Goal: Task Accomplishment & Management: Manage account settings

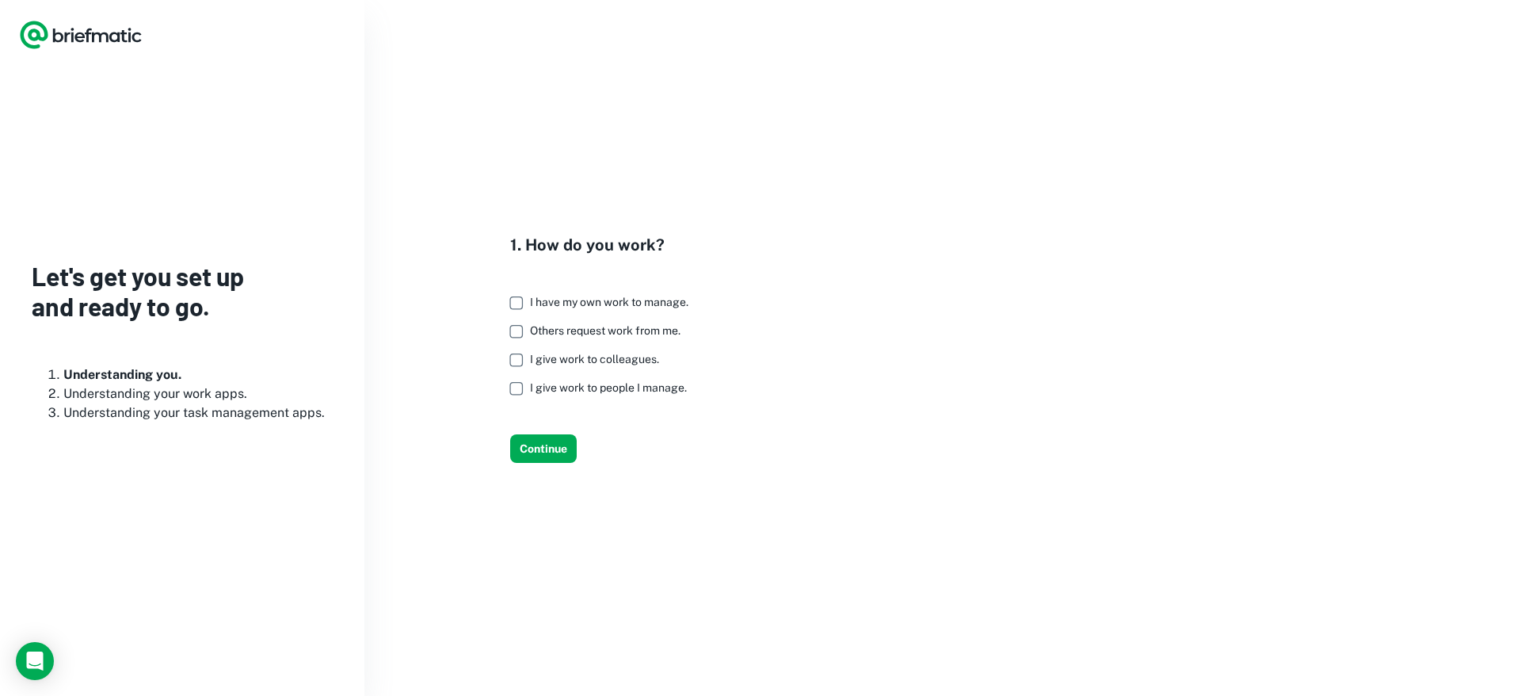
click at [593, 332] on span "Others request work from me." at bounding box center [605, 330] width 151 height 13
click at [576, 388] on span "I give work to people I manage." at bounding box center [608, 387] width 157 height 13
click at [581, 360] on span "I give work to colleagues." at bounding box center [594, 359] width 129 height 13
click at [578, 304] on span "I have my own work to manage." at bounding box center [609, 302] width 158 height 13
click at [536, 445] on button "Continue" at bounding box center [543, 448] width 67 height 29
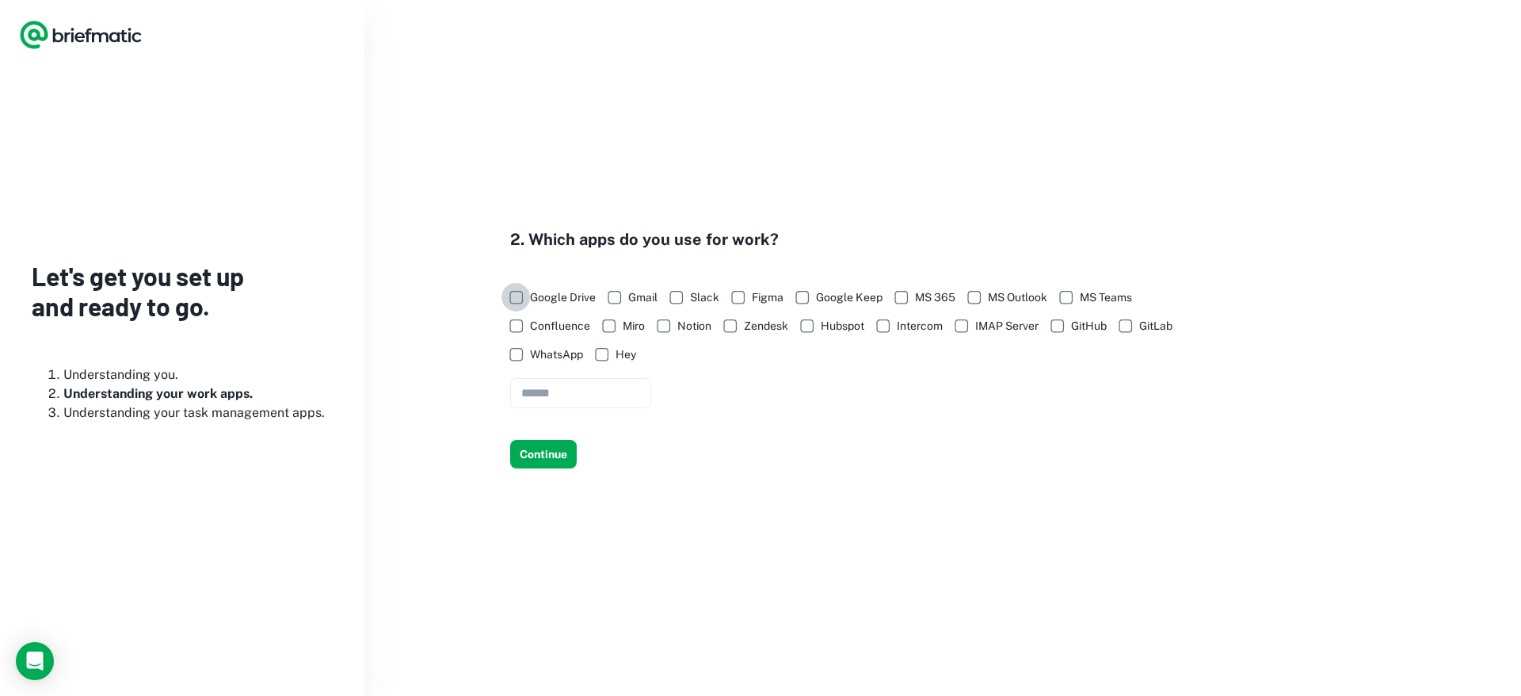
click at [531, 297] on label "Google Drive" at bounding box center [549, 297] width 94 height 29
click at [550, 456] on button "Continue" at bounding box center [543, 454] width 67 height 29
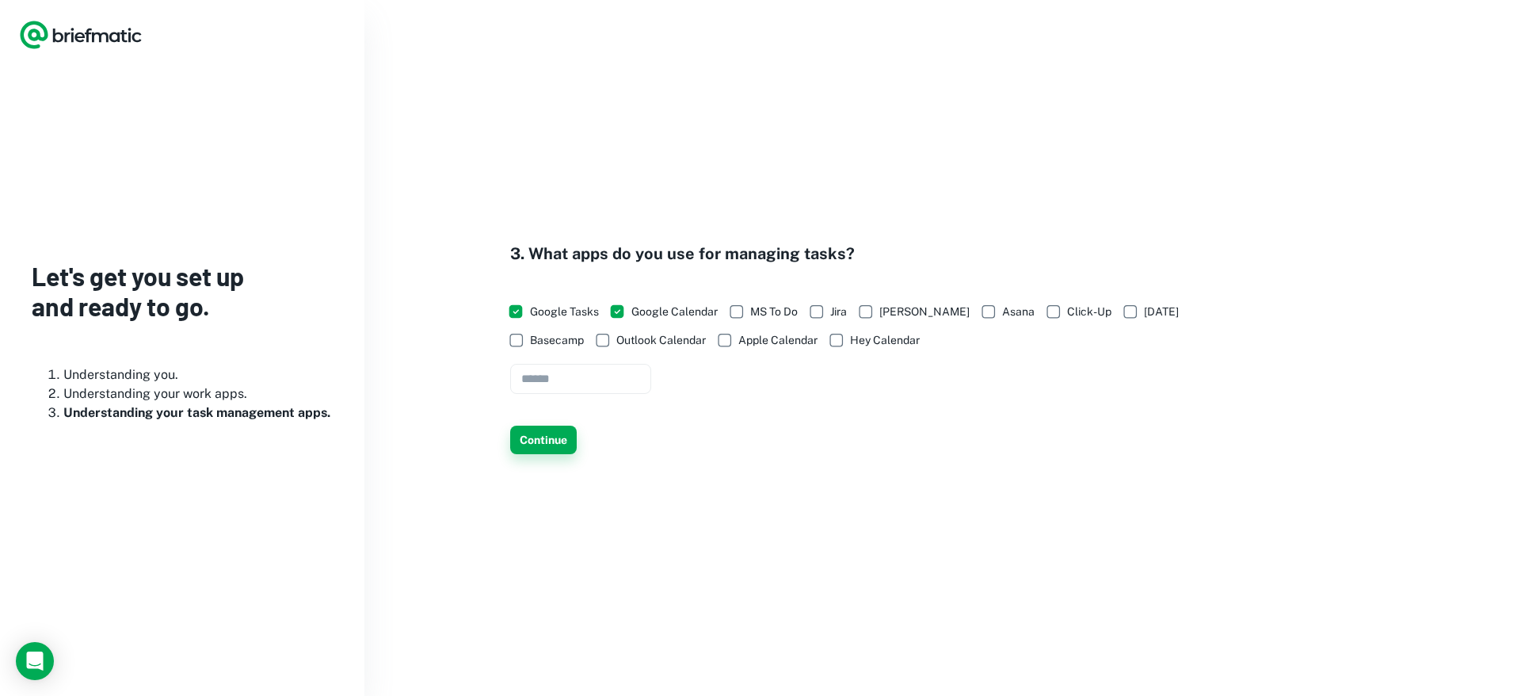
click at [557, 442] on button "Continue" at bounding box center [543, 439] width 67 height 29
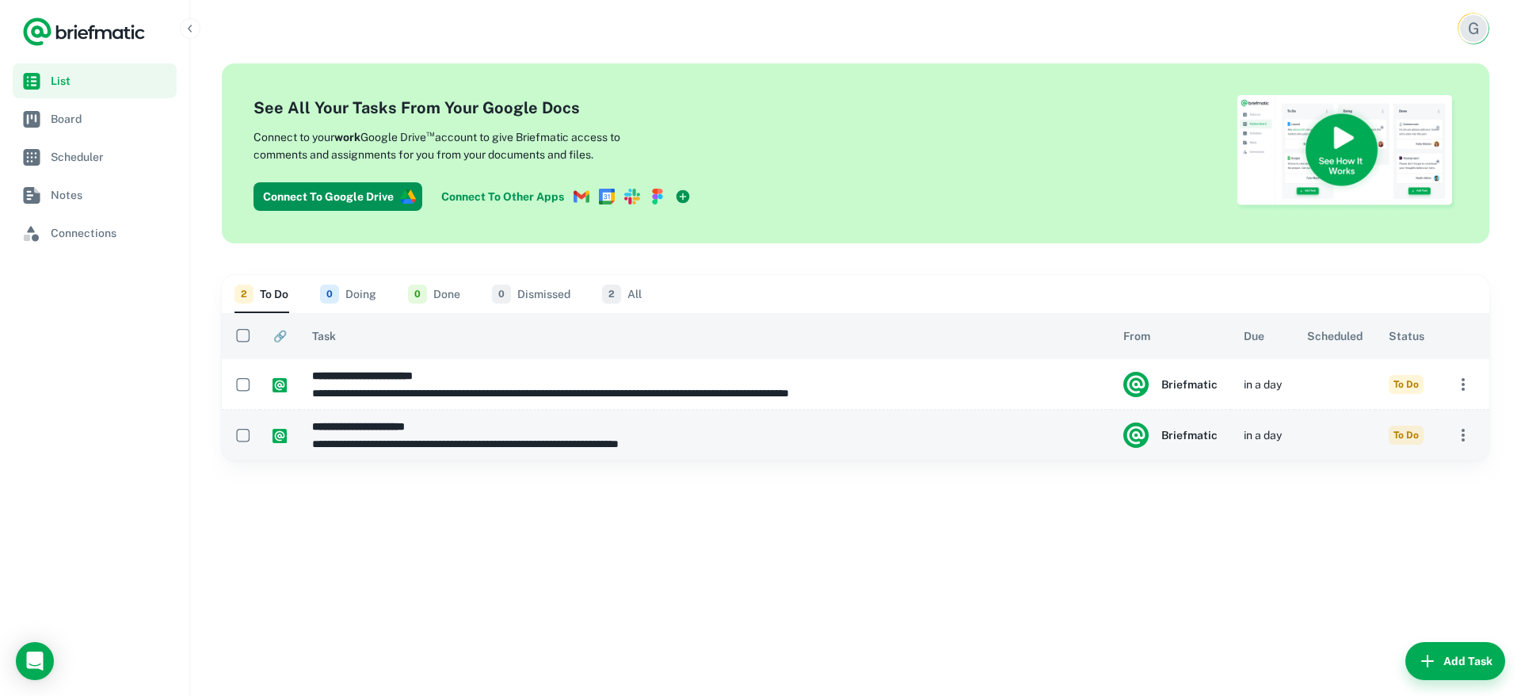
click at [501, 442] on p "**********" at bounding box center [705, 443] width 786 height 17
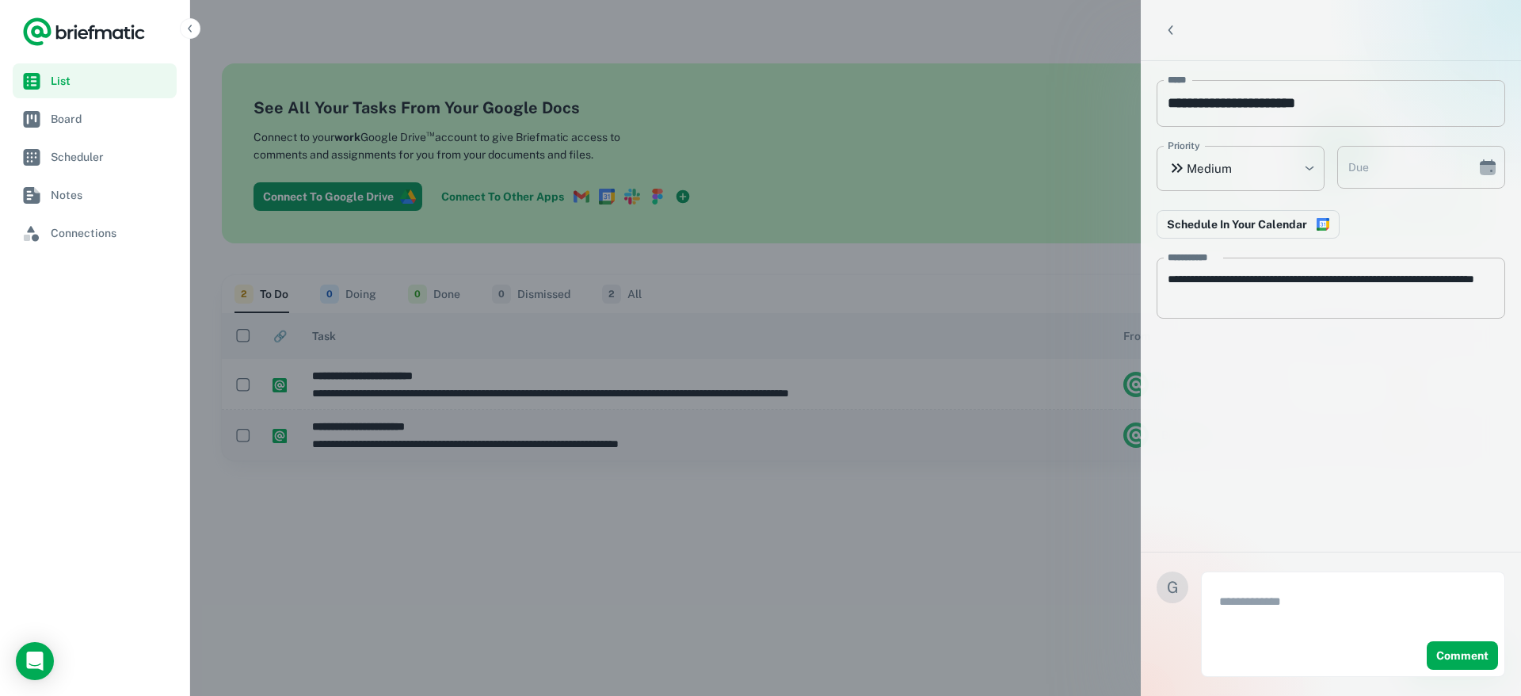
type input "**********"
type textarea "**********"
type input "**********"
click at [883, 302] on div at bounding box center [760, 348] width 1521 height 696
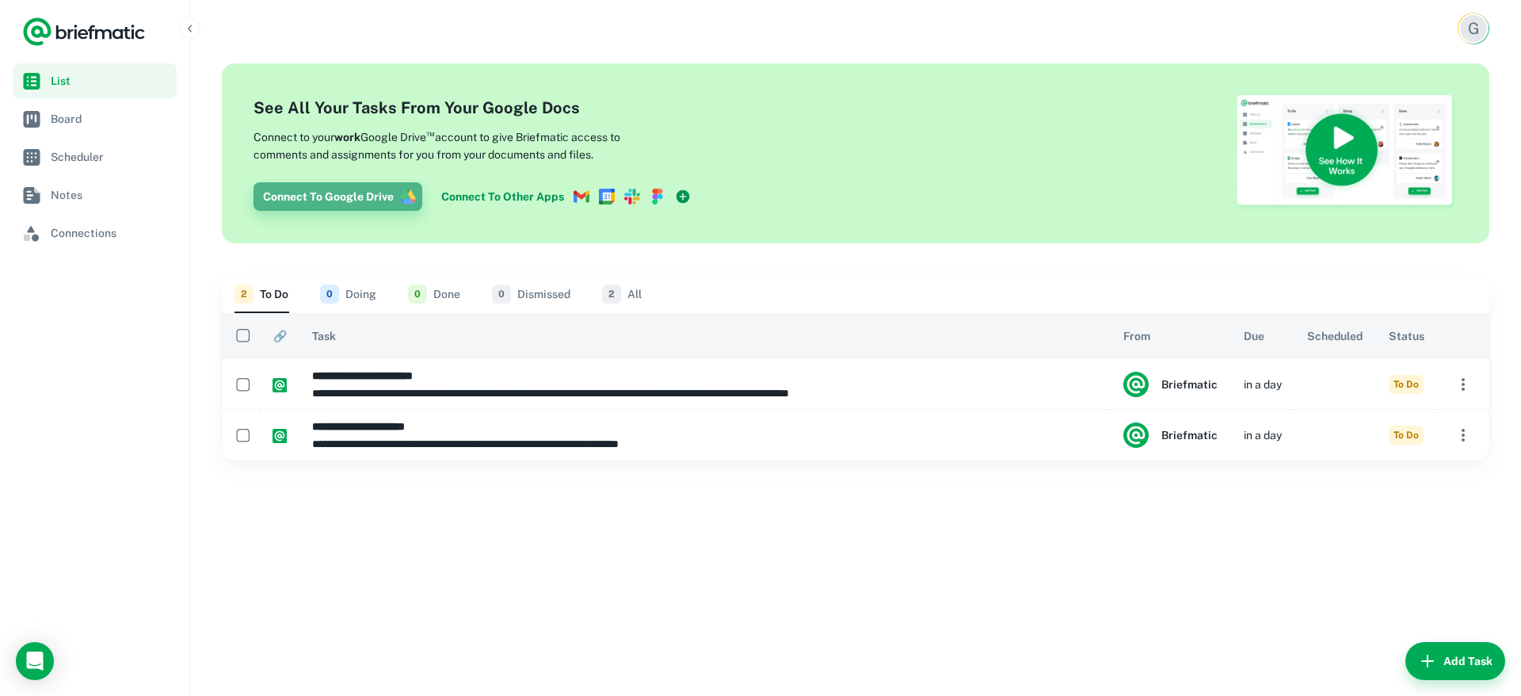
click at [400, 198] on icon "button" at bounding box center [404, 194] width 8 height 10
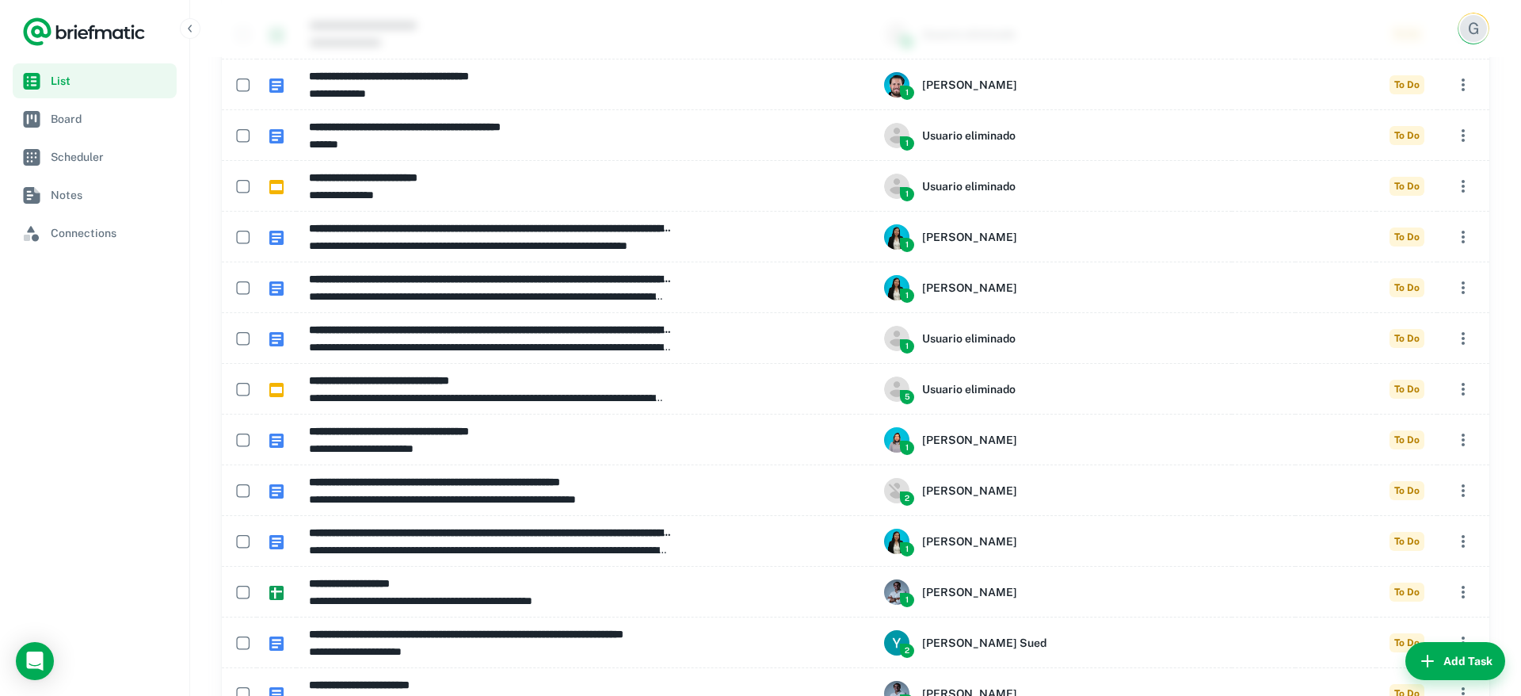
scroll to position [8085, 0]
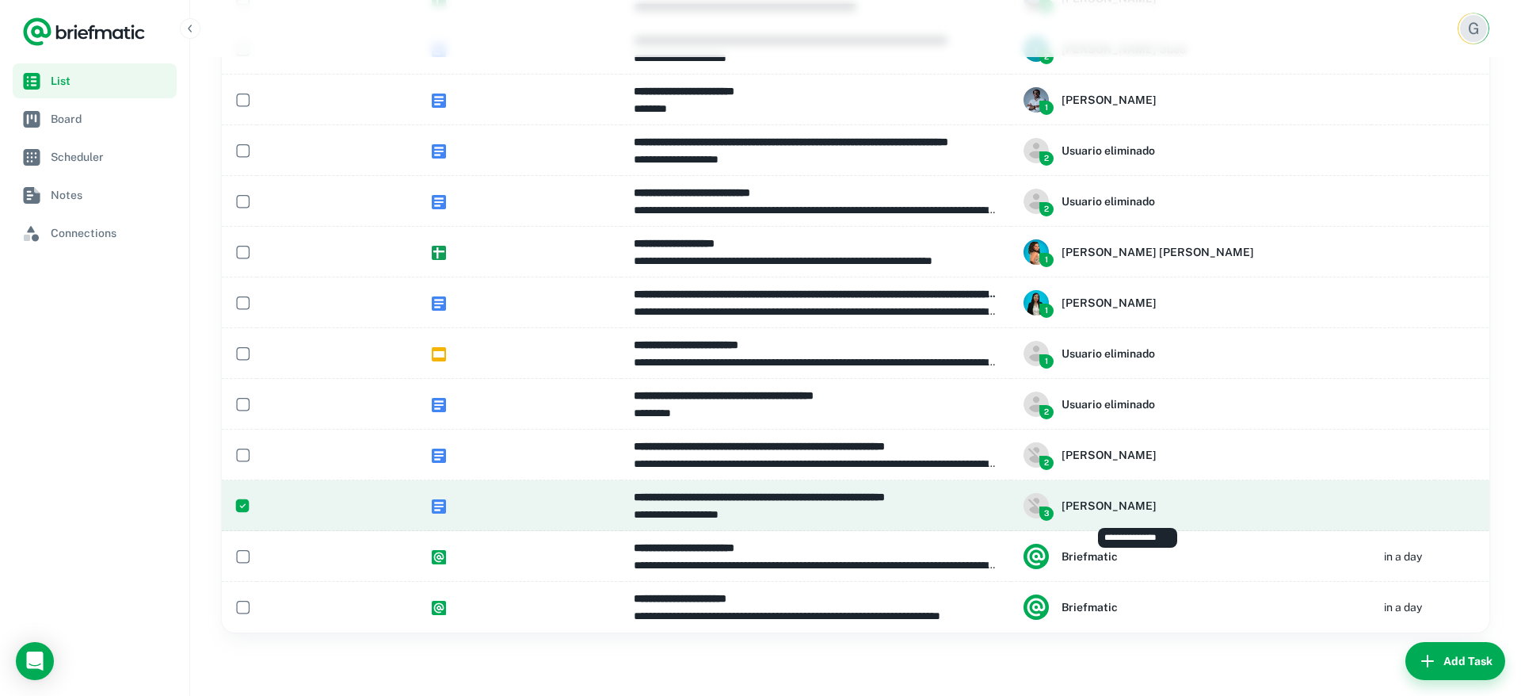
click at [1210, 505] on div "3 Ezequiel Giganti" at bounding box center [1191, 505] width 335 height 25
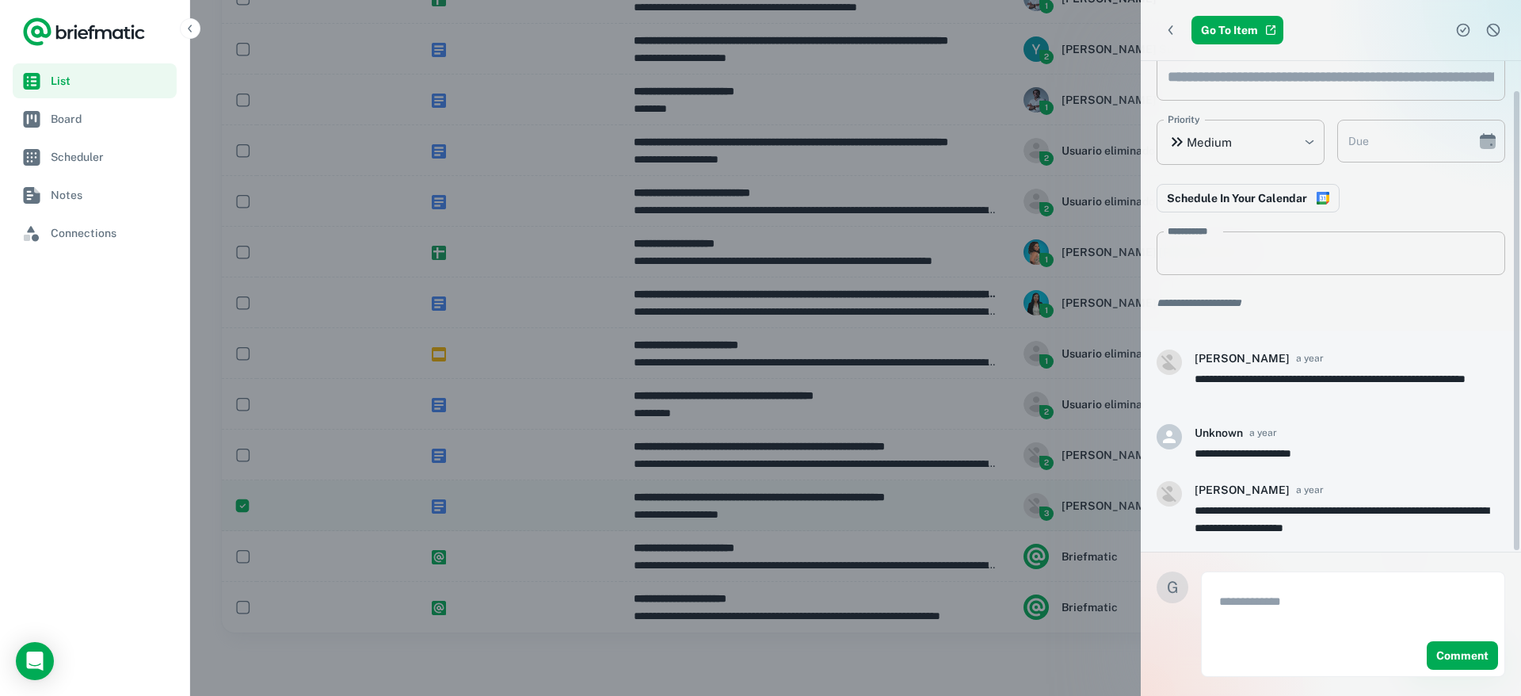
scroll to position [30, 0]
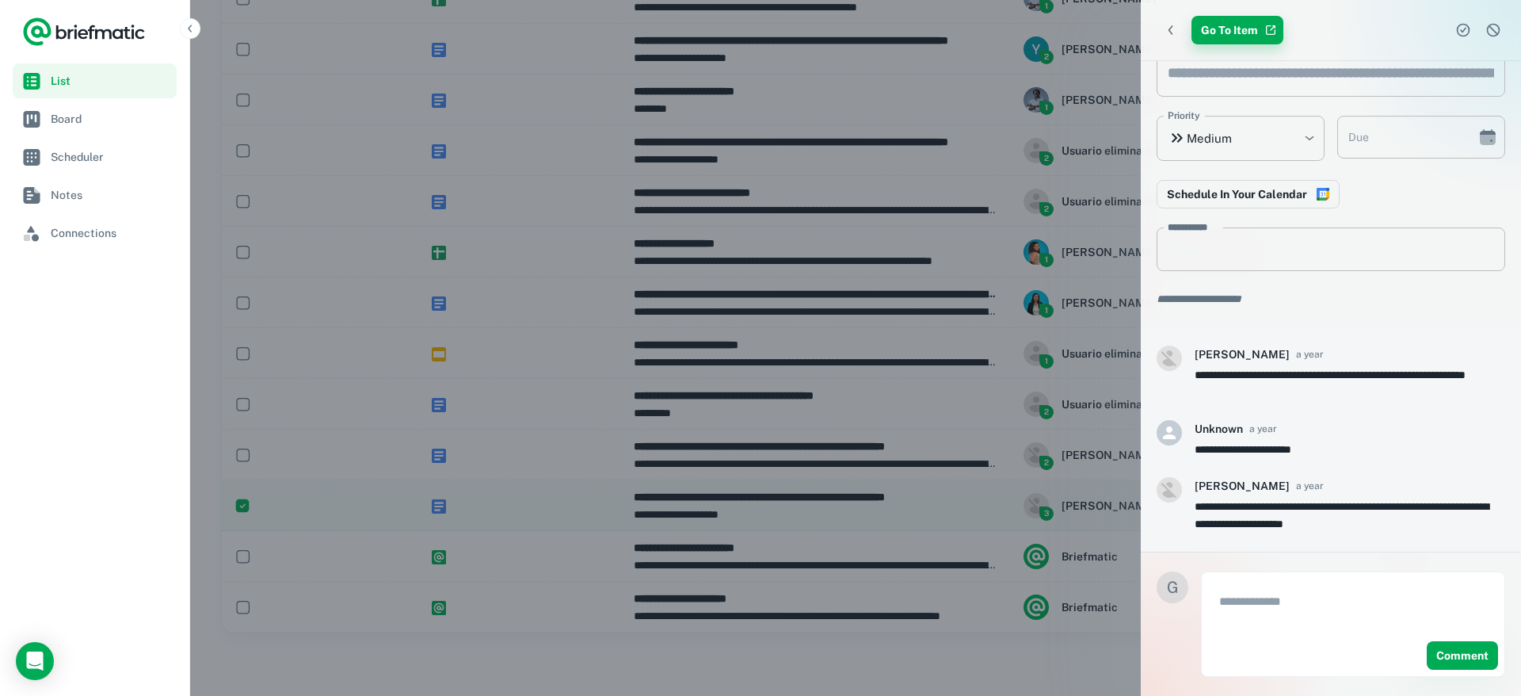
click at [1207, 27] on link "Go To Item" at bounding box center [1238, 30] width 92 height 29
click at [1057, 366] on div at bounding box center [760, 348] width 1521 height 696
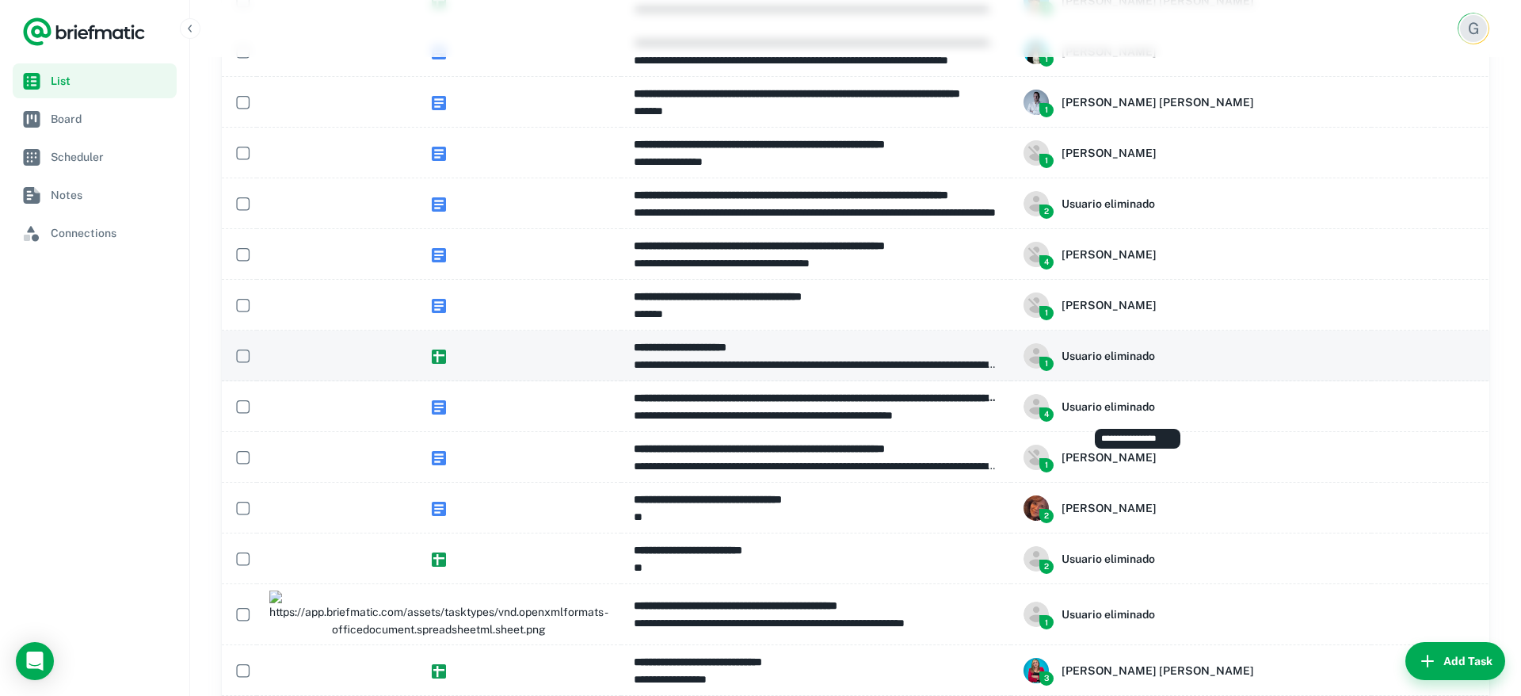
scroll to position [4998, 0]
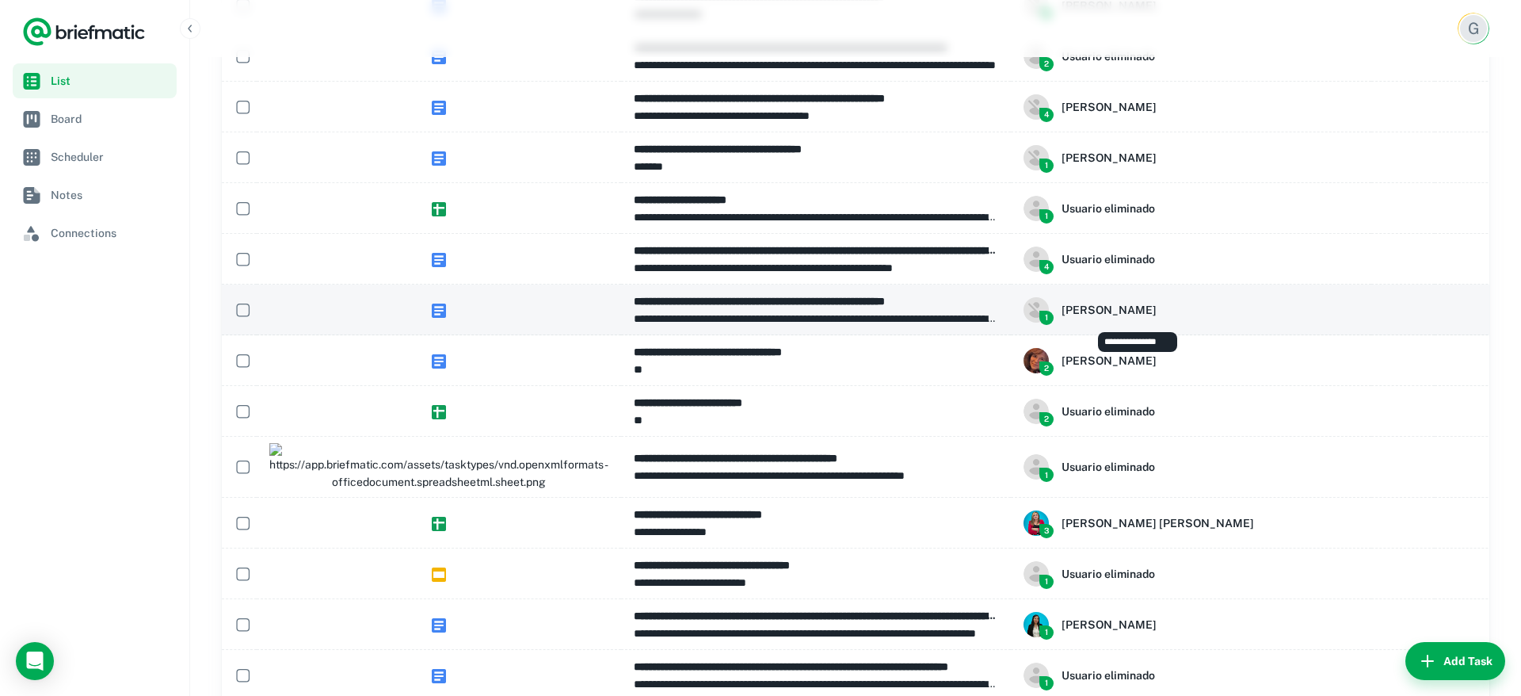
click at [1165, 312] on div "1 Ezequiel Giganti" at bounding box center [1191, 309] width 335 height 25
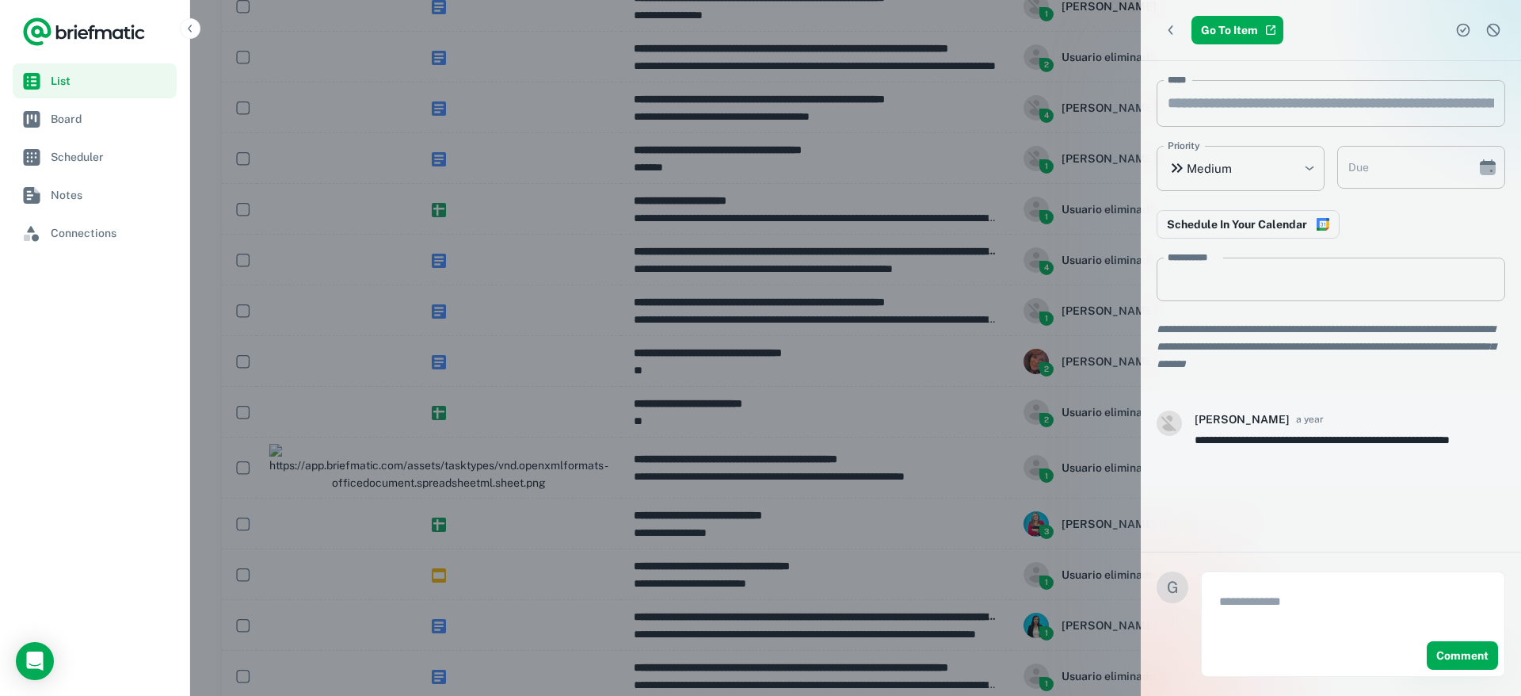
scroll to position [5171, 0]
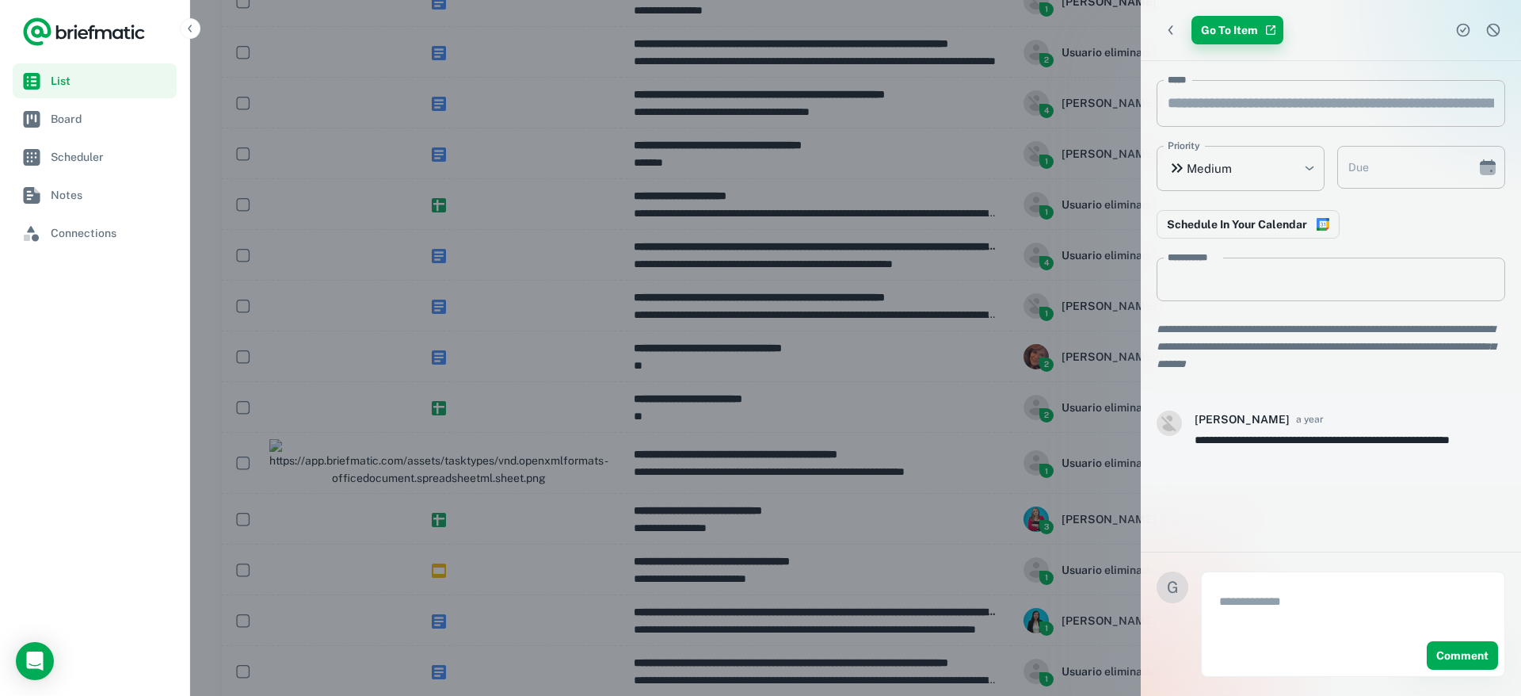
click at [1222, 21] on link "Go To Item" at bounding box center [1238, 30] width 92 height 29
click at [1174, 26] on icon "Back" at bounding box center [1171, 30] width 16 height 16
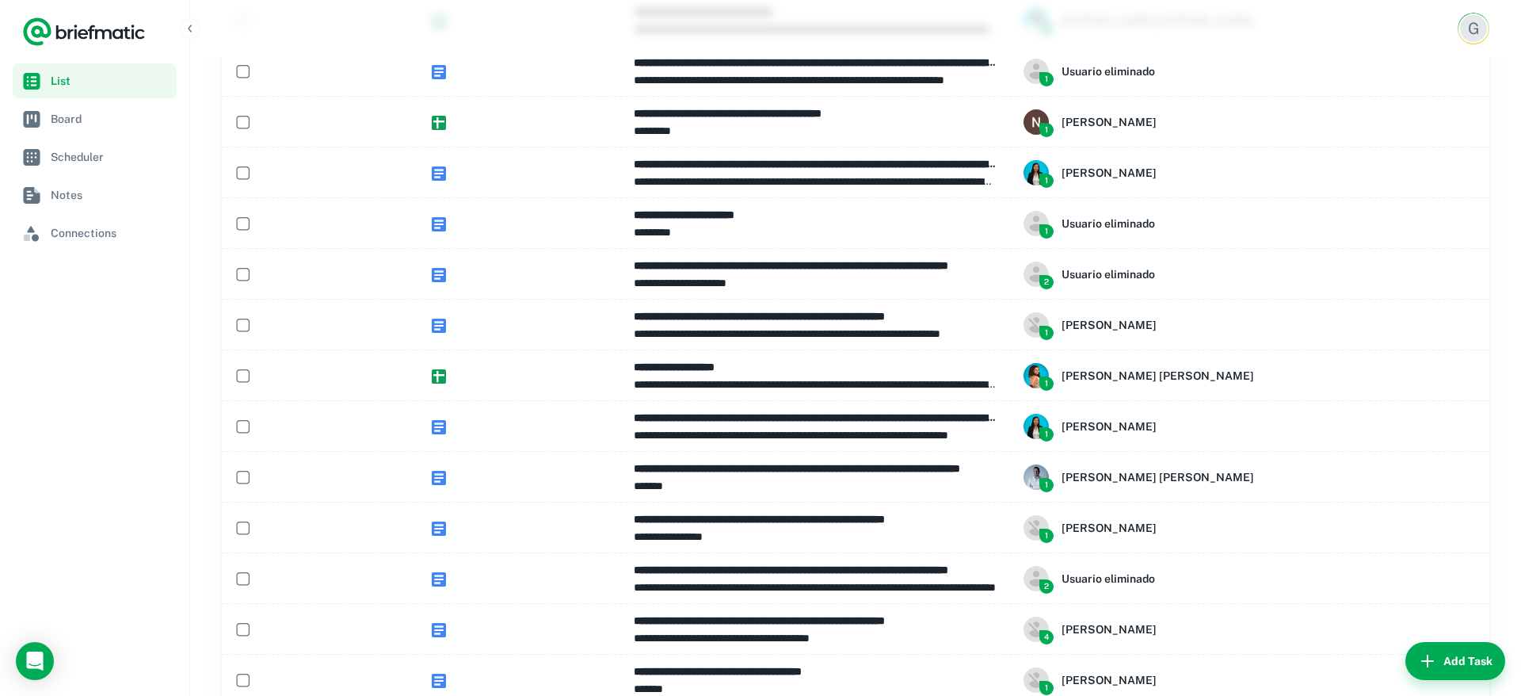
scroll to position [4327, 0]
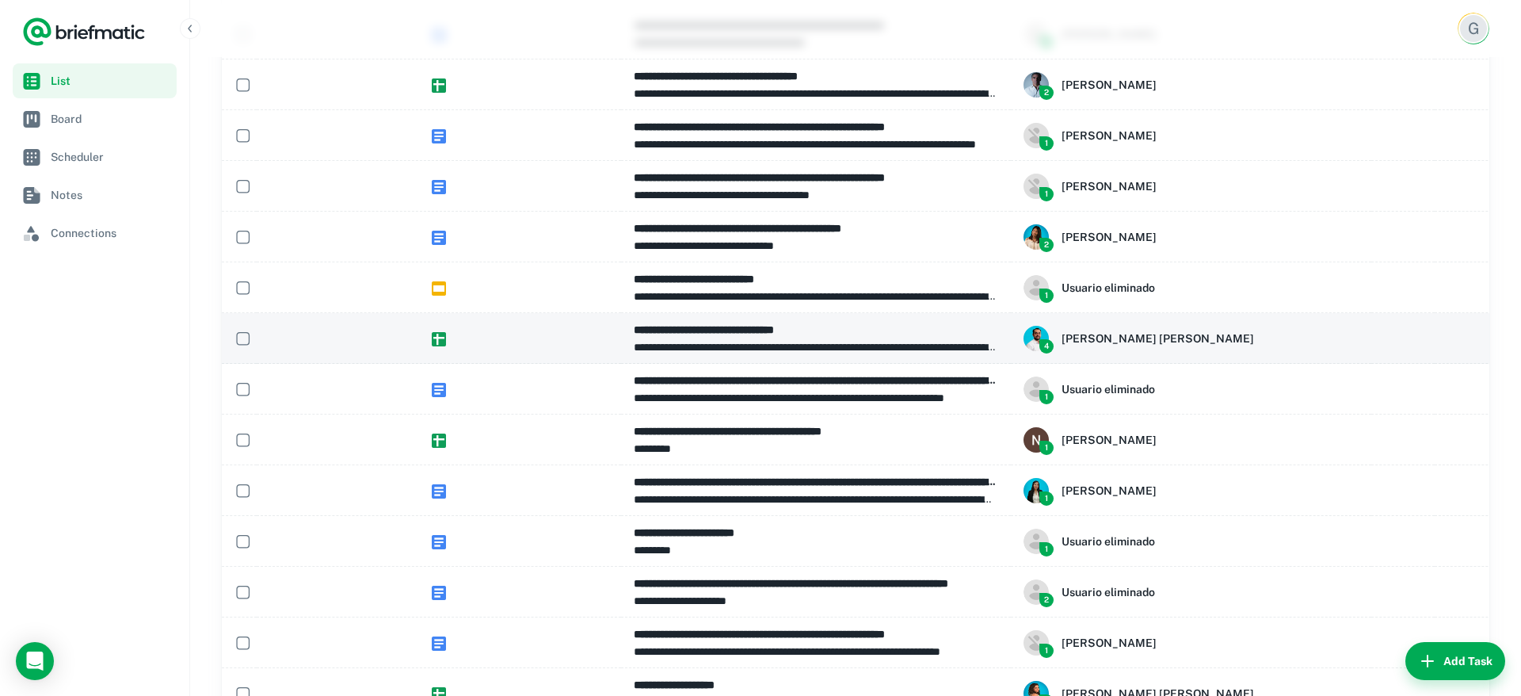
click at [1520, 340] on span "To Do" at bounding box center [1546, 338] width 35 height 19
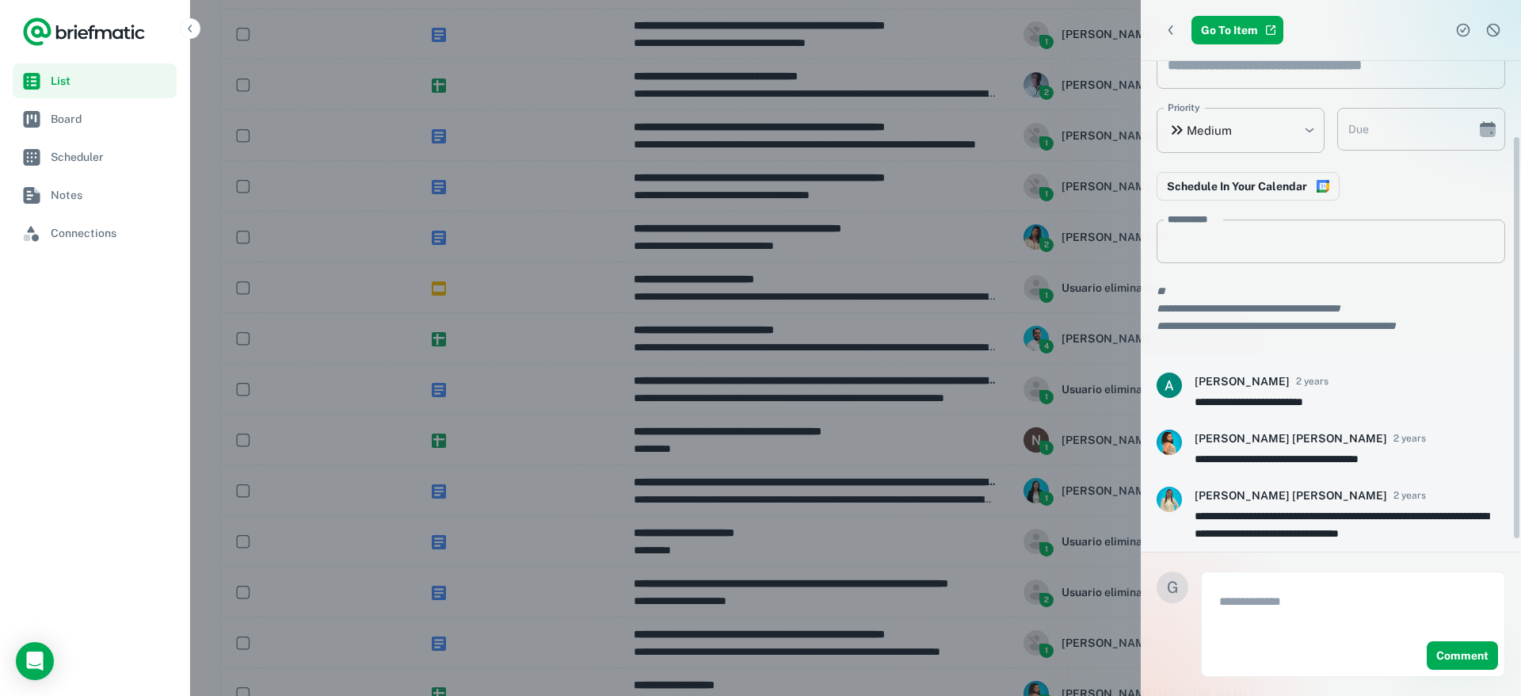
scroll to position [105, 0]
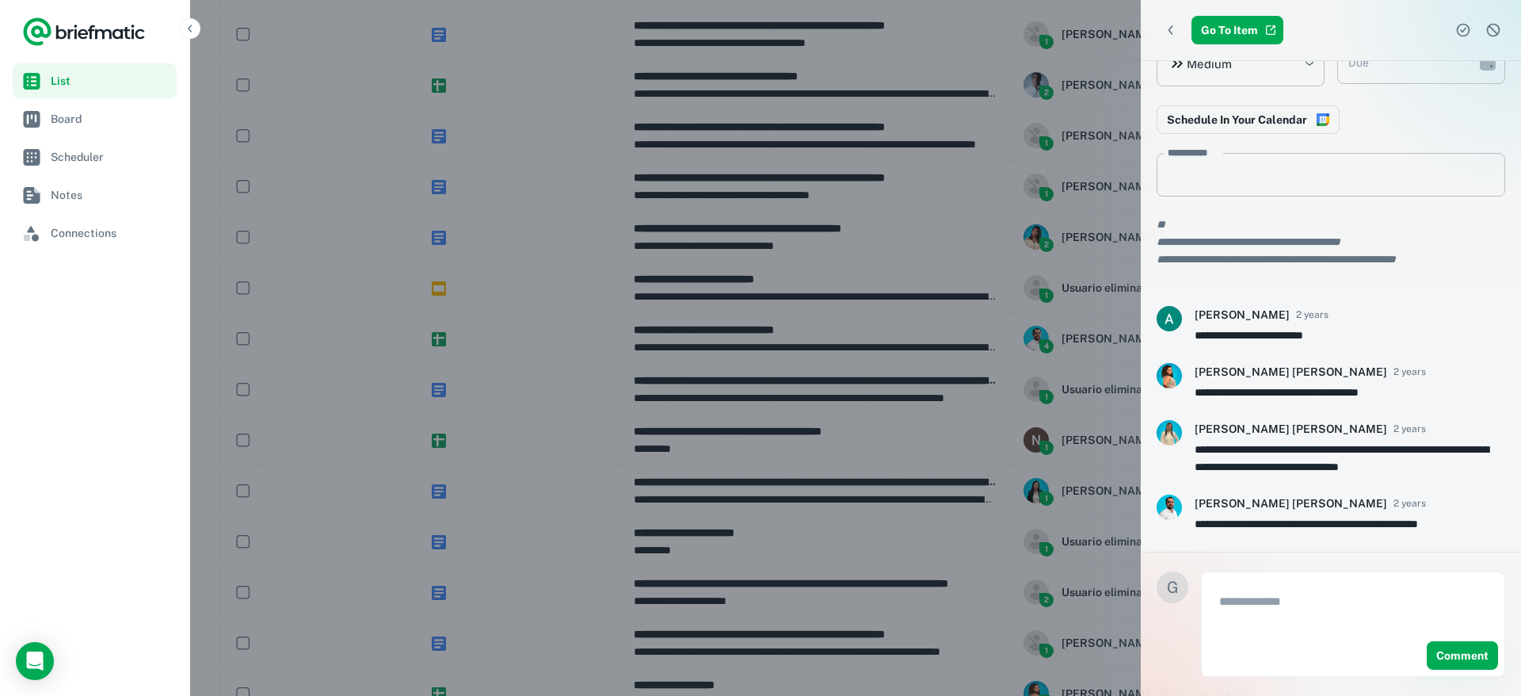
click at [1285, 582] on div "* ​" at bounding box center [1353, 609] width 290 height 63
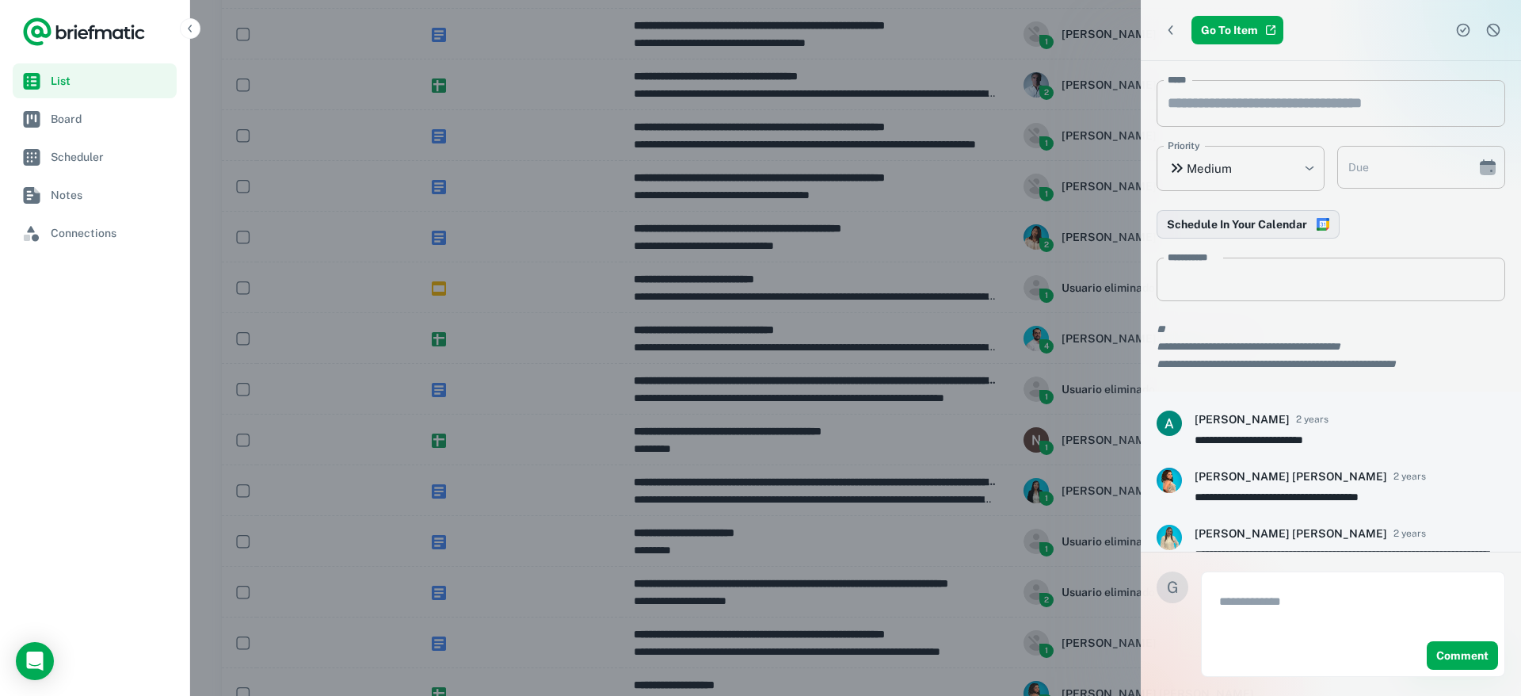
scroll to position [2, 0]
type input "**********"
click at [1407, 166] on input "**********" at bounding box center [1401, 166] width 128 height 44
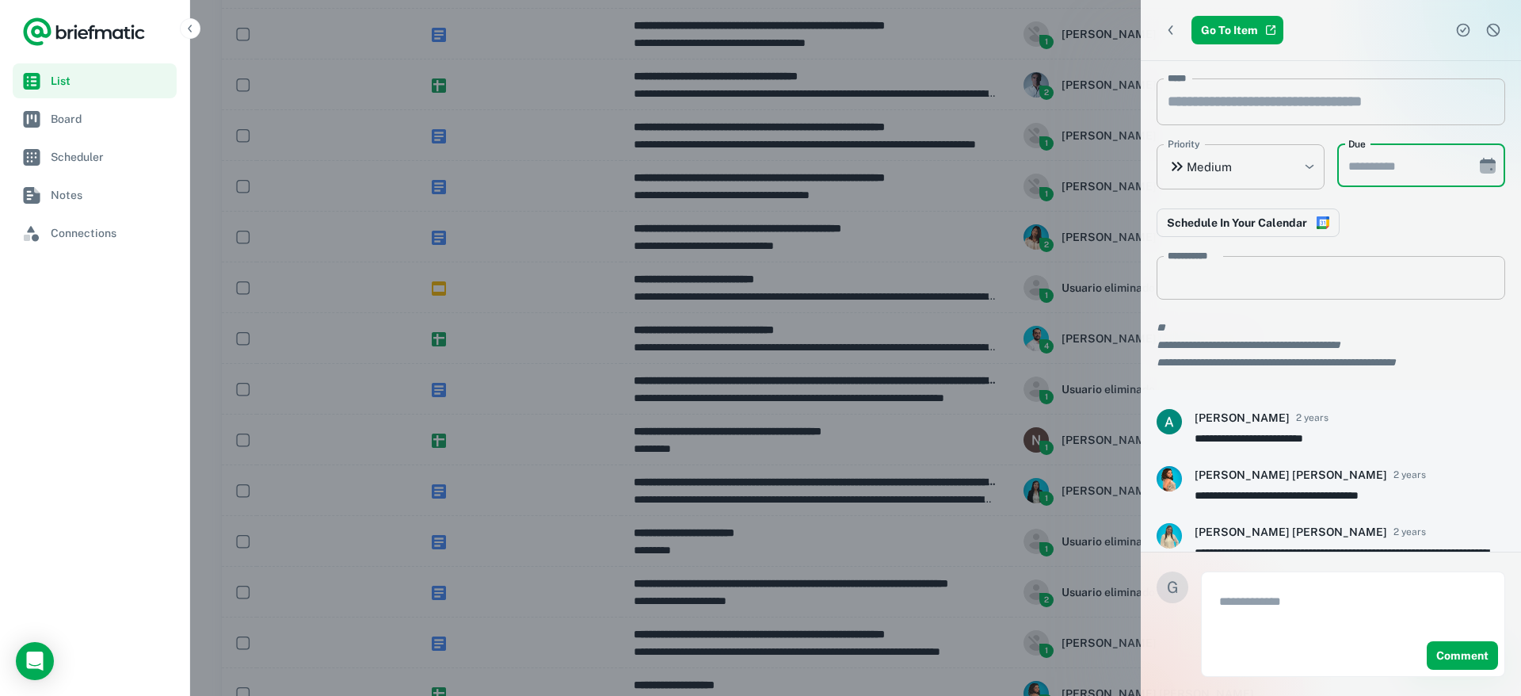
click at [1390, 222] on div "Schedule In Your Calendar" at bounding box center [1331, 222] width 349 height 29
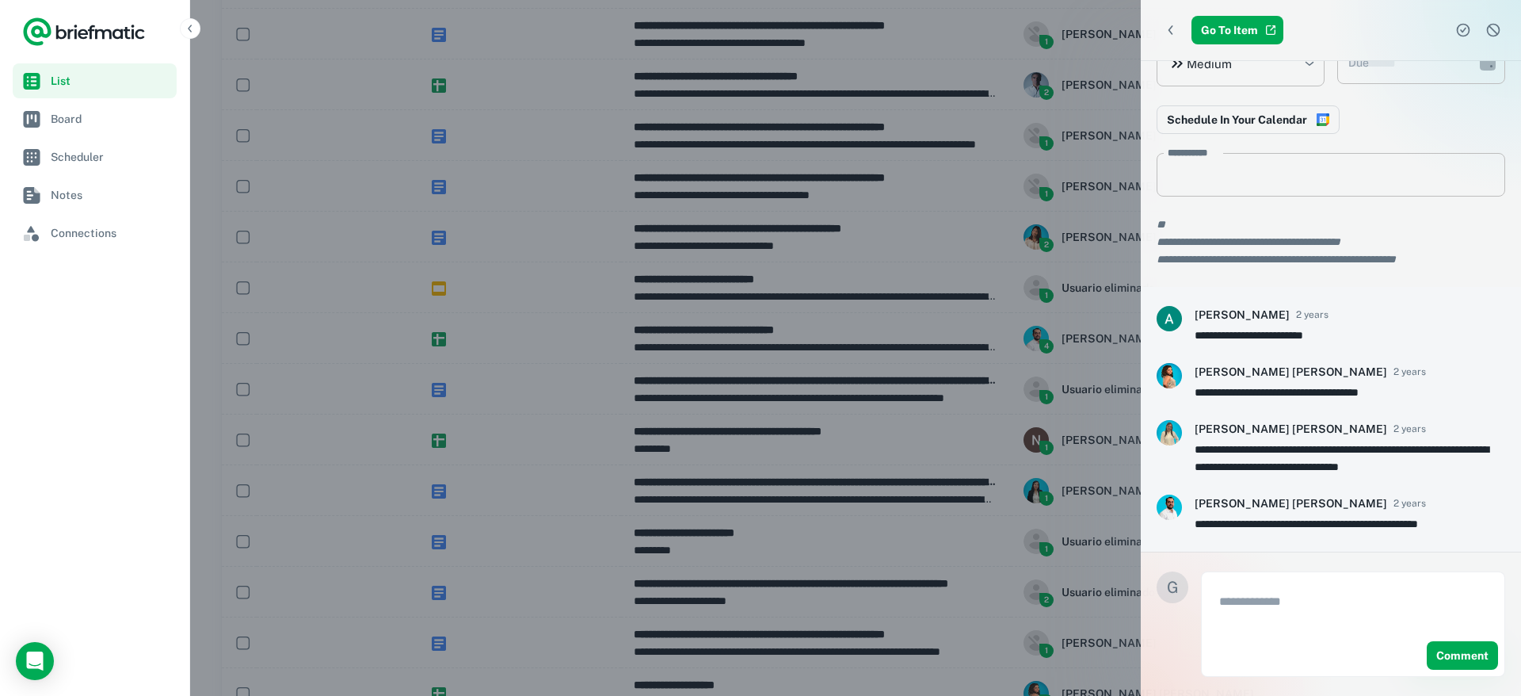
scroll to position [0, 0]
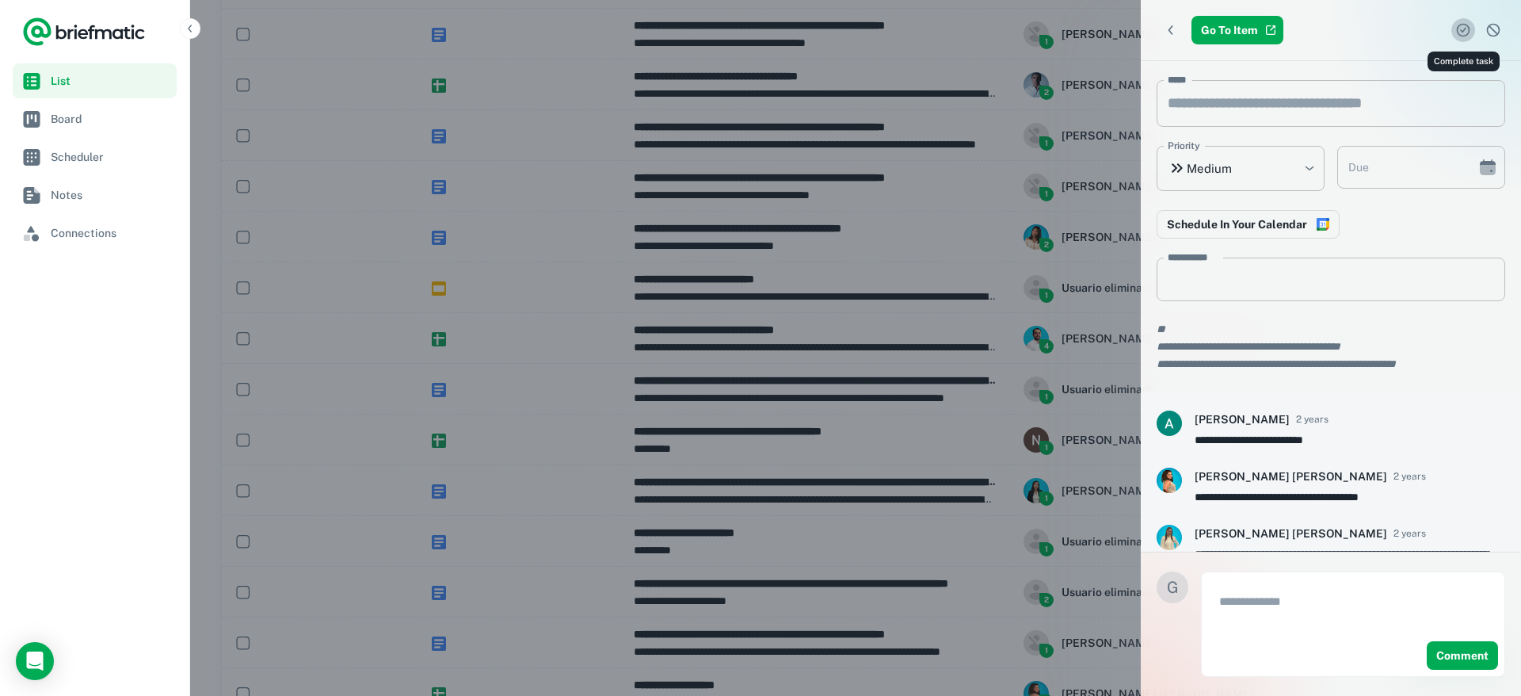
click at [1459, 28] on icon "Complete task" at bounding box center [1463, 30] width 16 height 16
click at [1463, 29] on icon "Complete task" at bounding box center [1463, 30] width 16 height 16
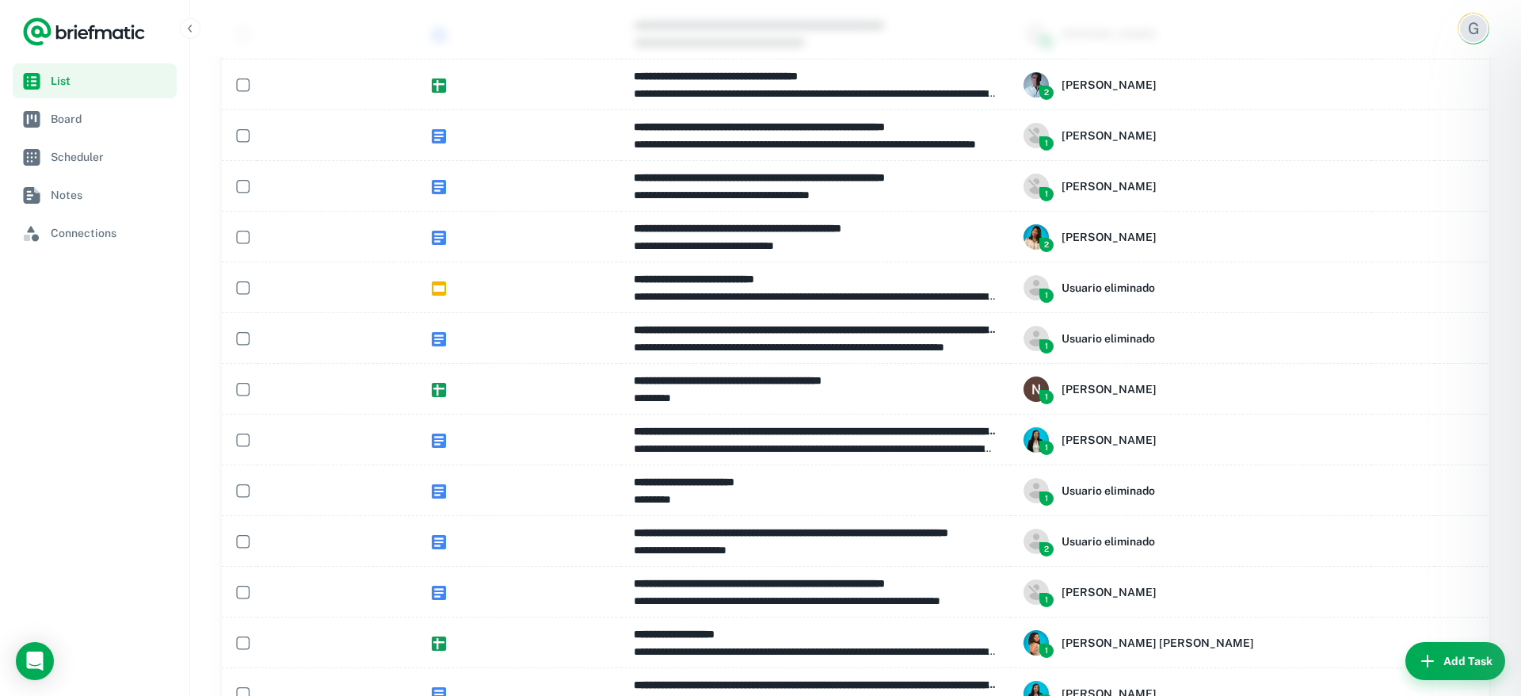
click at [1258, 610] on div at bounding box center [760, 348] width 1521 height 696
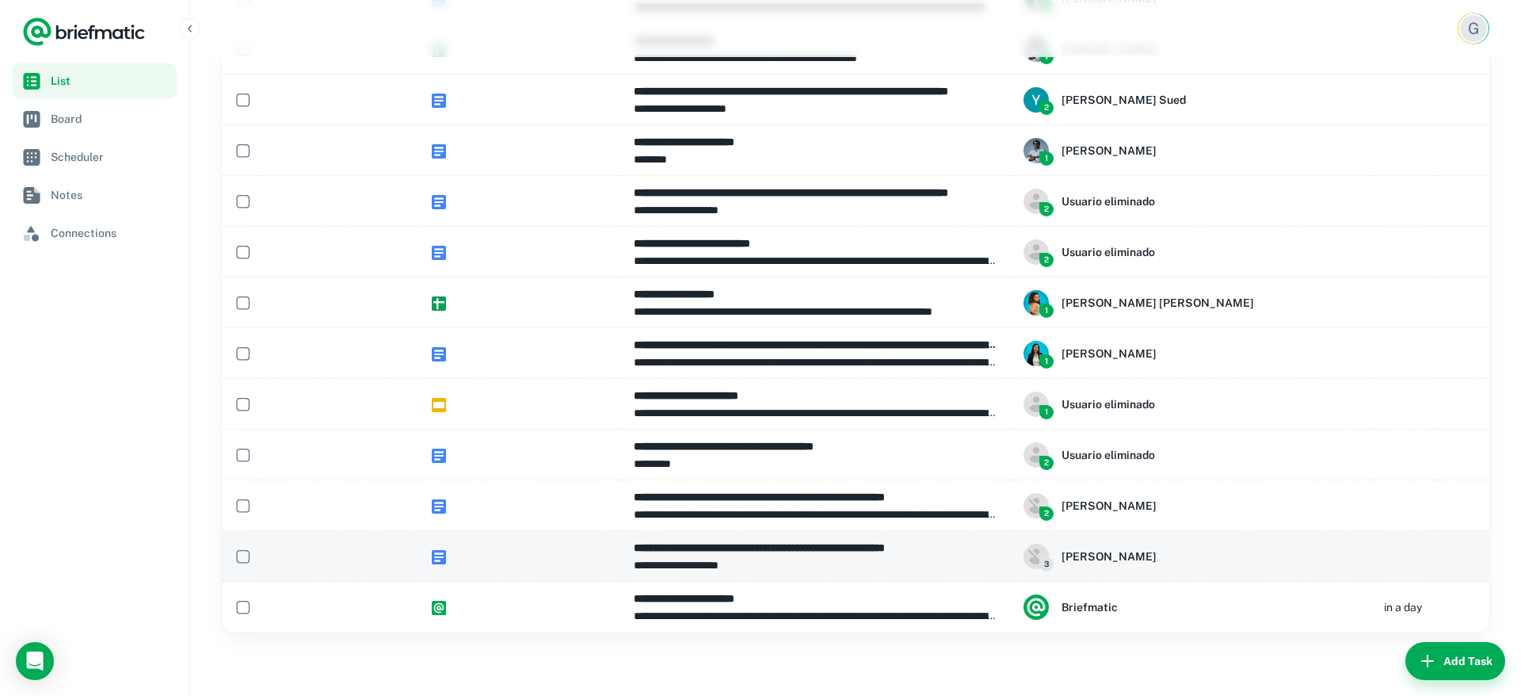
scroll to position [7832, 0]
click at [1520, 553] on span "To Do" at bounding box center [1546, 556] width 35 height 19
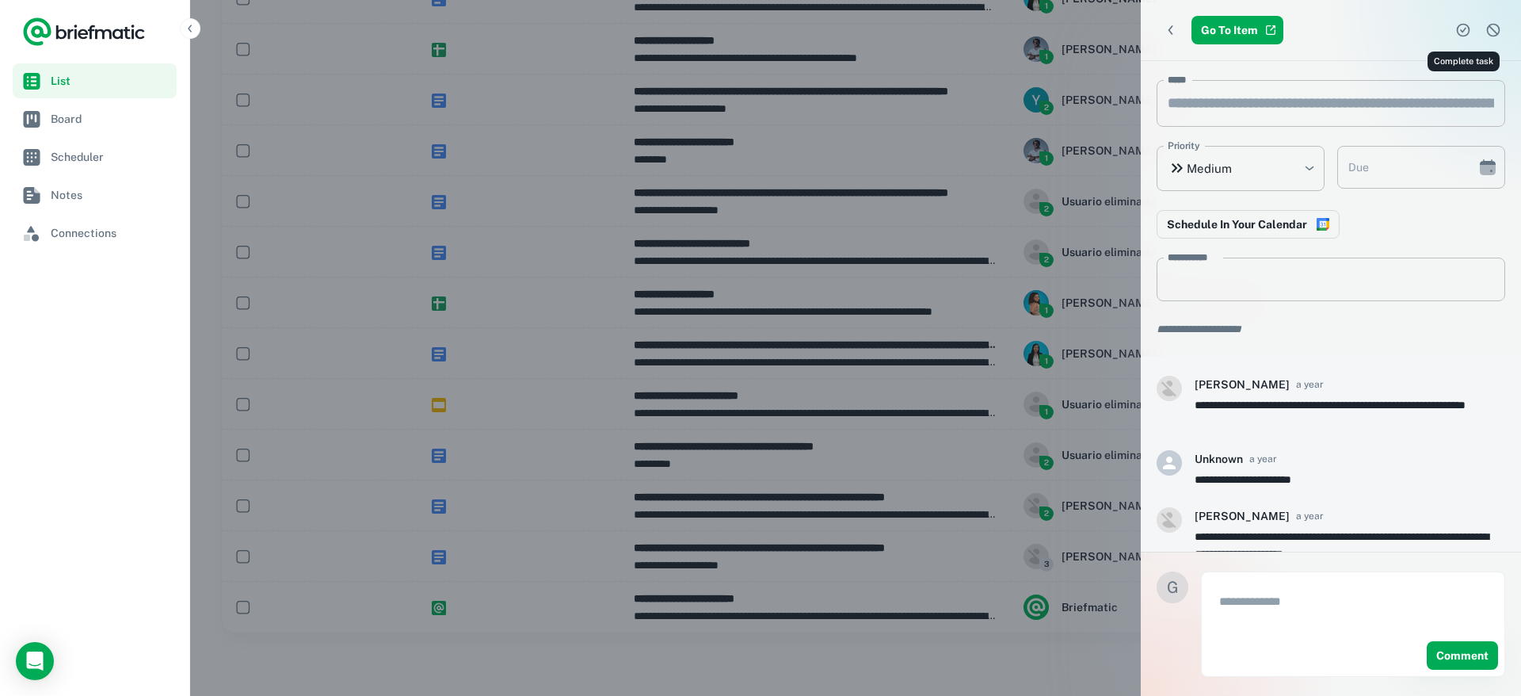
click at [1468, 30] on icon "Complete task" at bounding box center [1463, 30] width 16 height 16
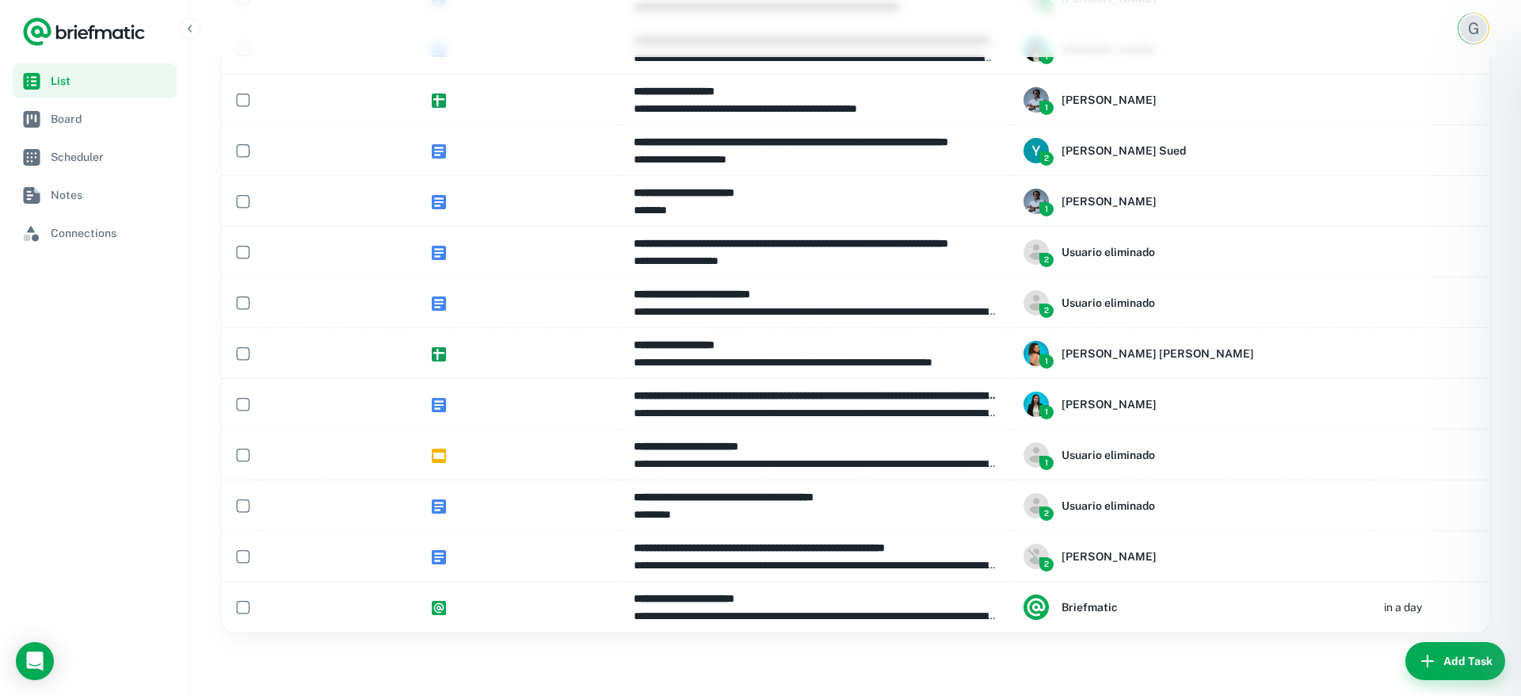
scroll to position [7781, 0]
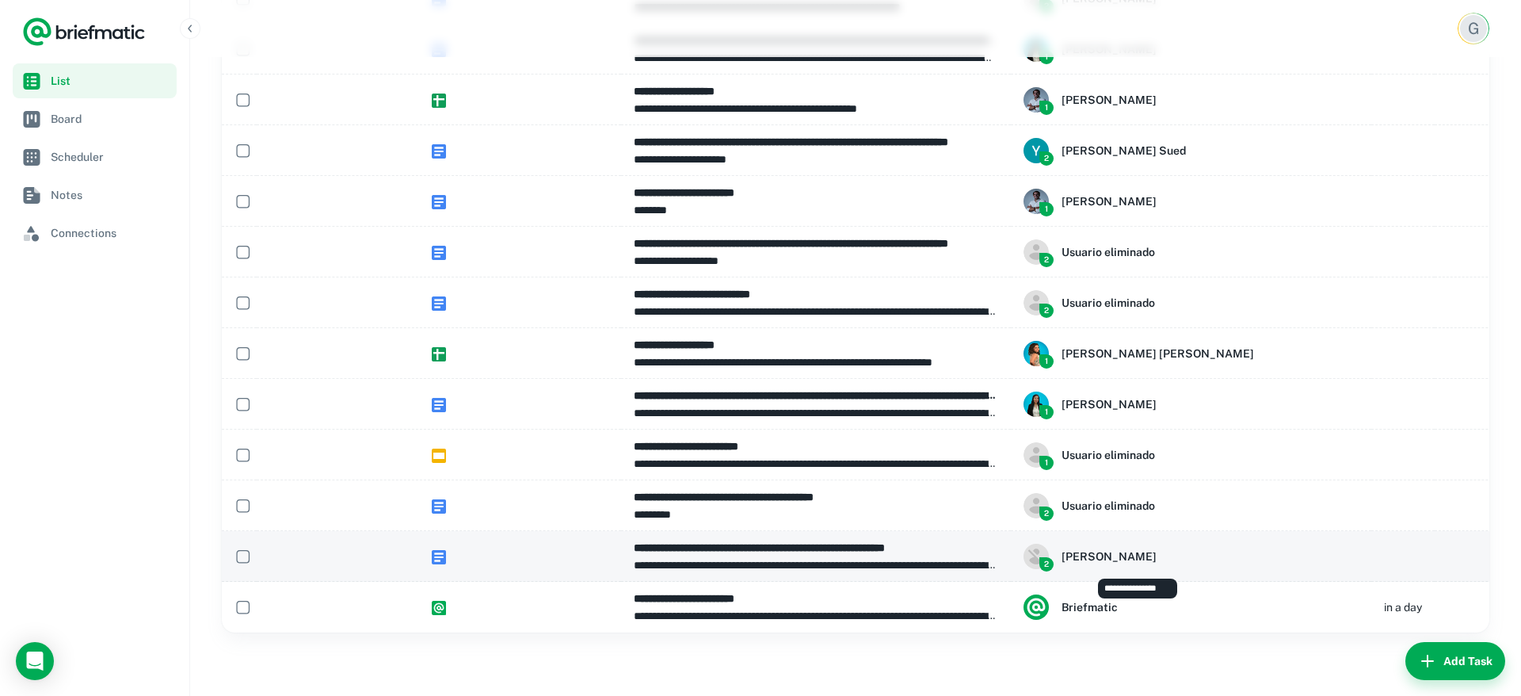
click at [1218, 552] on div "2 Ezequiel Giganti" at bounding box center [1191, 555] width 335 height 25
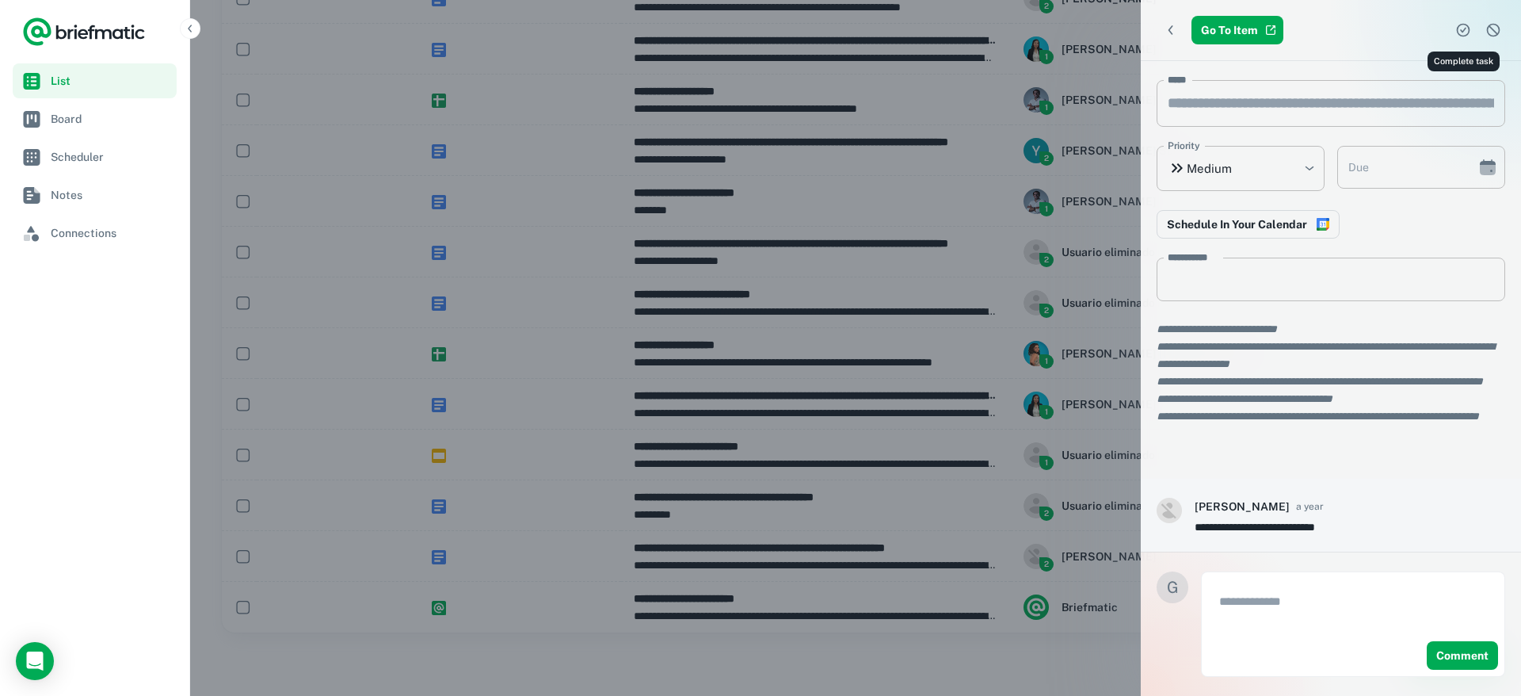
click at [1468, 29] on icon "Complete task" at bounding box center [1463, 30] width 13 height 13
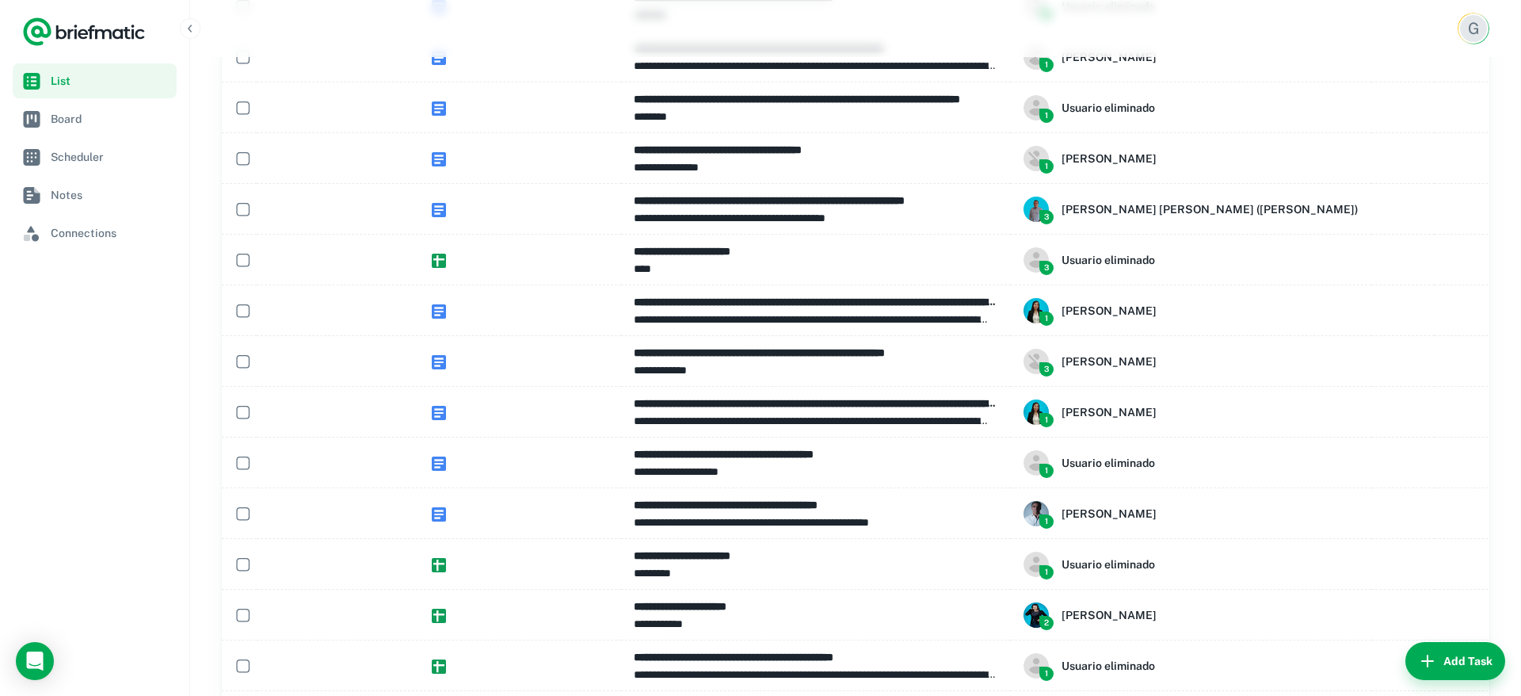
scroll to position [682, 0]
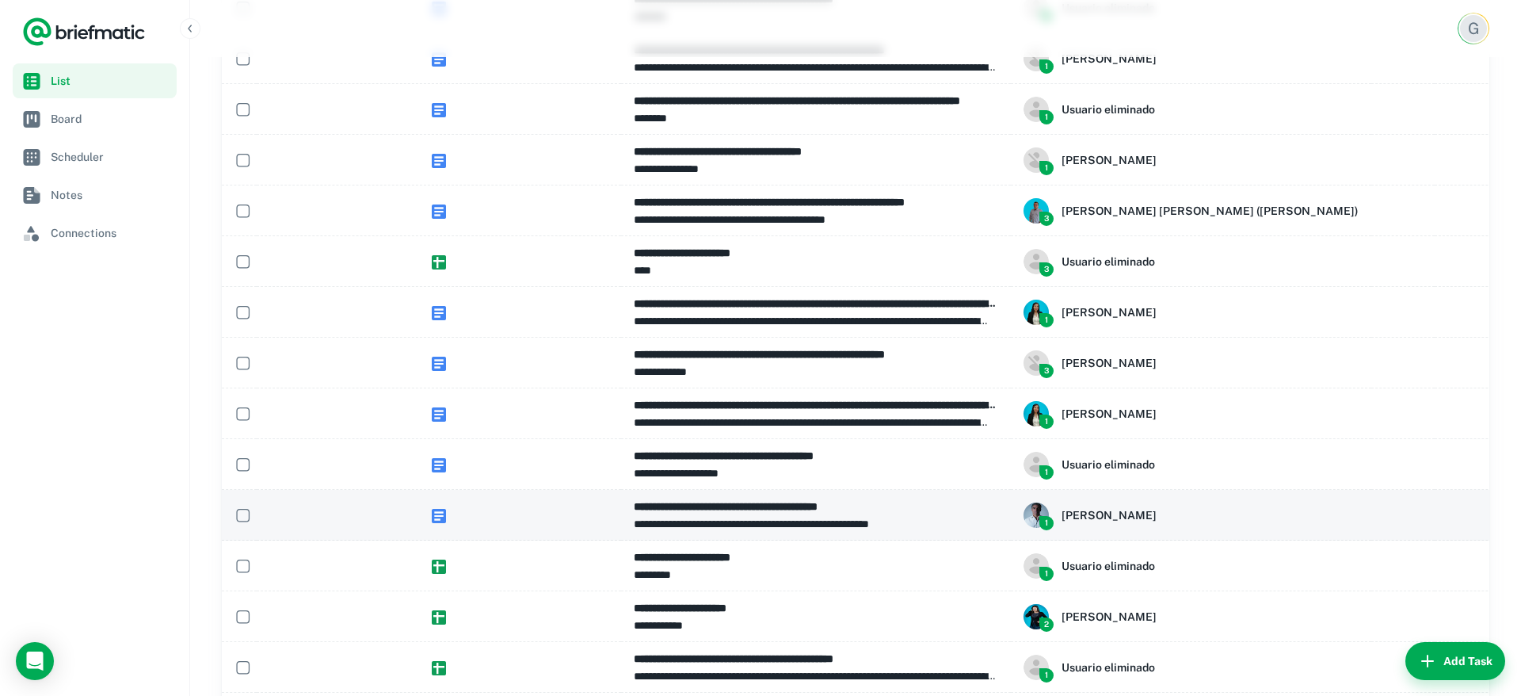
click at [848, 519] on p "**********" at bounding box center [816, 523] width 364 height 17
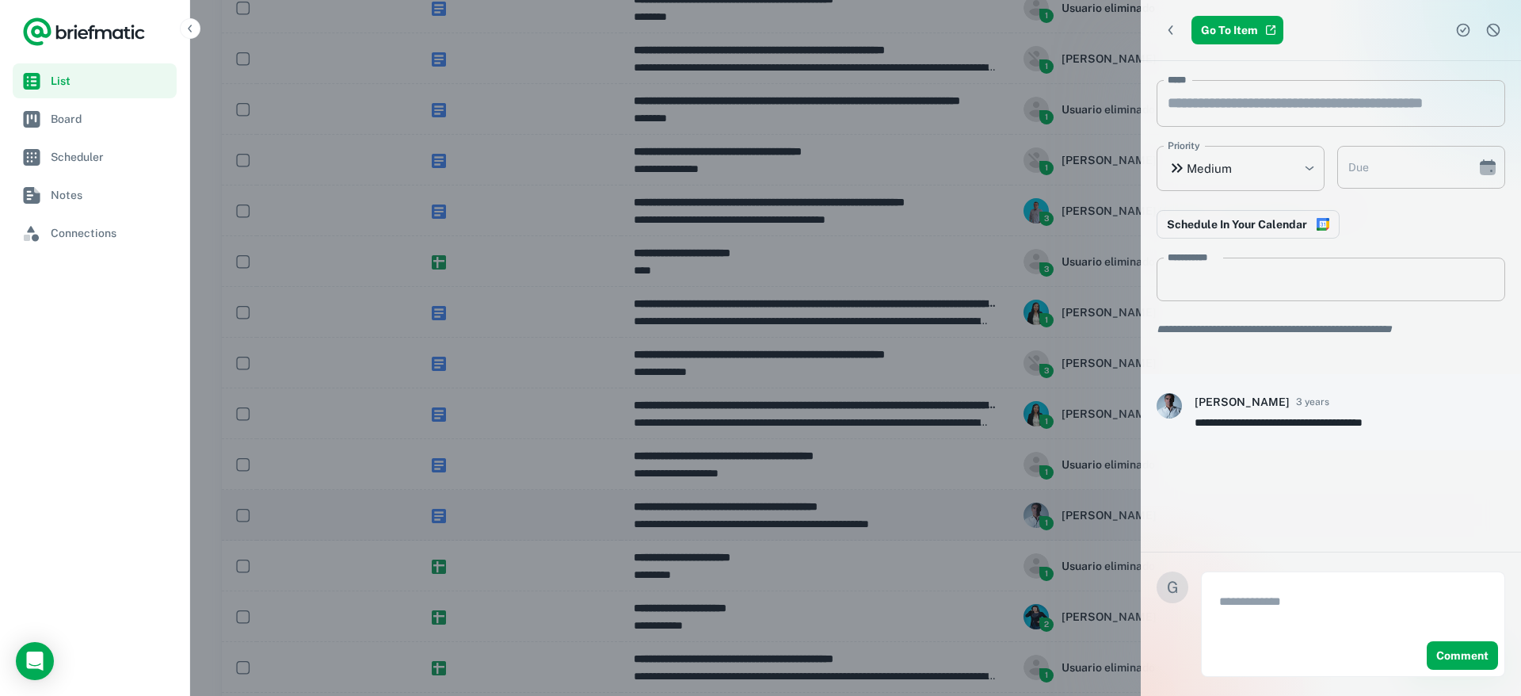
scroll to position [681, 0]
click at [1461, 30] on icon "Complete task" at bounding box center [1463, 31] width 6 height 6
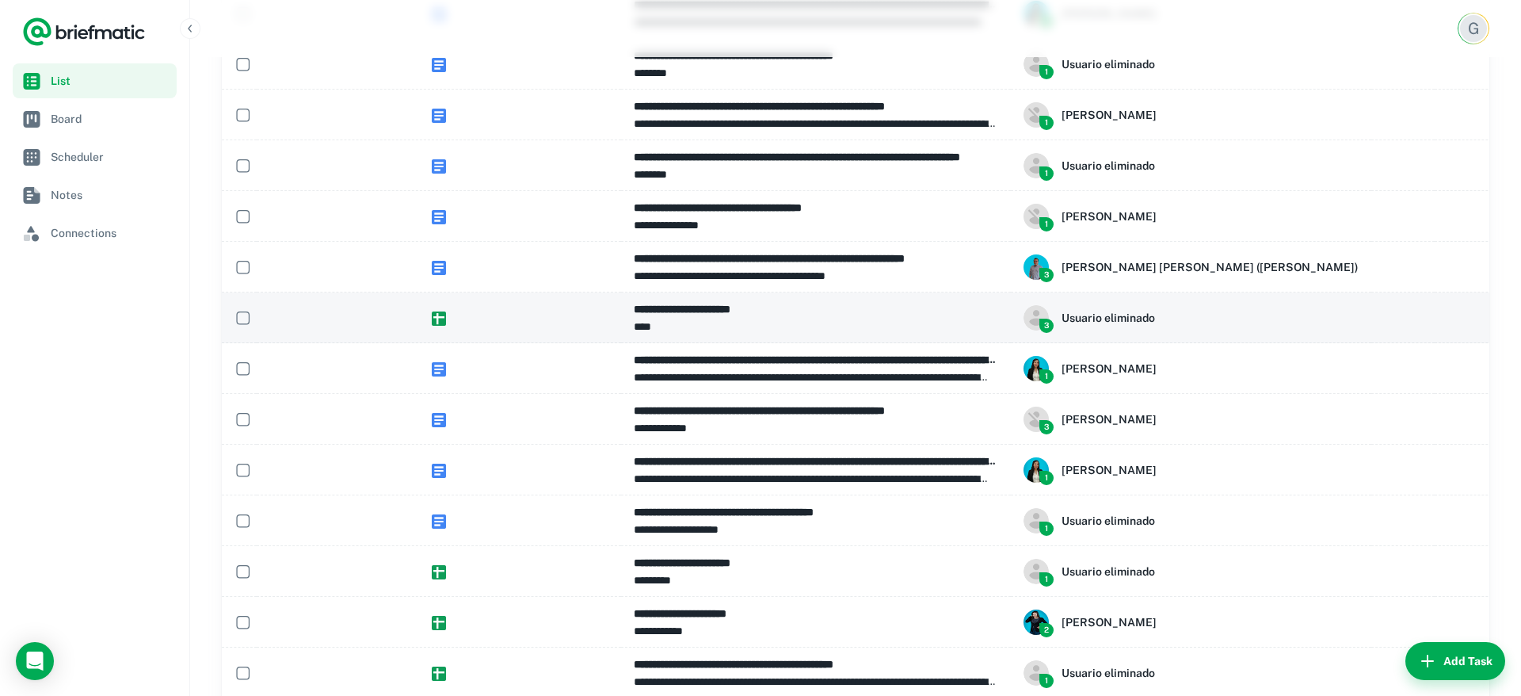
scroll to position [624, 0]
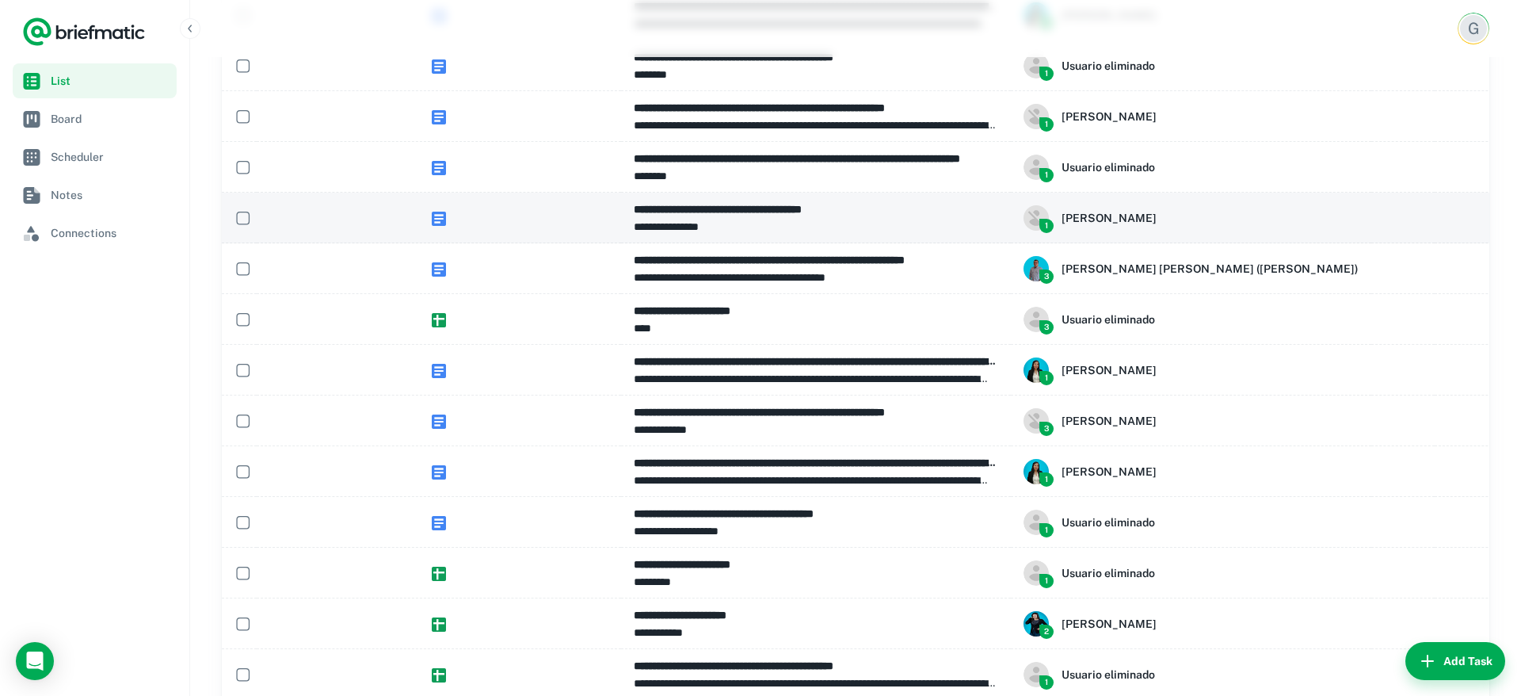
click at [1520, 215] on span "To Do" at bounding box center [1546, 217] width 35 height 19
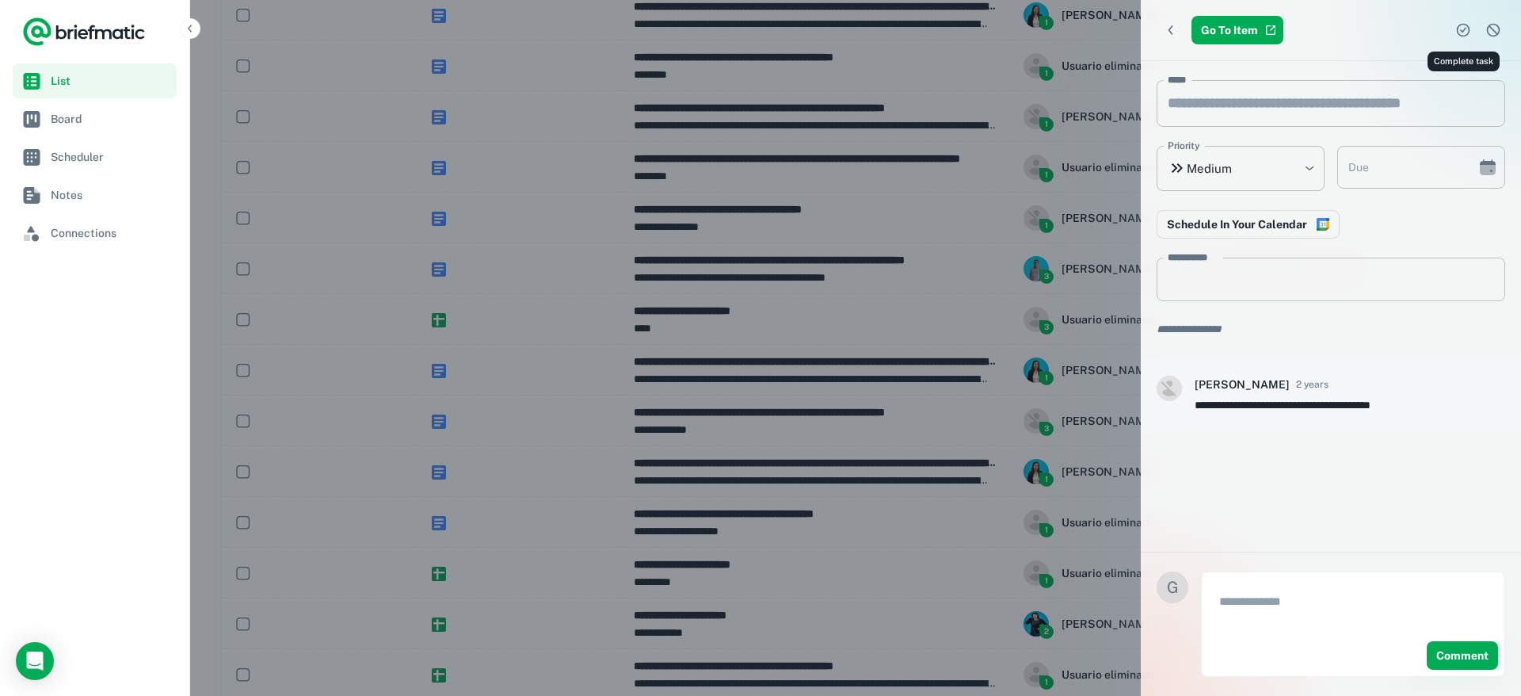
click at [1452, 31] on button "Complete task" at bounding box center [1463, 30] width 24 height 24
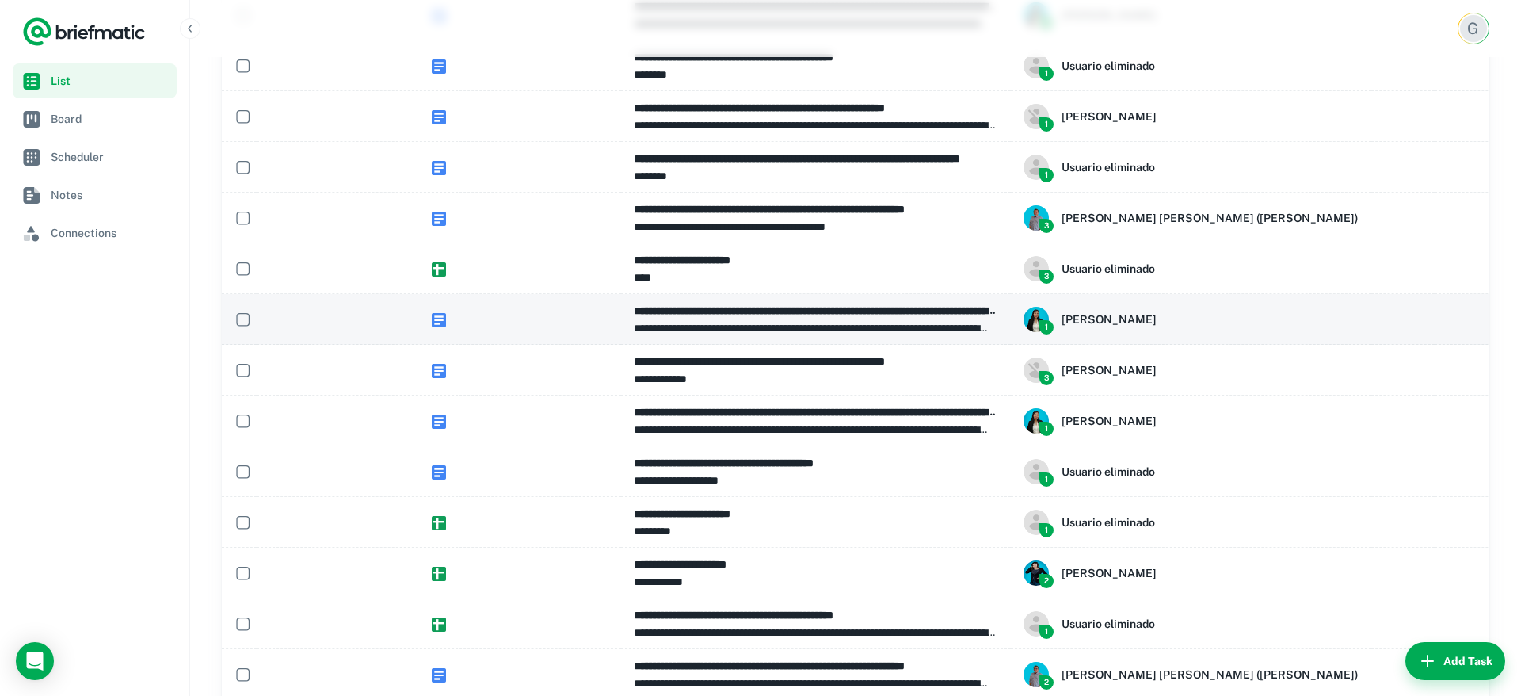
click at [1435, 317] on td at bounding box center [1475, 319] width 81 height 51
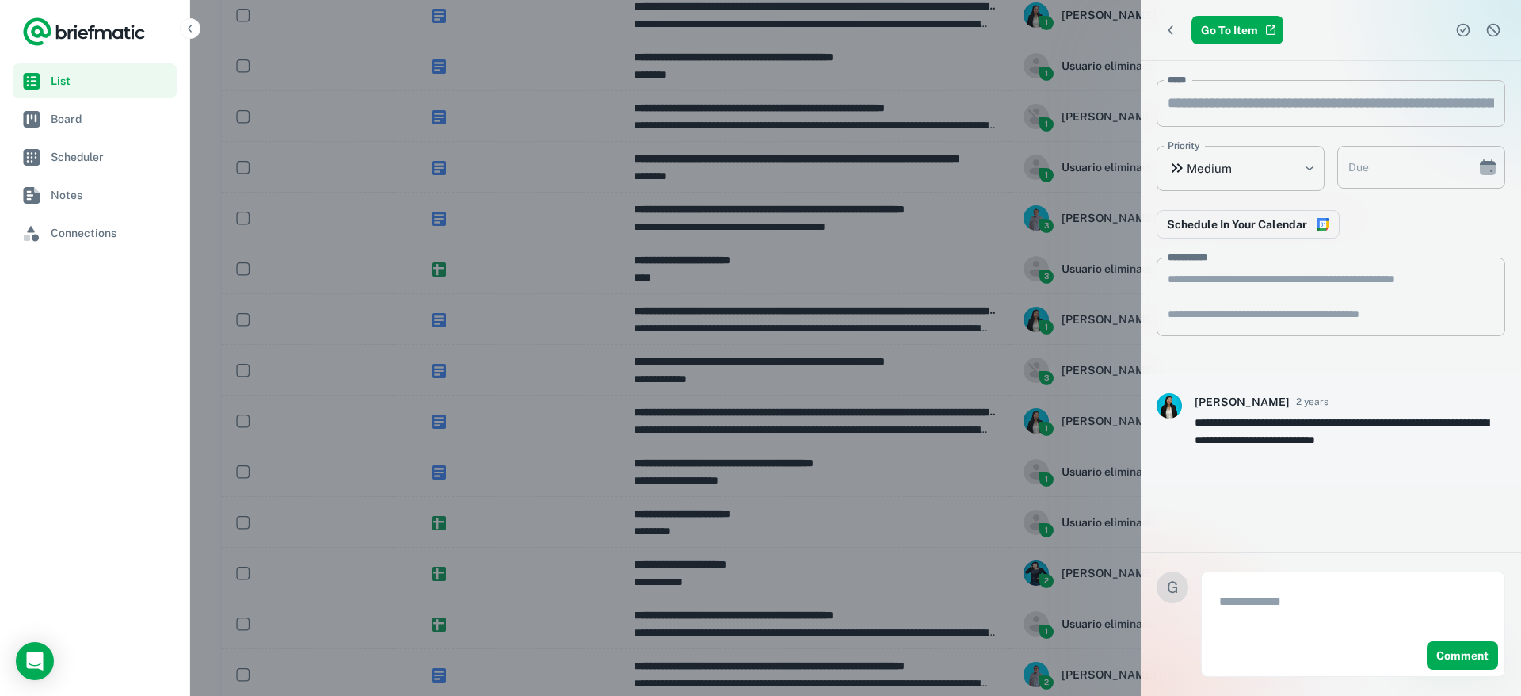
click at [1272, 601] on textarea at bounding box center [1353, 610] width 268 height 36
type textarea "*"
type textarea "********"
type textarea "**********"
click at [1459, 659] on button "Comment" at bounding box center [1462, 655] width 71 height 29
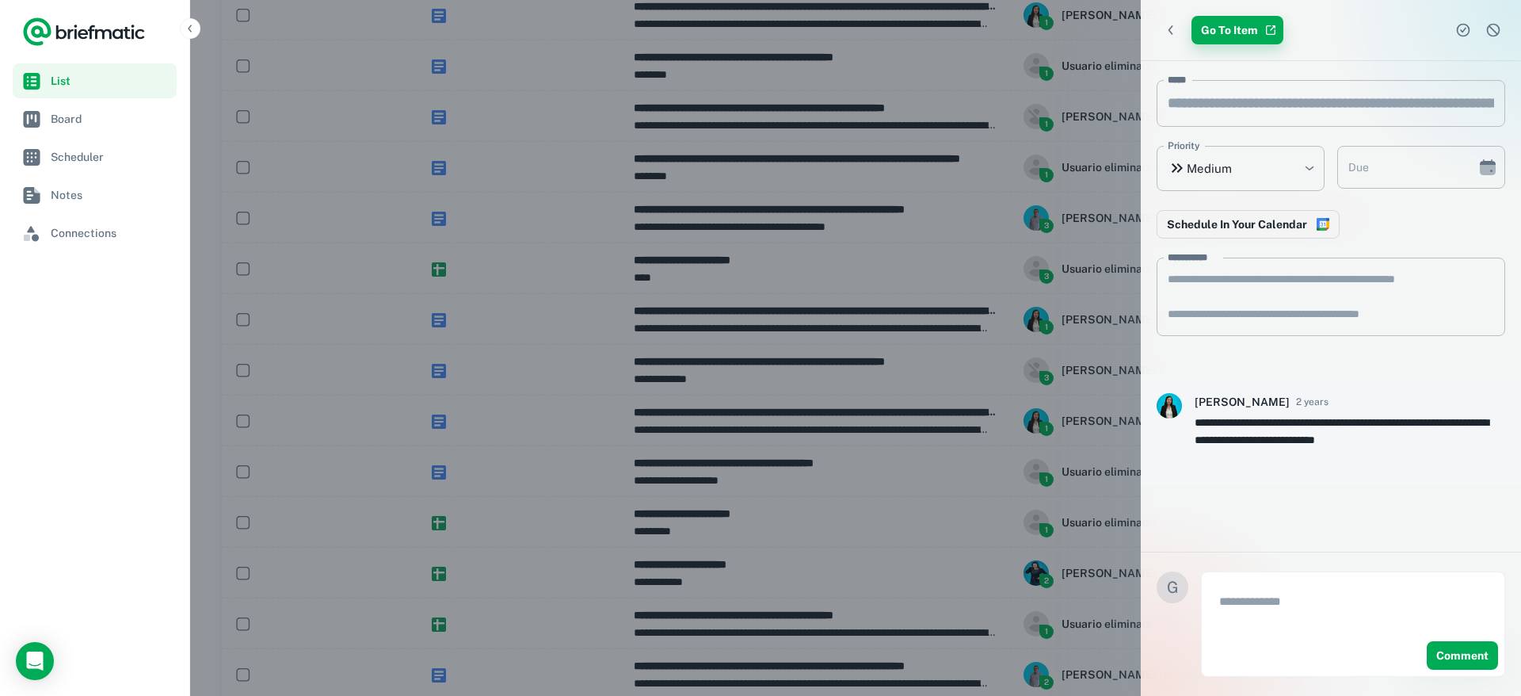
click at [1244, 36] on link "Go To Item" at bounding box center [1238, 30] width 92 height 29
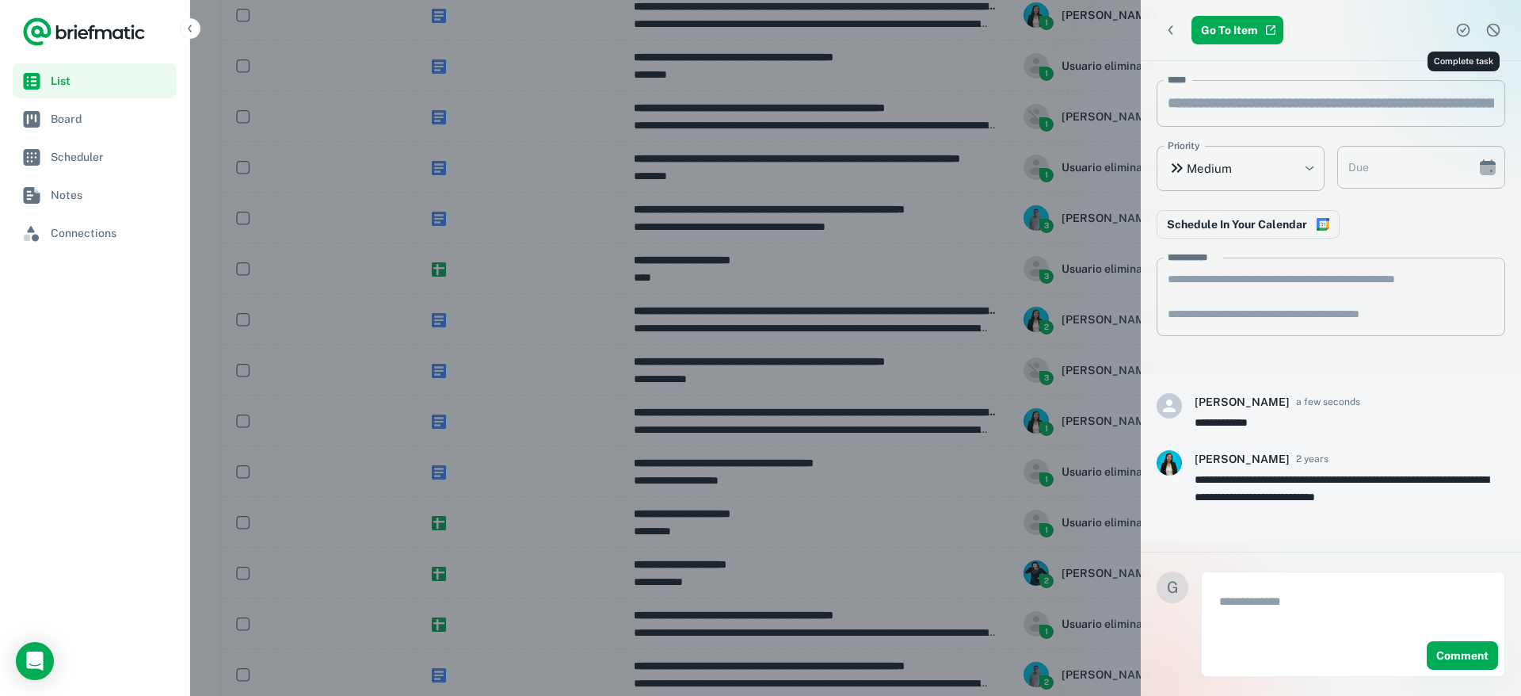
click at [1466, 27] on icon "Complete task" at bounding box center [1463, 30] width 16 height 16
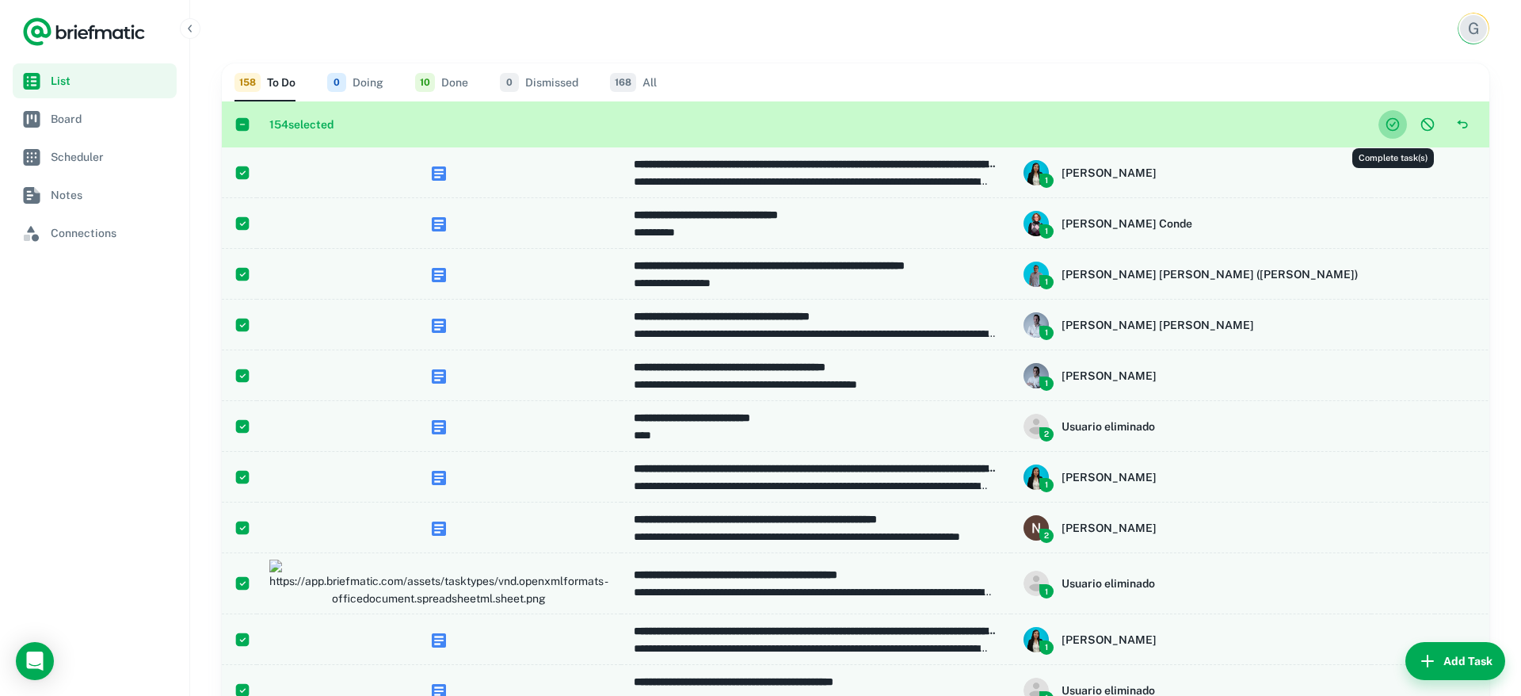
click at [1392, 128] on icon "Complete task(s)" at bounding box center [1393, 124] width 16 height 16
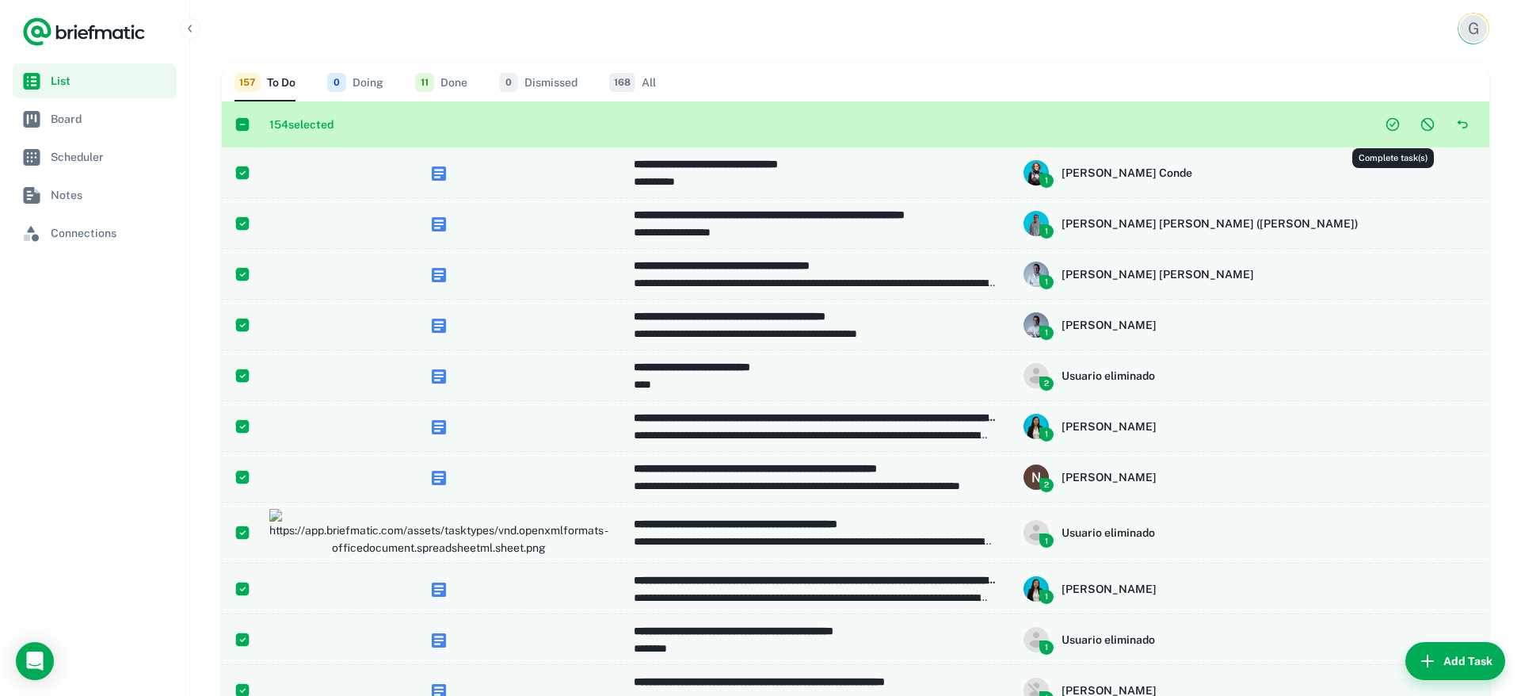
click at [1392, 127] on icon "Complete task(s)" at bounding box center [1393, 124] width 16 height 16
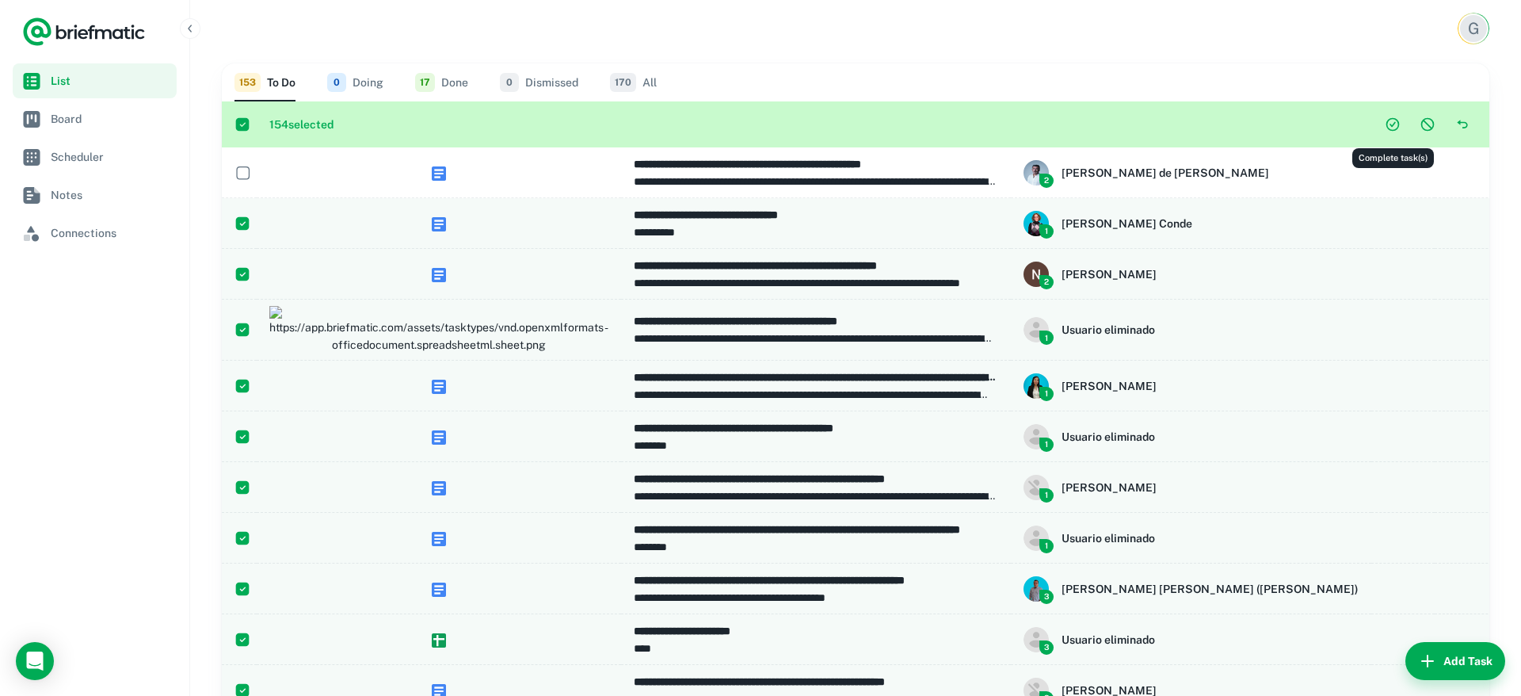
click at [1397, 125] on icon "Complete task(s)" at bounding box center [1393, 124] width 16 height 16
click at [1396, 125] on icon "Complete task(s)" at bounding box center [1393, 124] width 16 height 16
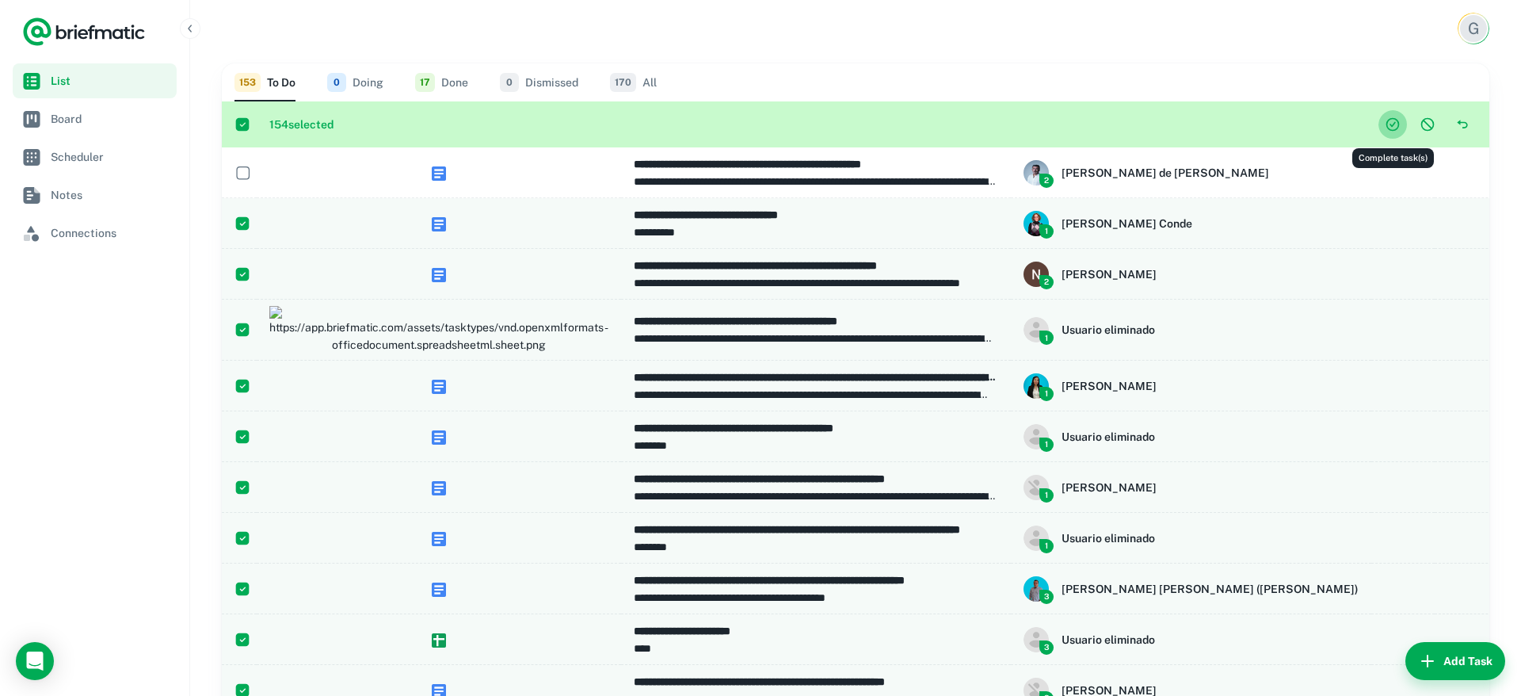
click at [1396, 125] on icon "Complete task(s)" at bounding box center [1393, 124] width 16 height 16
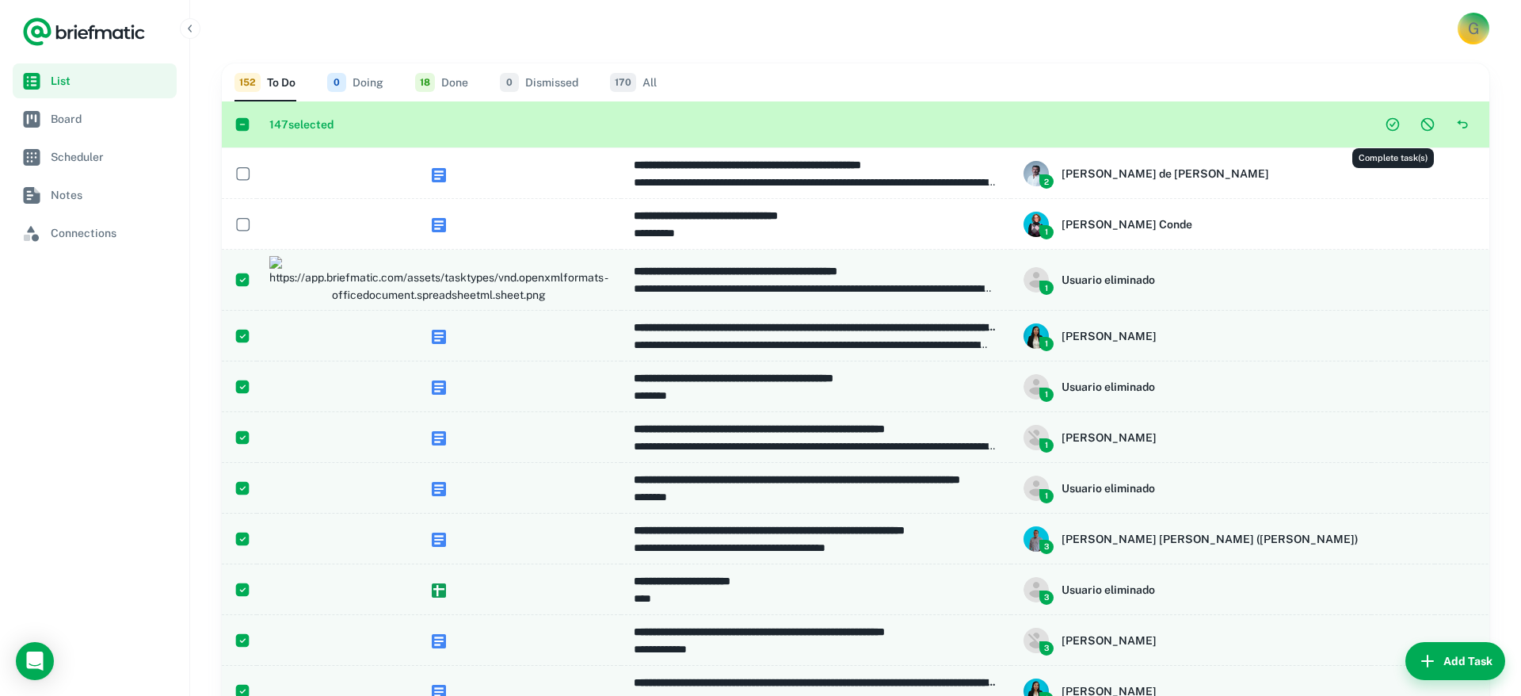
click at [1398, 125] on icon "Complete task(s)" at bounding box center [1392, 124] width 13 height 13
click at [57, 116] on span "Board" at bounding box center [111, 118] width 120 height 17
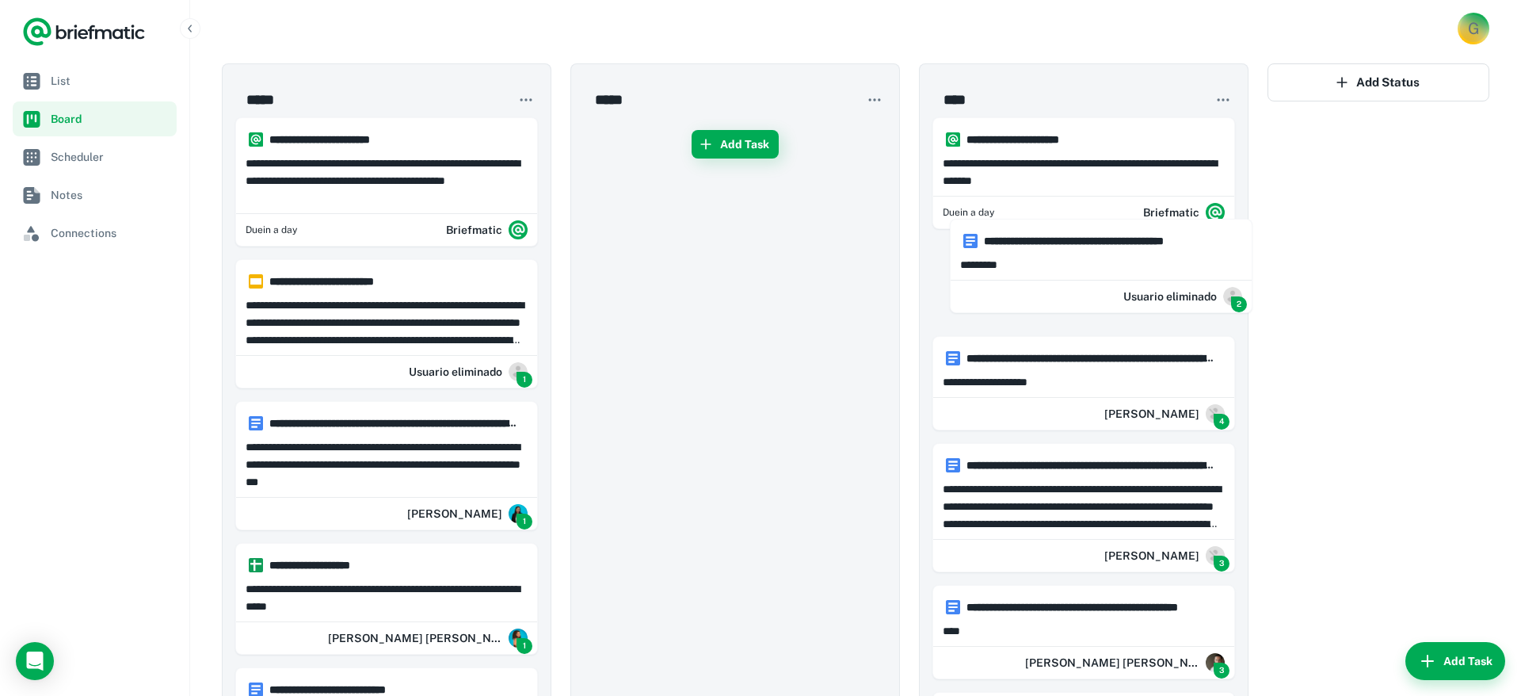
drag, startPoint x: 1353, startPoint y: 213, endPoint x: 1230, endPoint y: 245, distance: 127.6
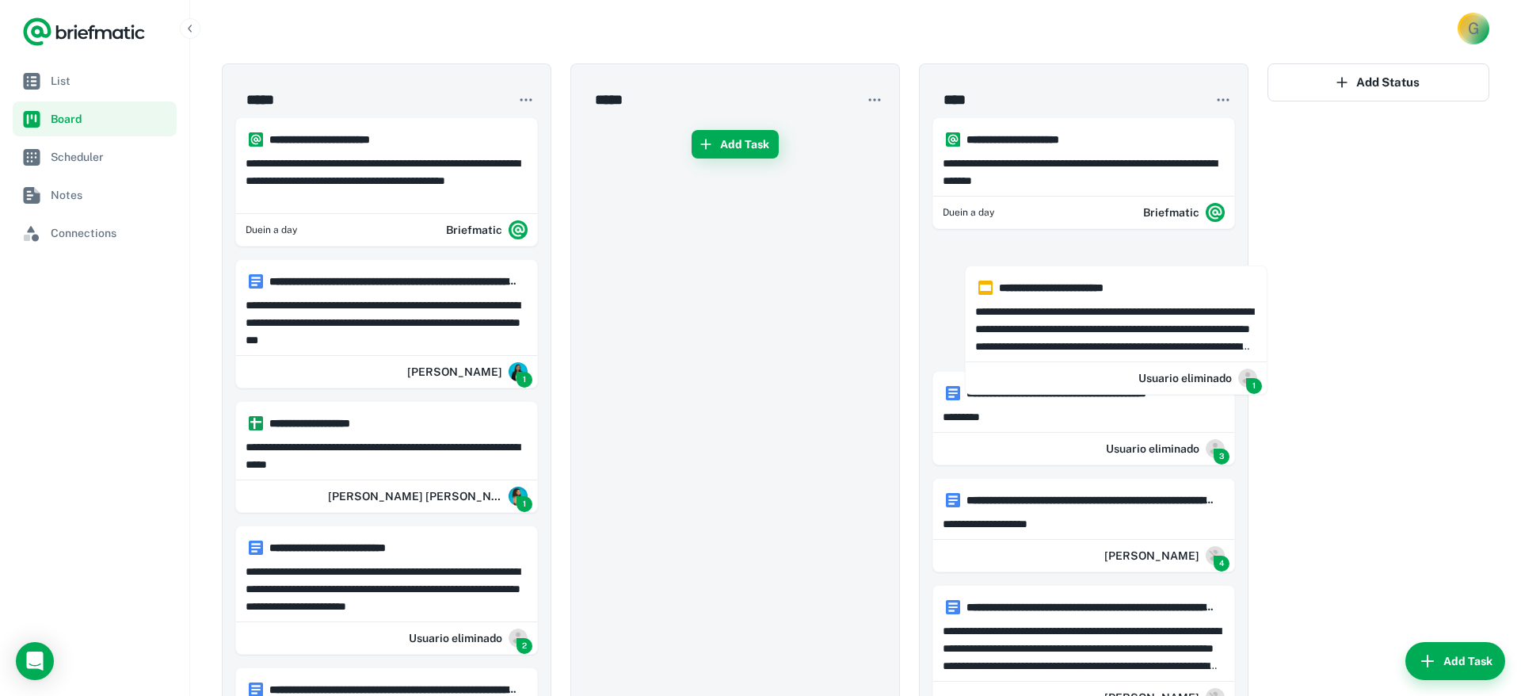
drag, startPoint x: 348, startPoint y: 315, endPoint x: 1081, endPoint y: 325, distance: 732.9
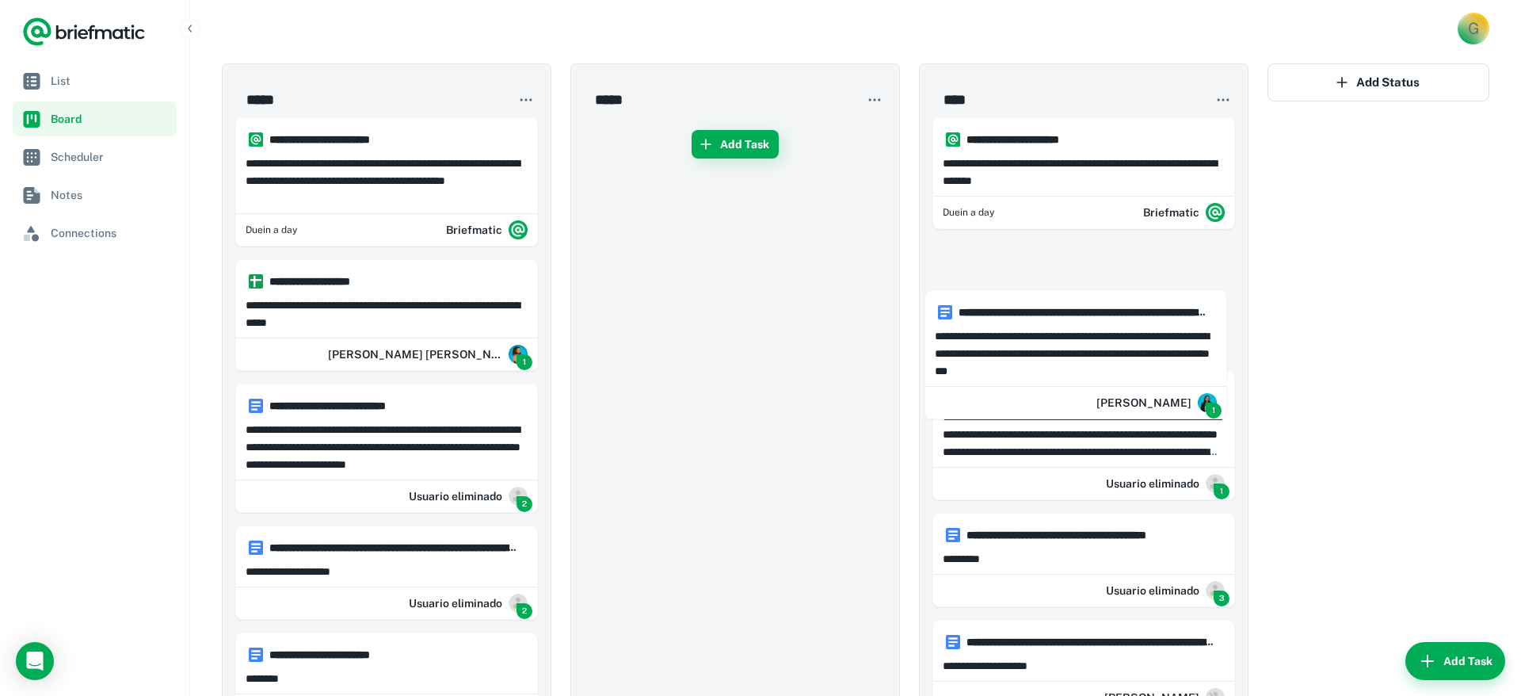
drag, startPoint x: 1295, startPoint y: 331, endPoint x: 1069, endPoint y: 350, distance: 226.6
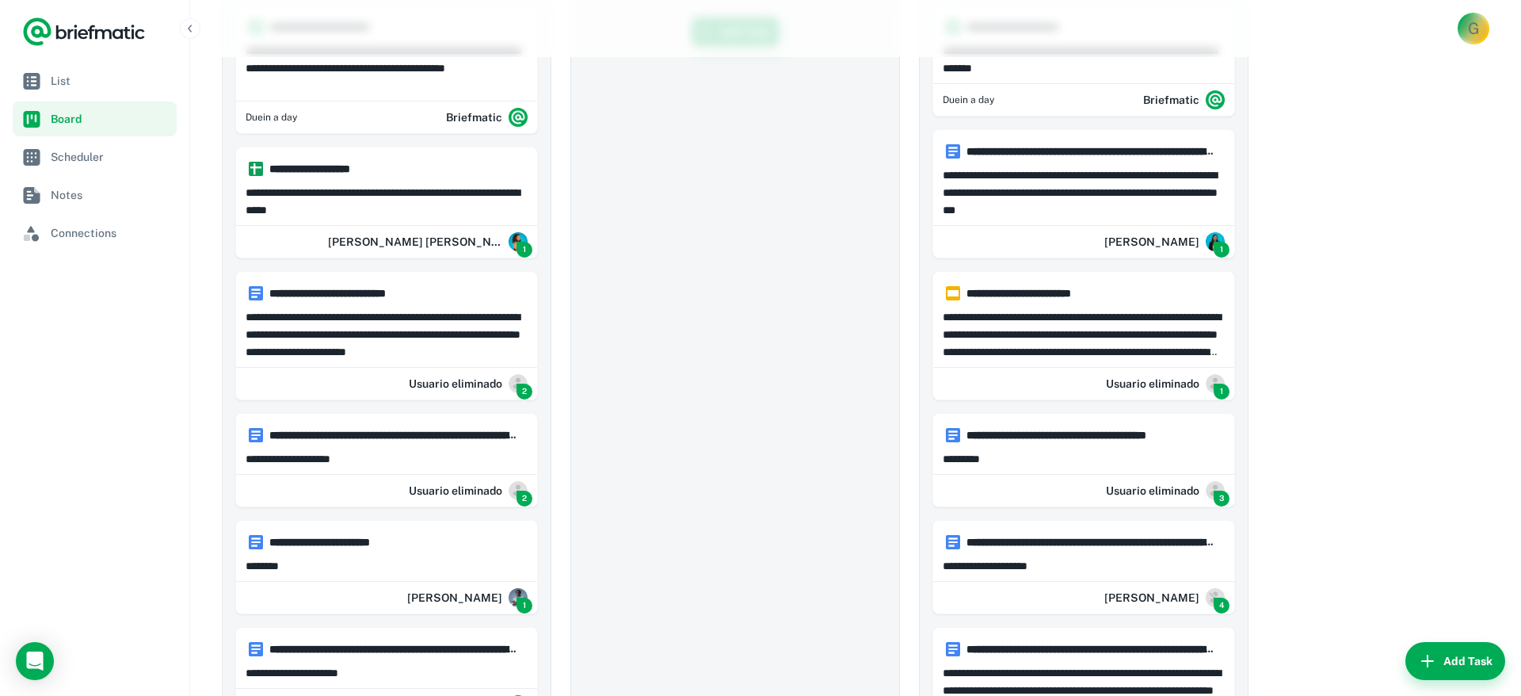
scroll to position [123, 0]
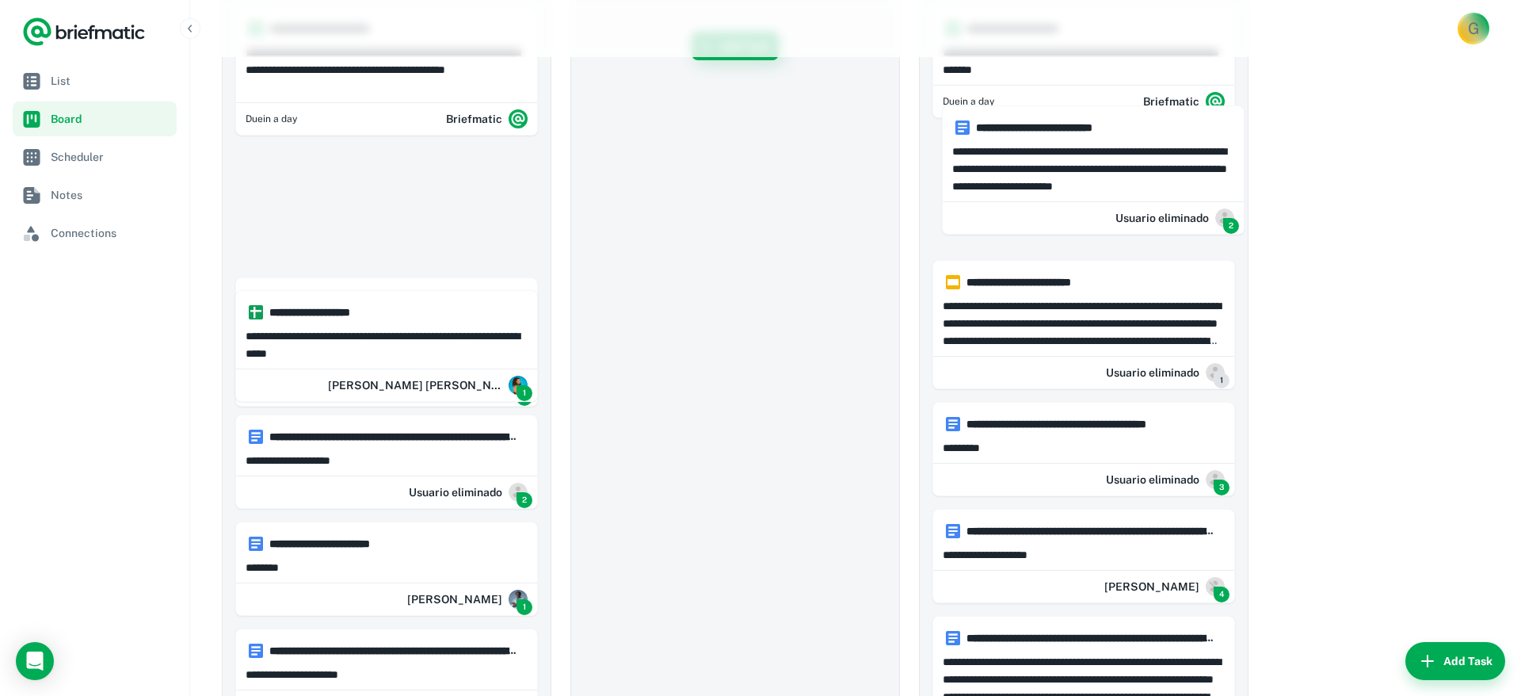
drag, startPoint x: 1121, startPoint y: 292, endPoint x: 1016, endPoint y: 146, distance: 180.5
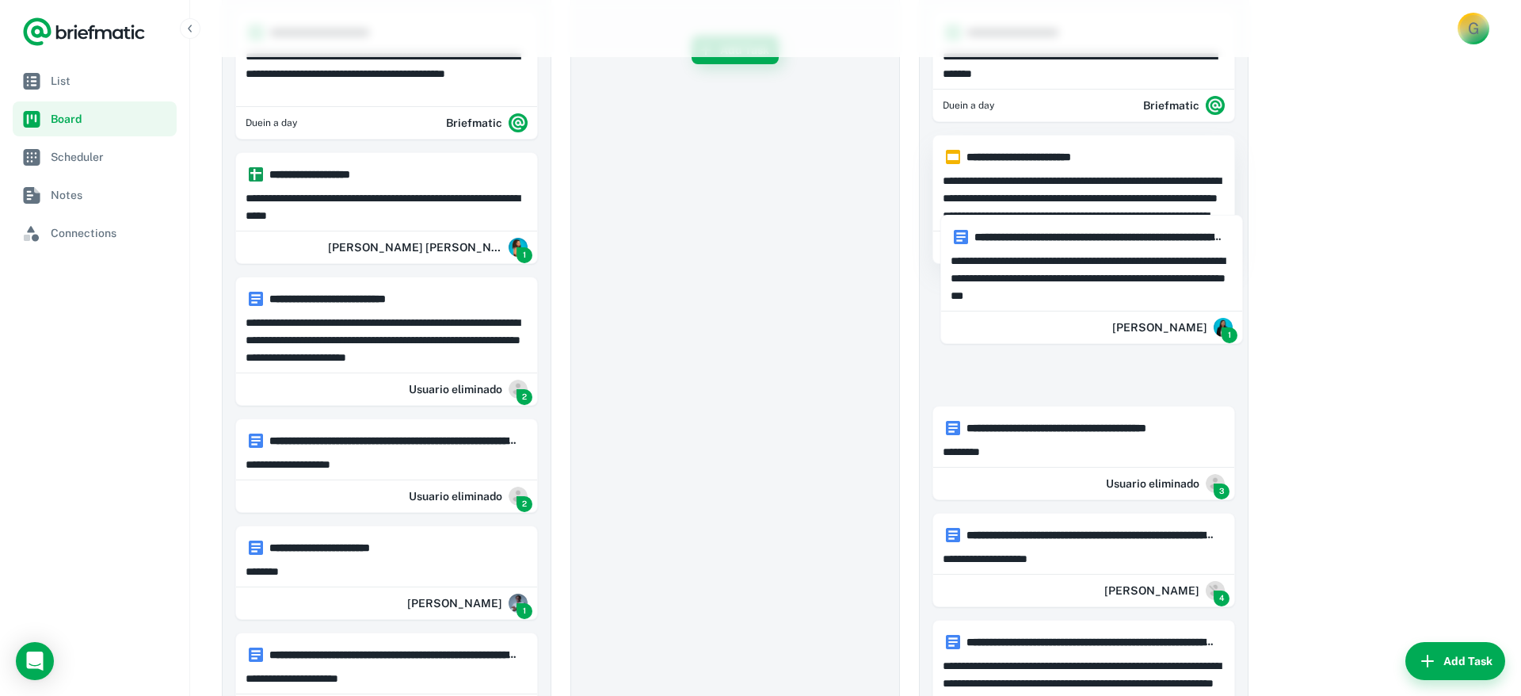
drag, startPoint x: 920, startPoint y: 250, endPoint x: 1031, endPoint y: 263, distance: 111.7
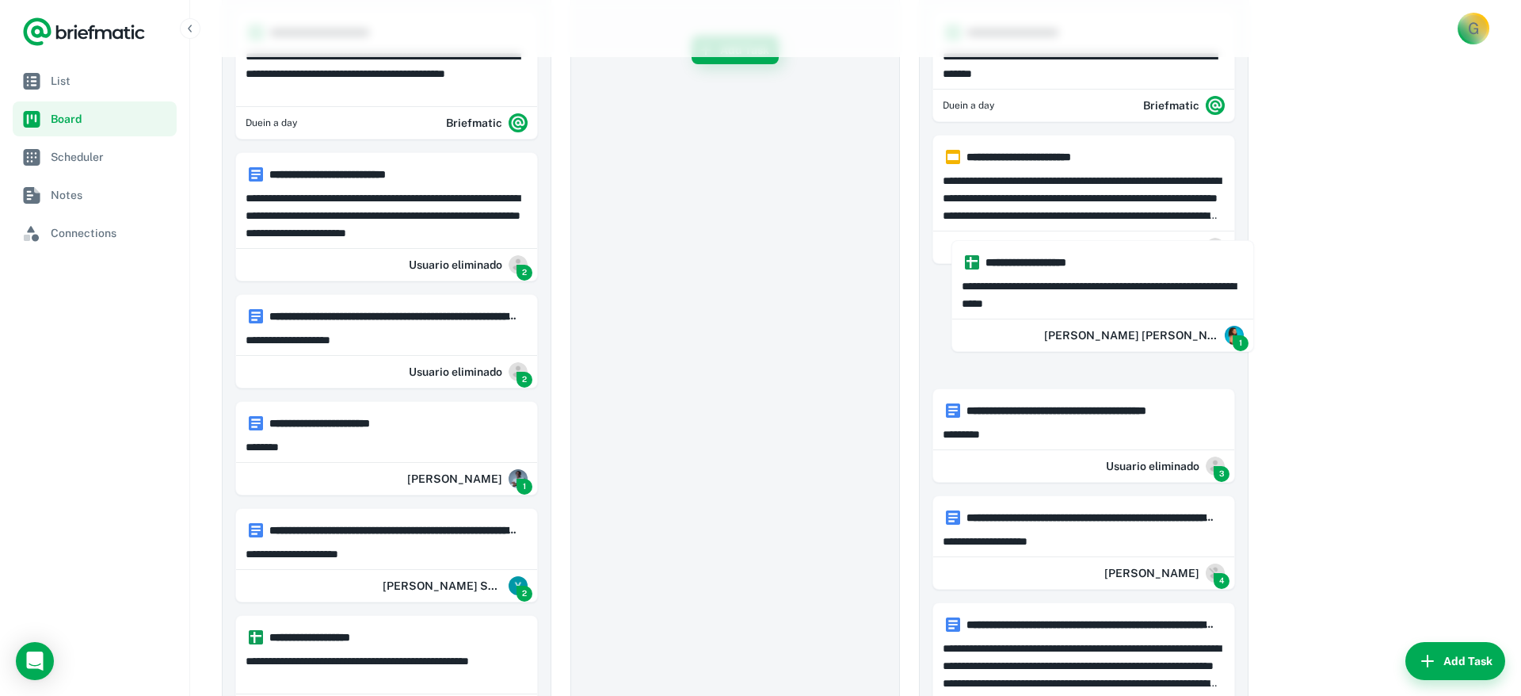
drag, startPoint x: 769, startPoint y: 235, endPoint x: 998, endPoint y: 283, distance: 234.0
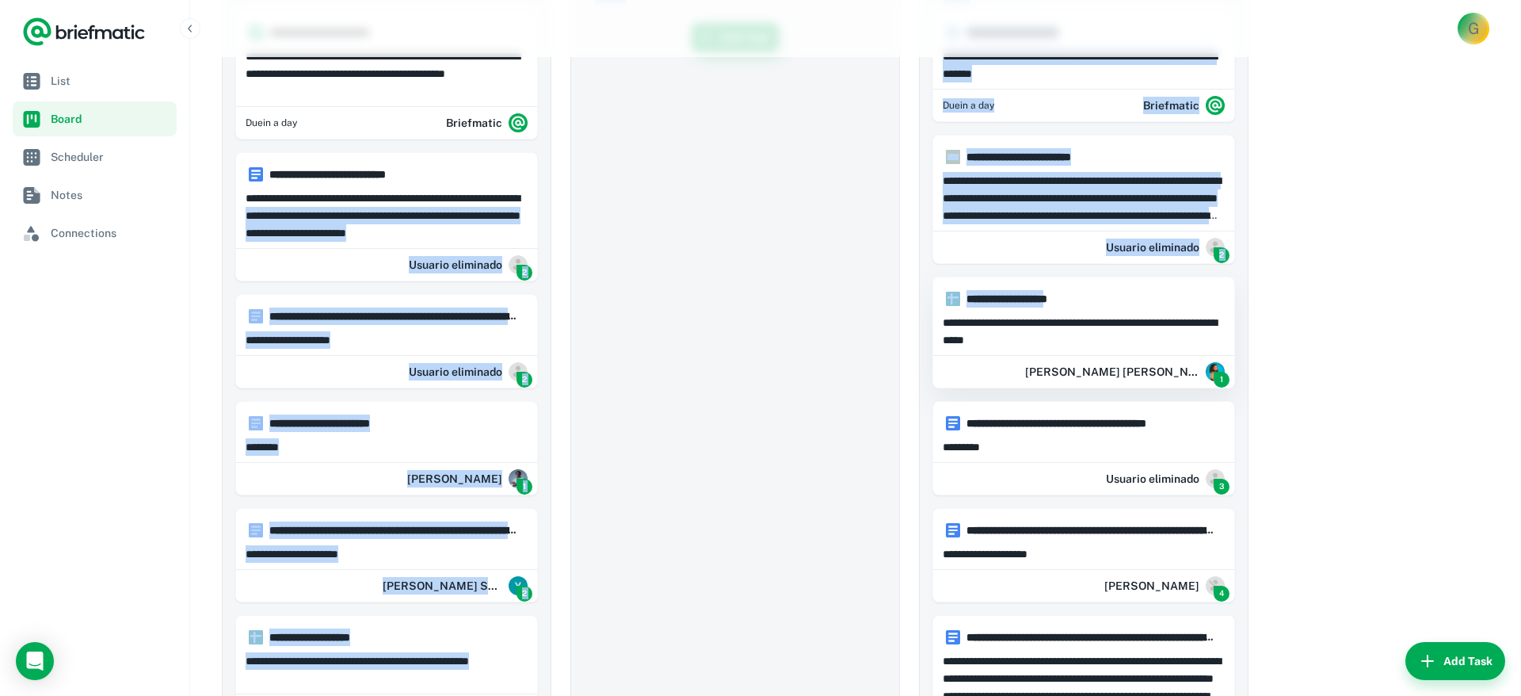
drag, startPoint x: 325, startPoint y: 219, endPoint x: 974, endPoint y: 297, distance: 654.4
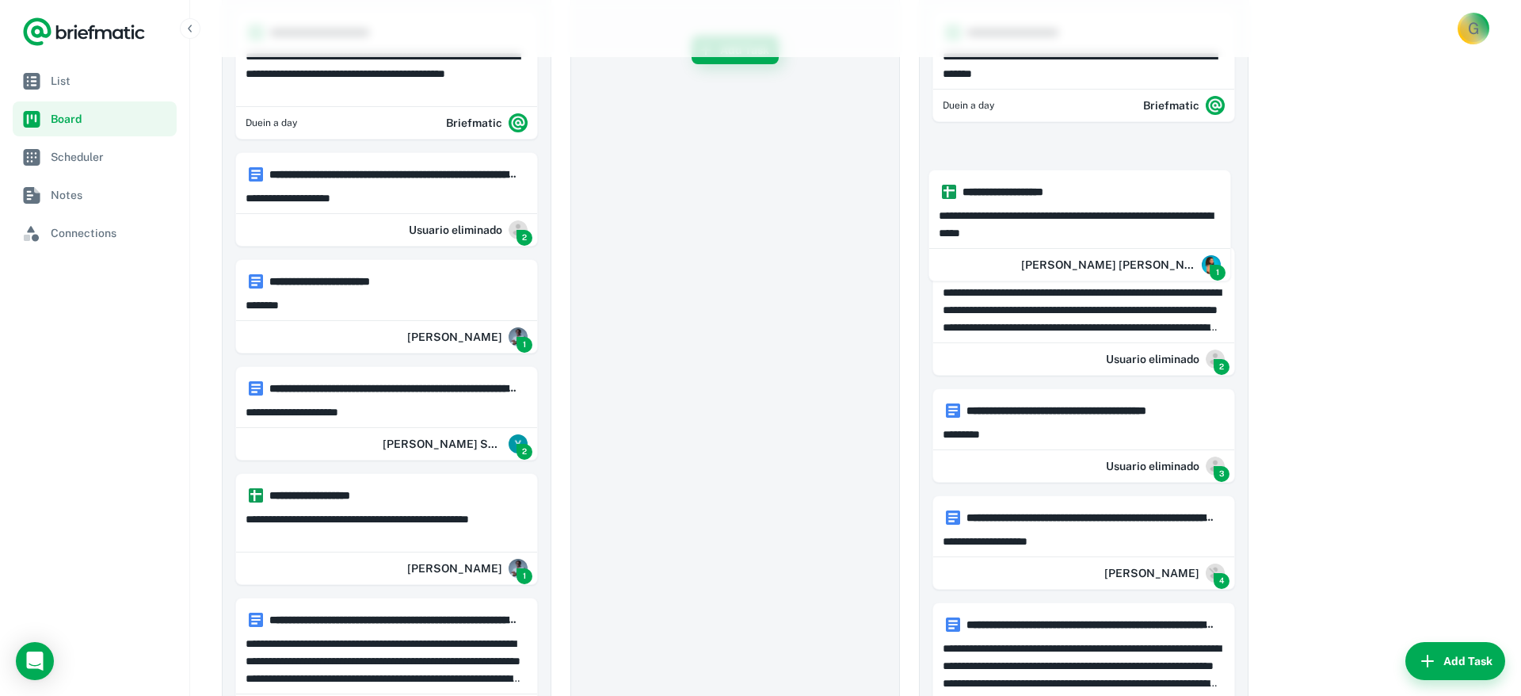
drag, startPoint x: 344, startPoint y: 190, endPoint x: 1047, endPoint y: 208, distance: 703.8
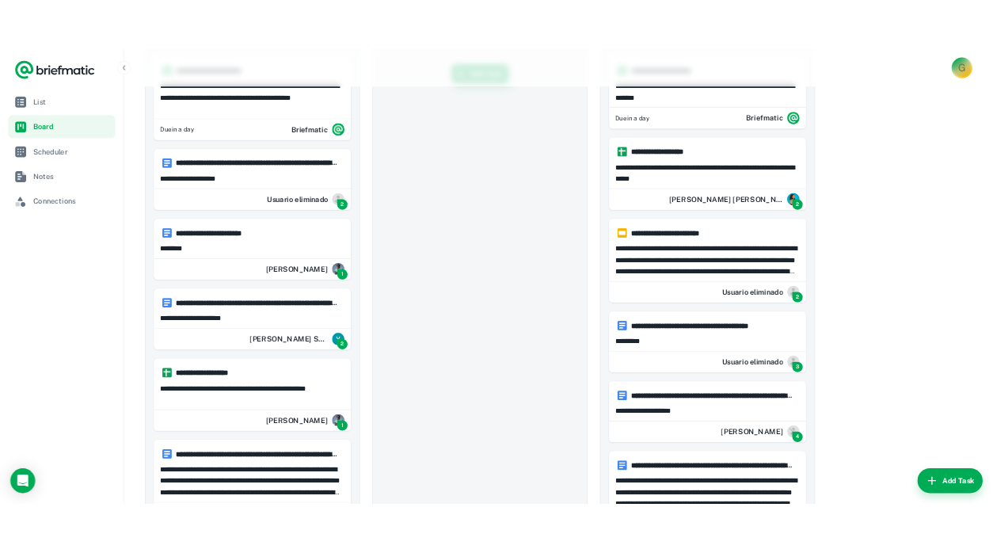
scroll to position [0, 0]
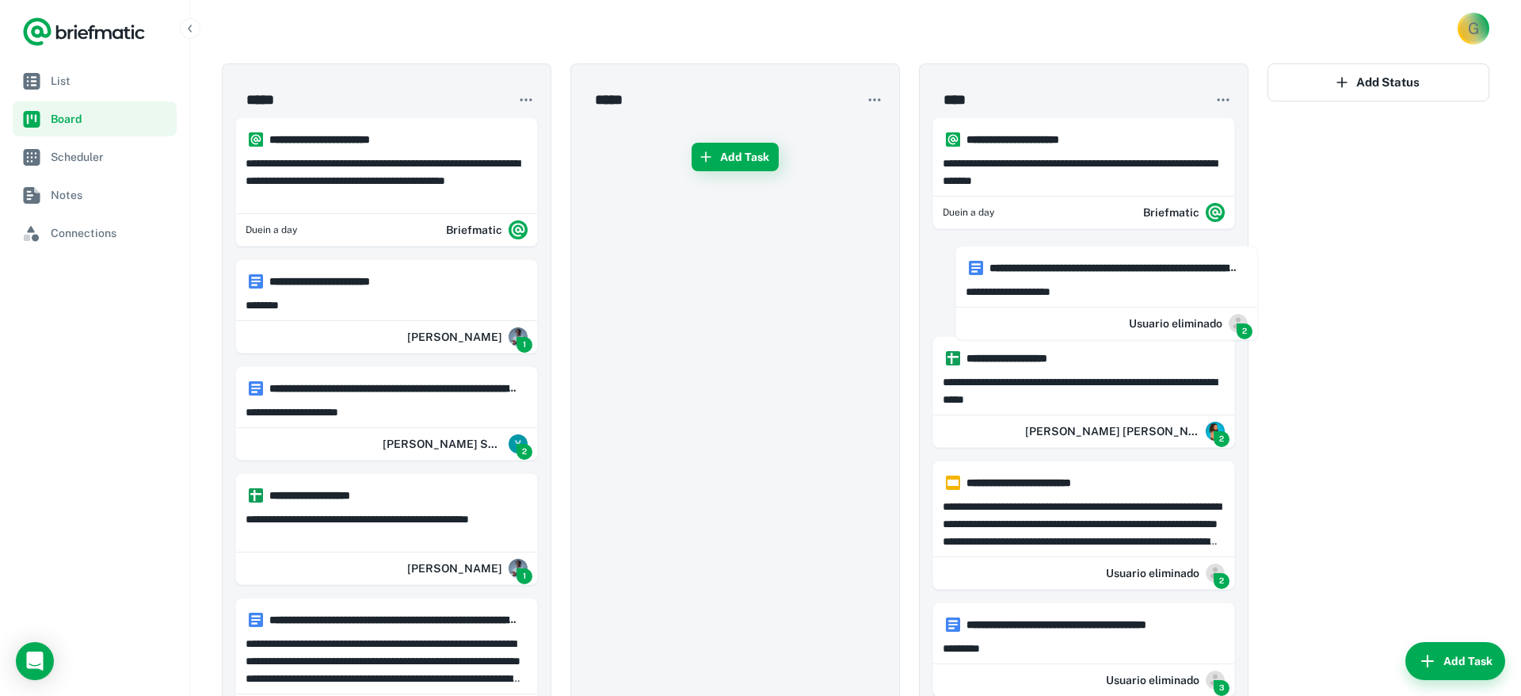
drag, startPoint x: 341, startPoint y: 287, endPoint x: 812, endPoint y: 288, distance: 471.4
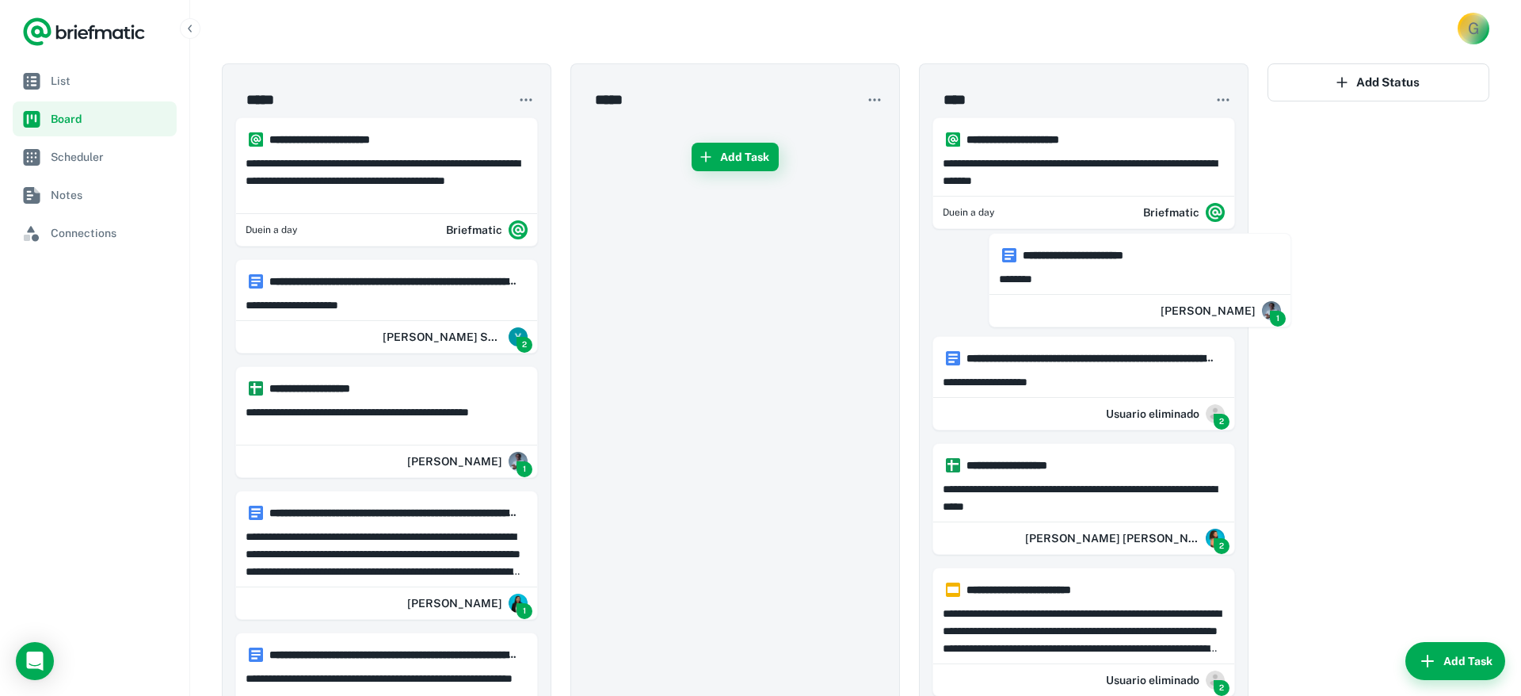
drag, startPoint x: 988, startPoint y: 267, endPoint x: 1060, endPoint y: 266, distance: 72.1
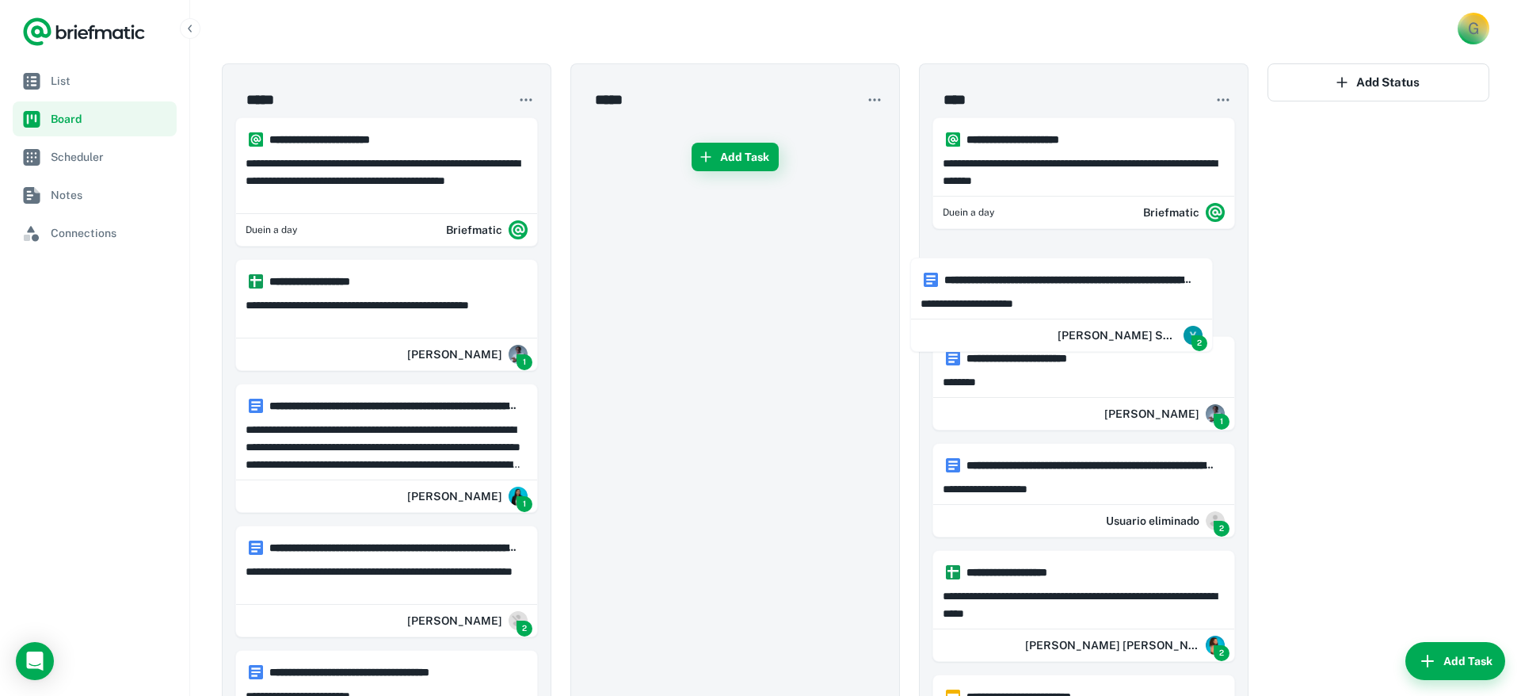
drag, startPoint x: 848, startPoint y: 294, endPoint x: 755, endPoint y: 310, distance: 94.0
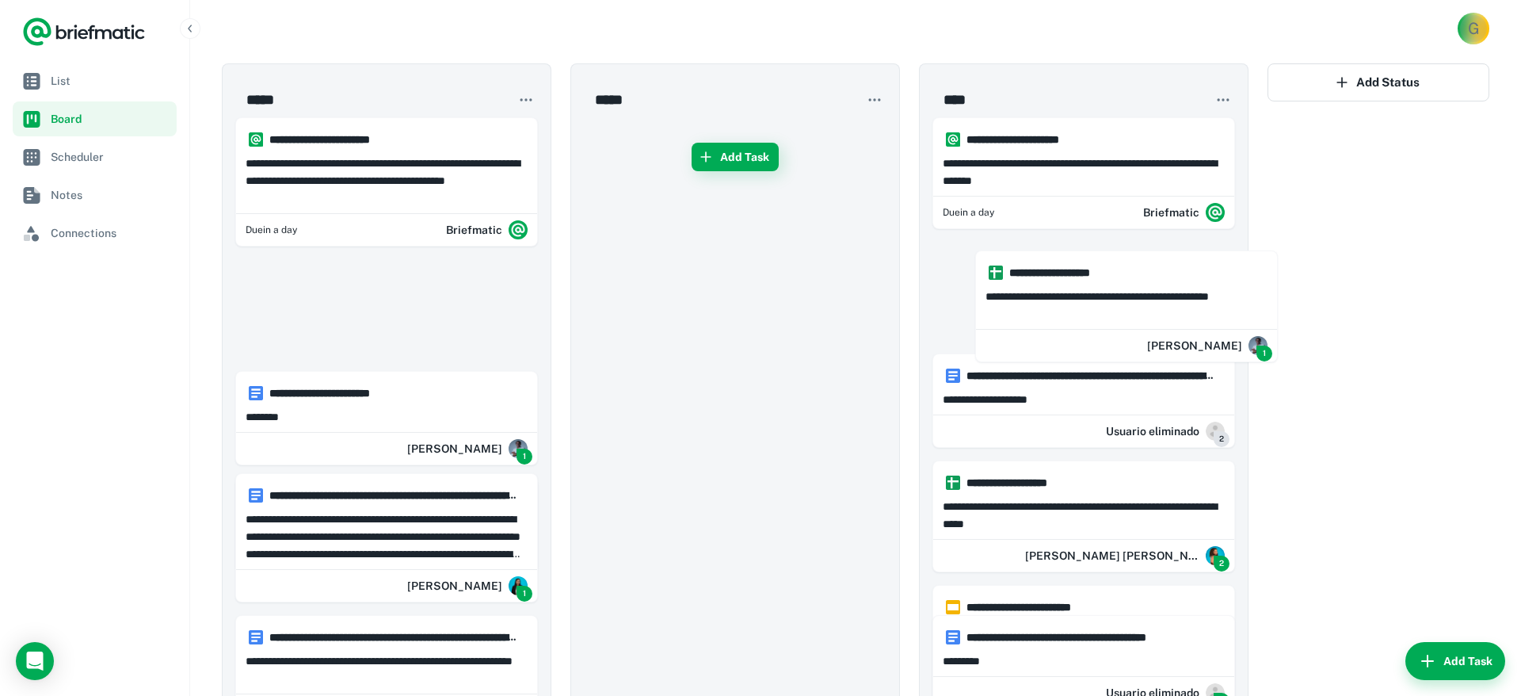
drag, startPoint x: 1066, startPoint y: 304, endPoint x: 991, endPoint y: 311, distance: 74.8
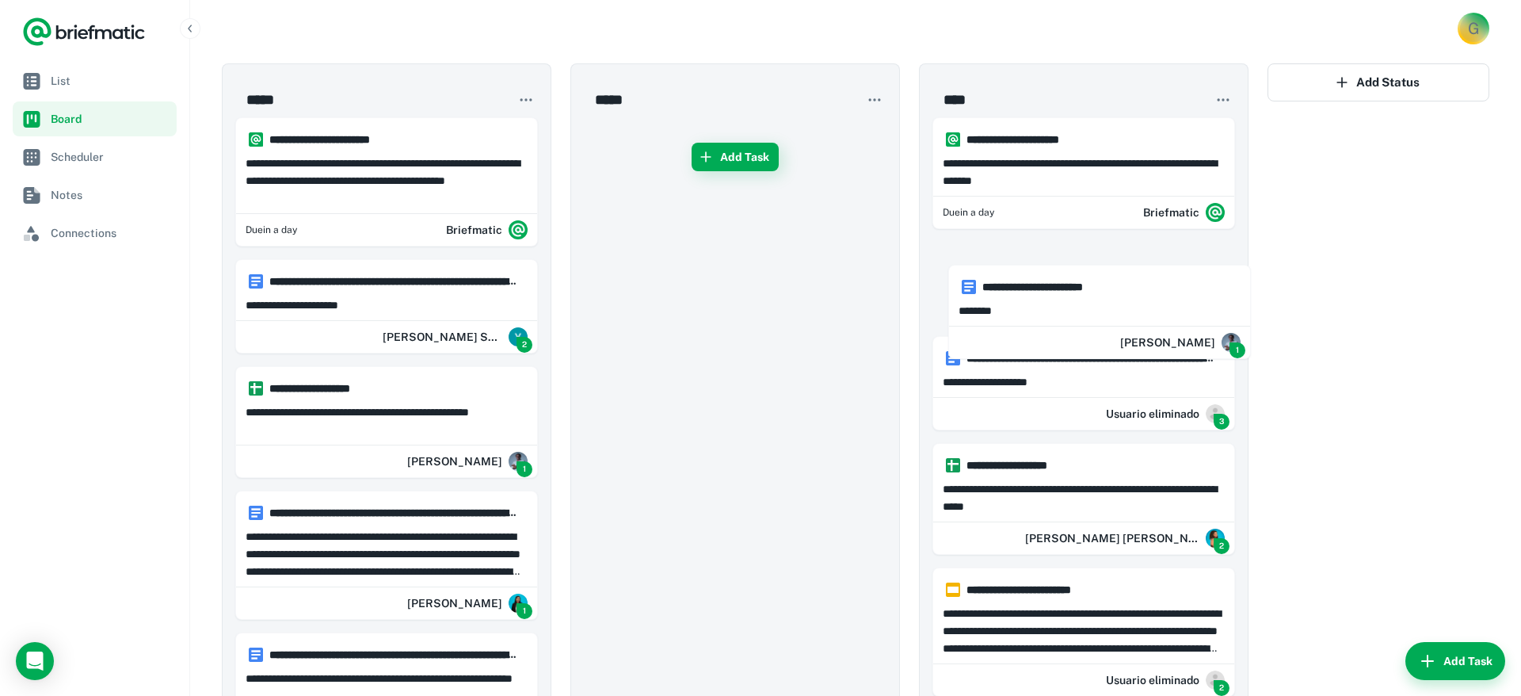
drag, startPoint x: 947, startPoint y: 309, endPoint x: 1002, endPoint y: 315, distance: 55.7
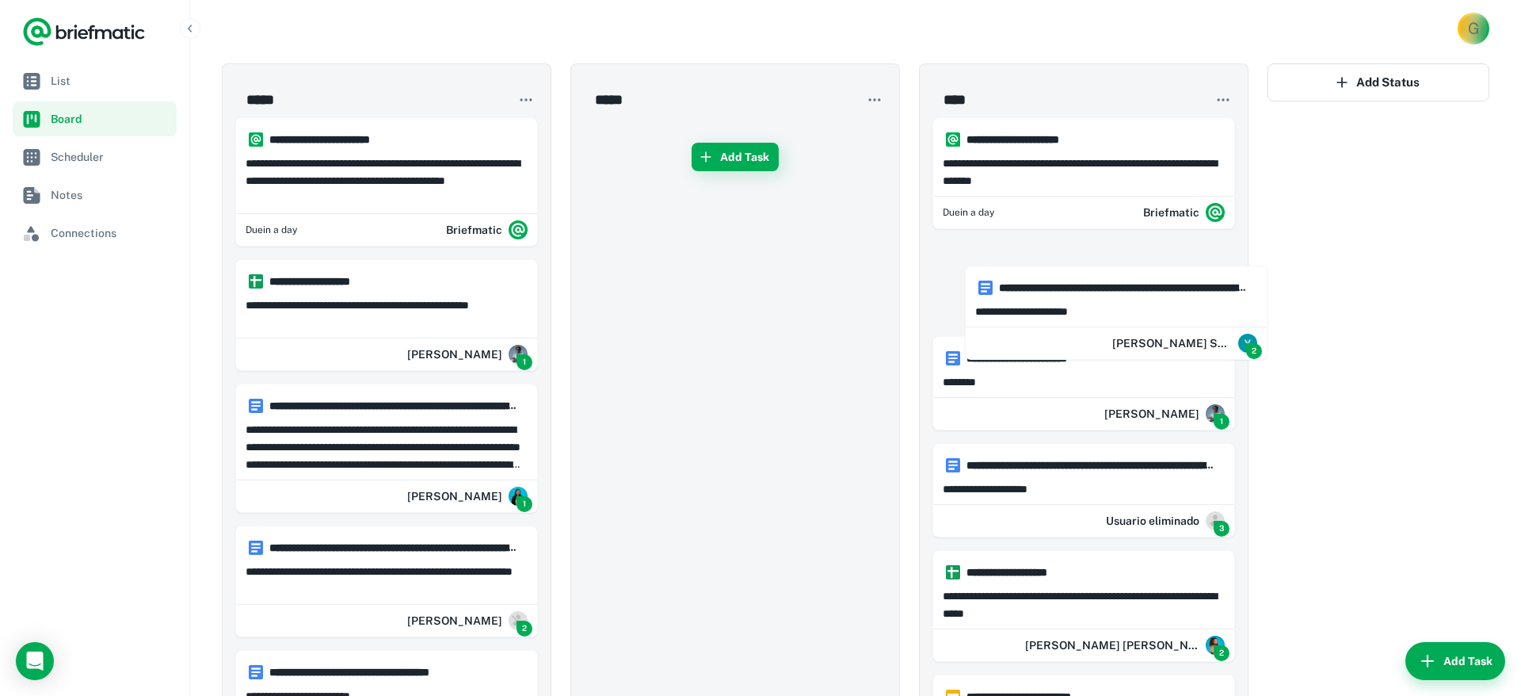
drag, startPoint x: 359, startPoint y: 307, endPoint x: 1089, endPoint y: 313, distance: 729.7
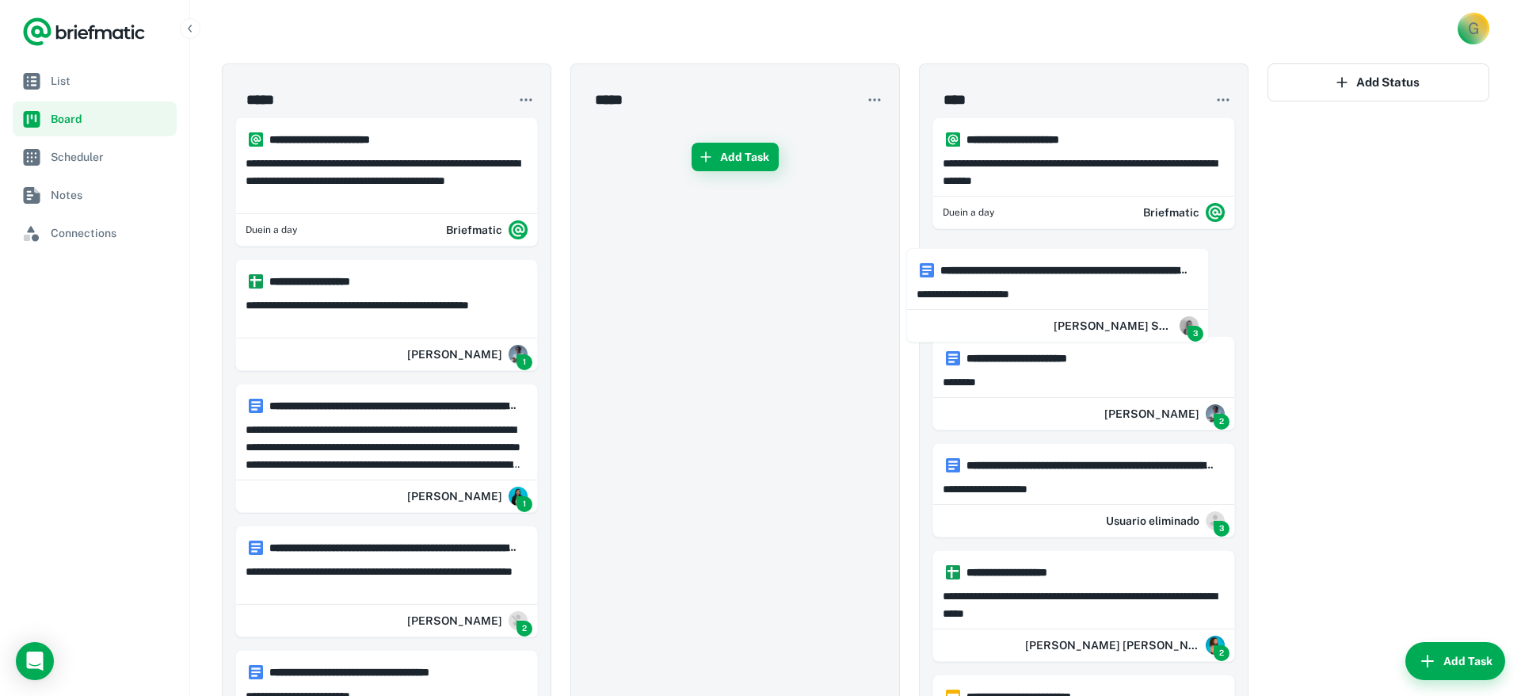
drag, startPoint x: 1045, startPoint y: 302, endPoint x: 1128, endPoint y: 293, distance: 83.6
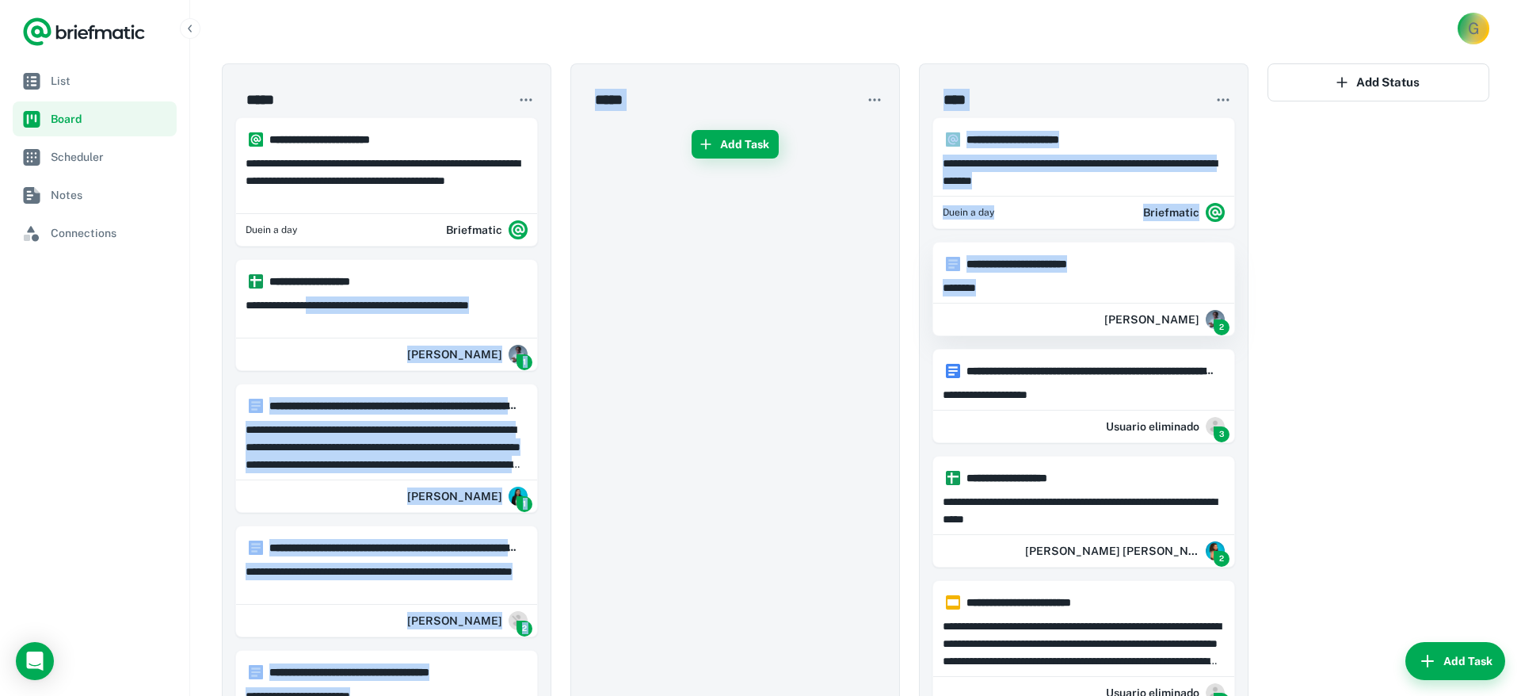
drag, startPoint x: 329, startPoint y: 302, endPoint x: 973, endPoint y: 309, distance: 644.1
drag, startPoint x: 781, startPoint y: 402, endPoint x: 512, endPoint y: 354, distance: 273.5
drag, startPoint x: 302, startPoint y: 300, endPoint x: 648, endPoint y: 284, distance: 346.6
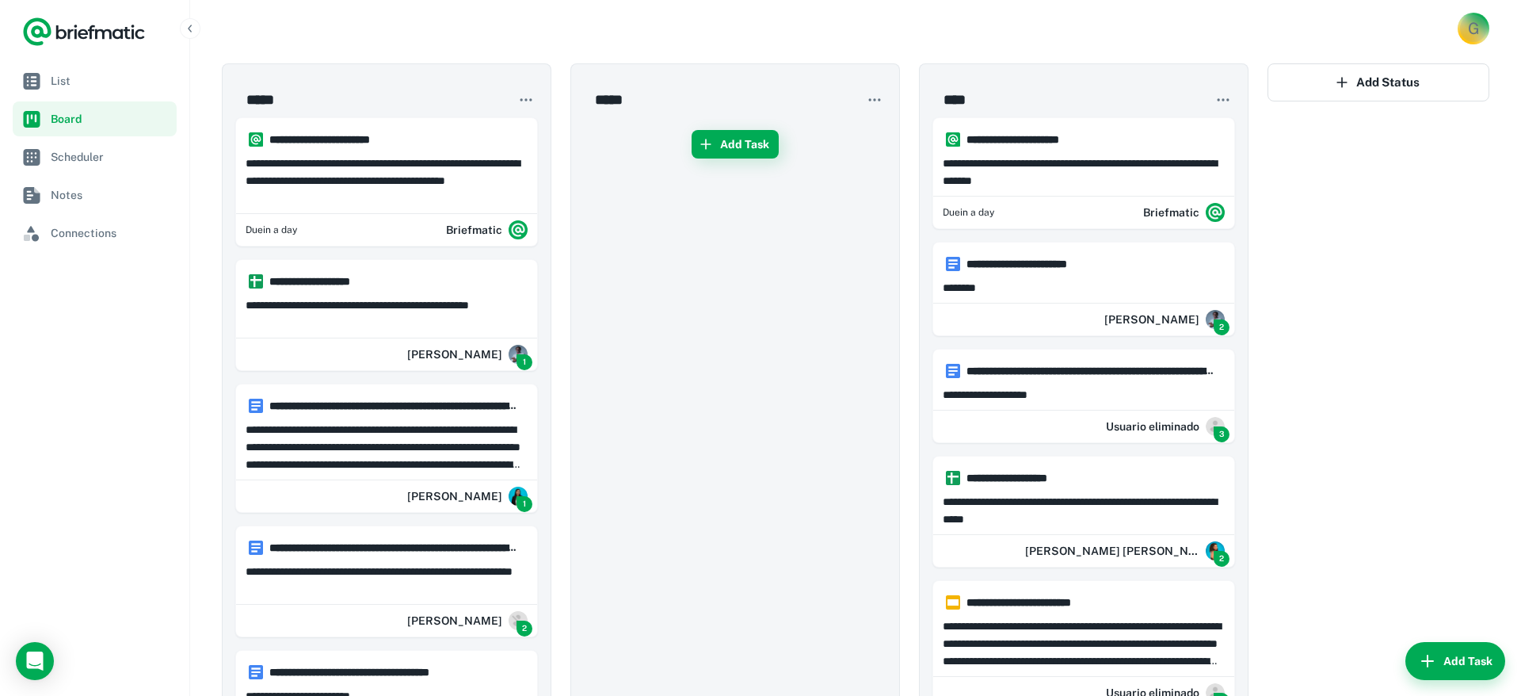
drag, startPoint x: 590, startPoint y: 328, endPoint x: 544, endPoint y: 303, distance: 52.5
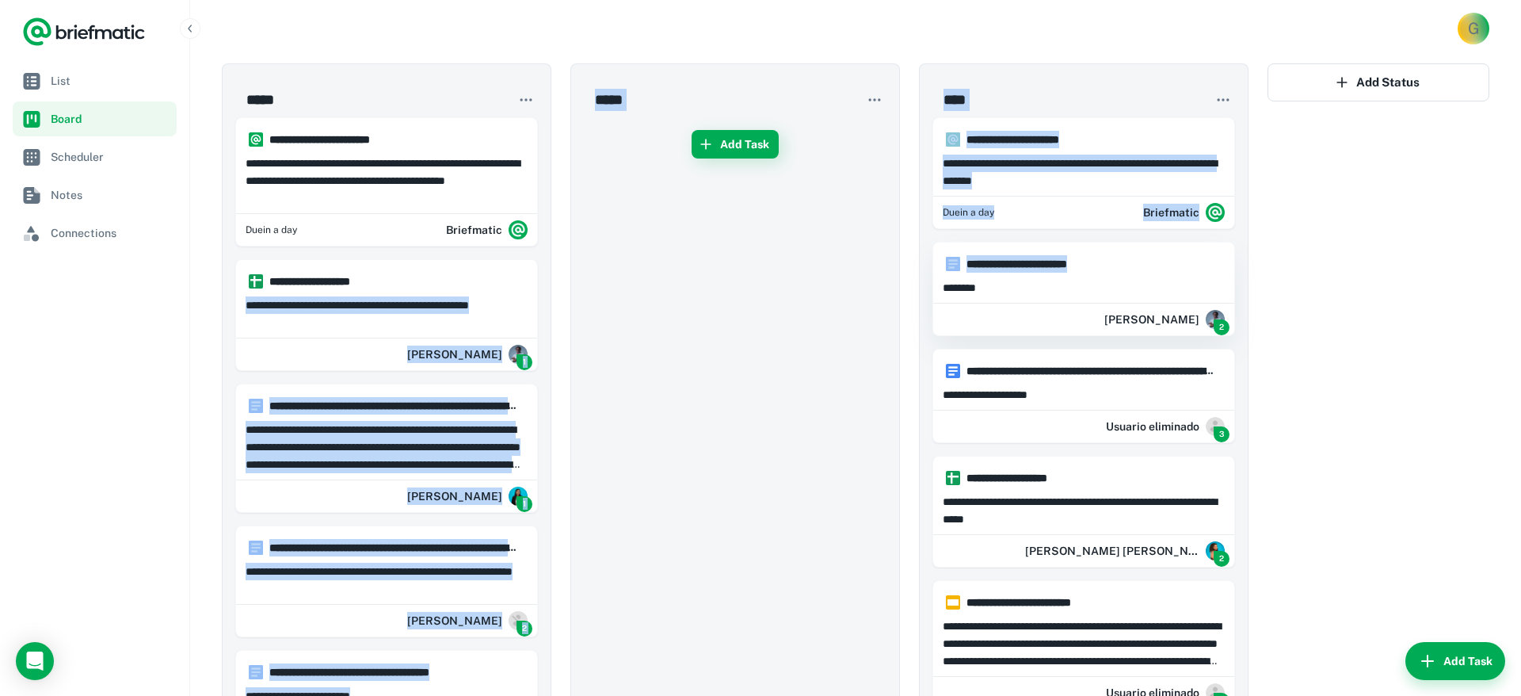
drag, startPoint x: 499, startPoint y: 280, endPoint x: 1027, endPoint y: 299, distance: 528.0
drag, startPoint x: 762, startPoint y: 368, endPoint x: 463, endPoint y: 339, distance: 300.0
drag, startPoint x: 337, startPoint y: 349, endPoint x: 997, endPoint y: 318, distance: 660.7
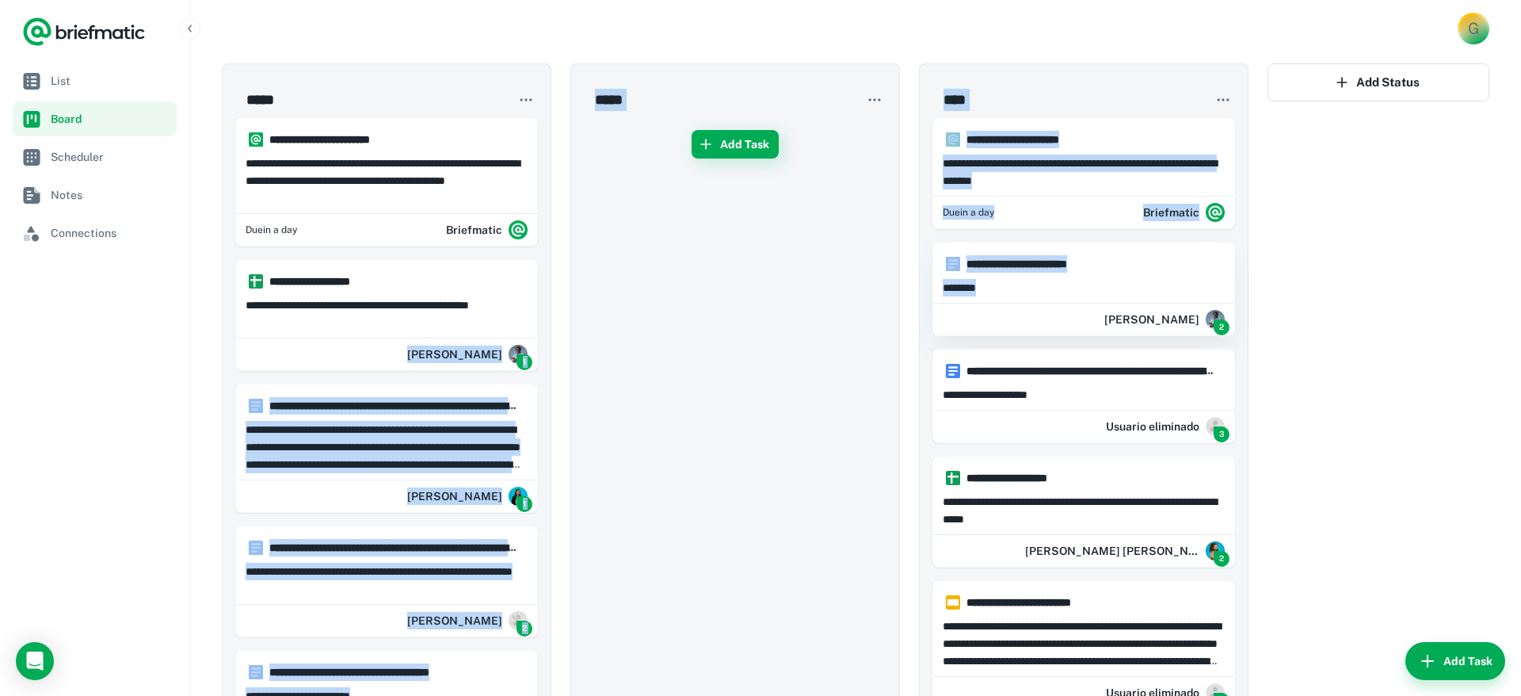
drag, startPoint x: 836, startPoint y: 337, endPoint x: 486, endPoint y: 301, distance: 352.0
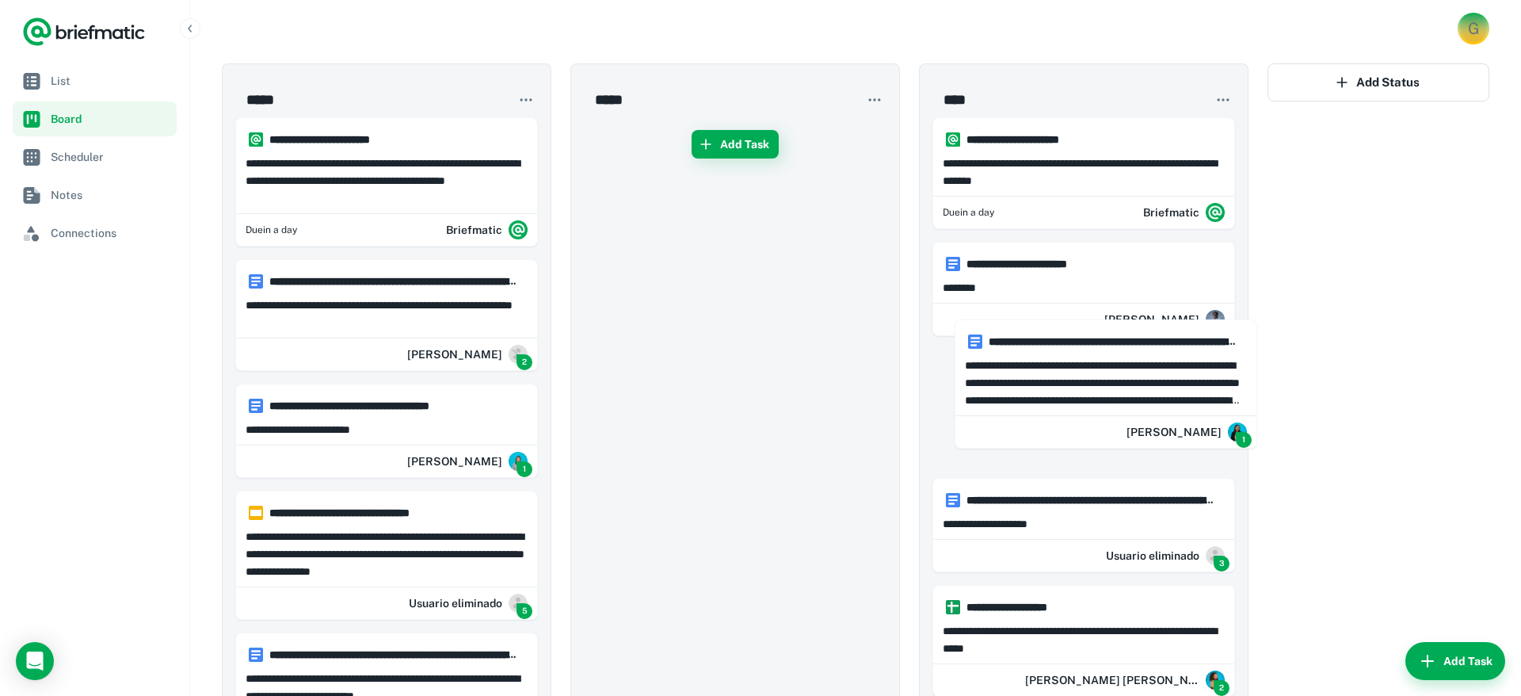
drag, startPoint x: 505, startPoint y: 427, endPoint x: 1227, endPoint y: 363, distance: 724.6
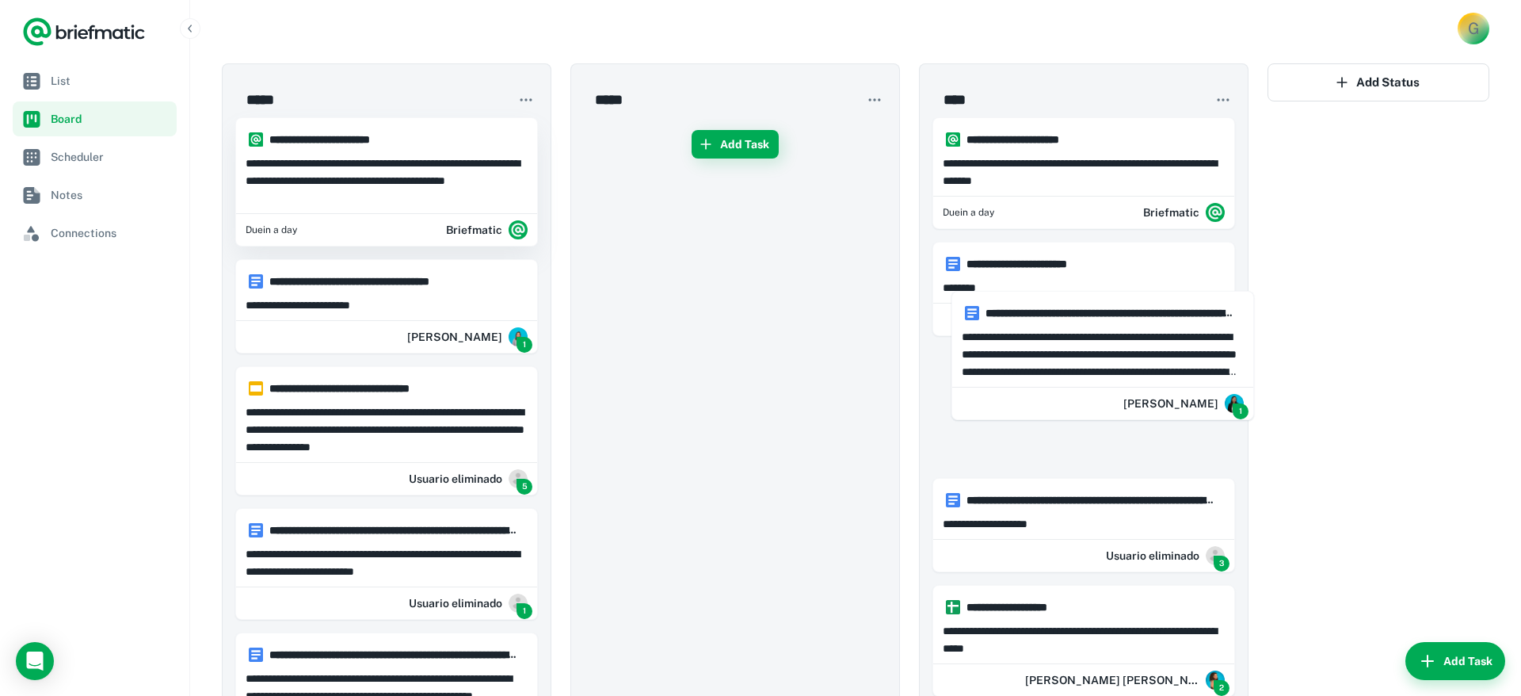
drag, startPoint x: 493, startPoint y: 302, endPoint x: 526, endPoint y: 244, distance: 66.7
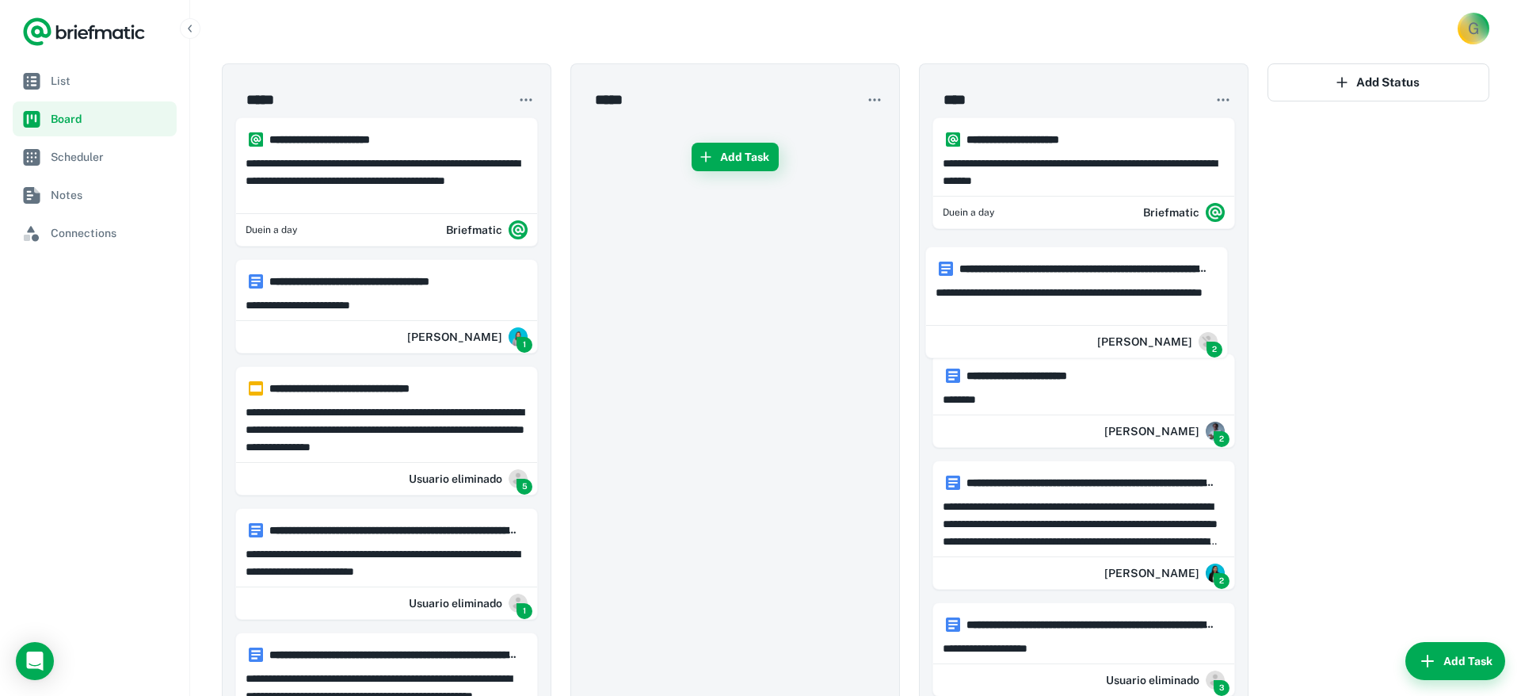
drag, startPoint x: 388, startPoint y: 303, endPoint x: 1096, endPoint y: 292, distance: 708.4
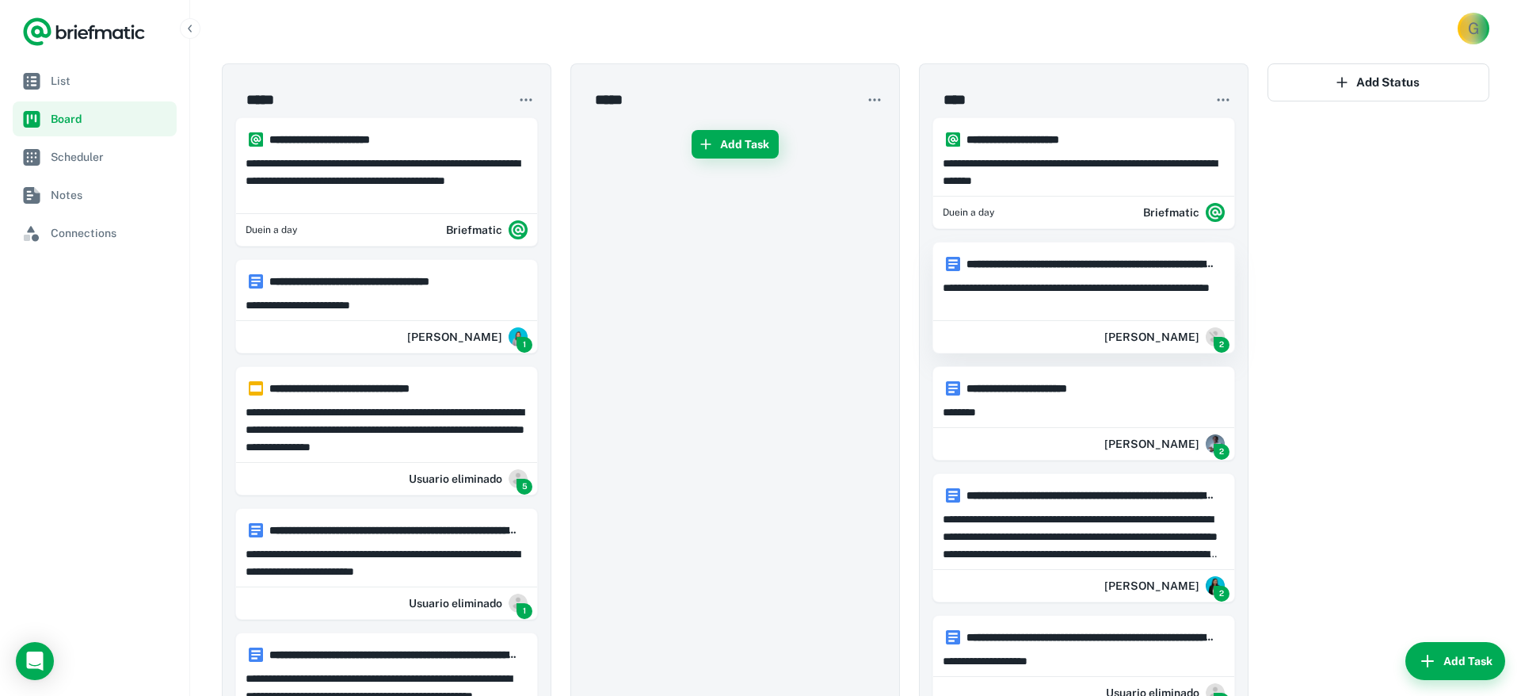
click at [1107, 288] on p "**********" at bounding box center [1084, 296] width 282 height 35
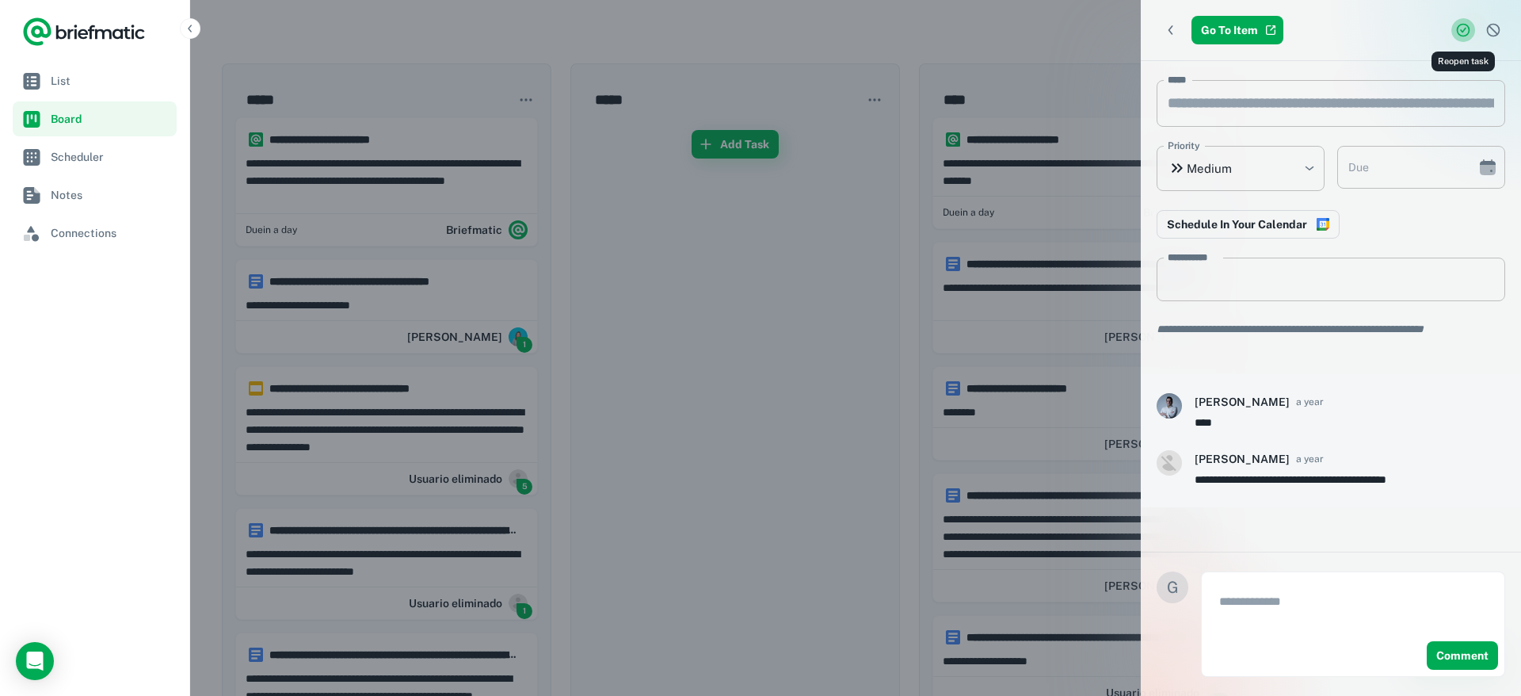
click at [1466, 32] on icon "Reopen task" at bounding box center [1463, 30] width 16 height 16
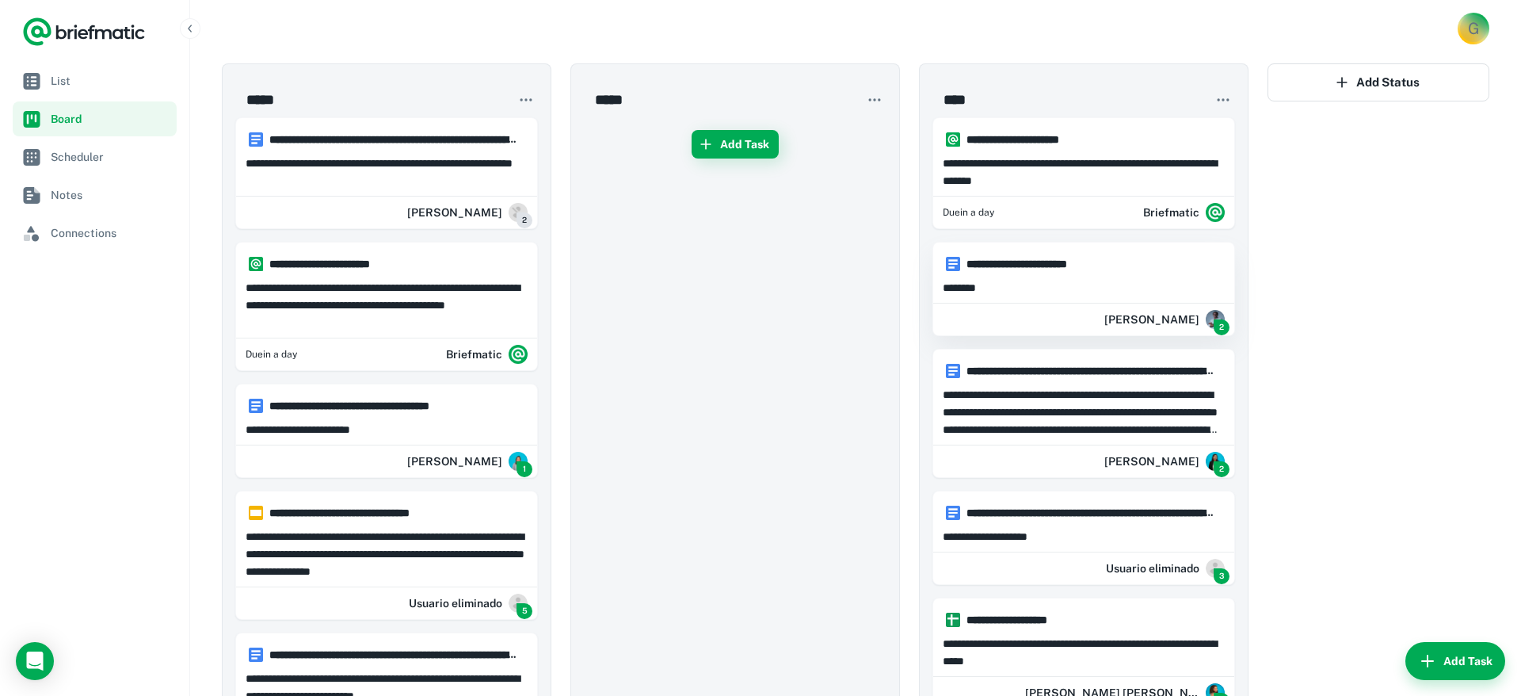
click at [1077, 284] on p "********" at bounding box center [1084, 287] width 282 height 17
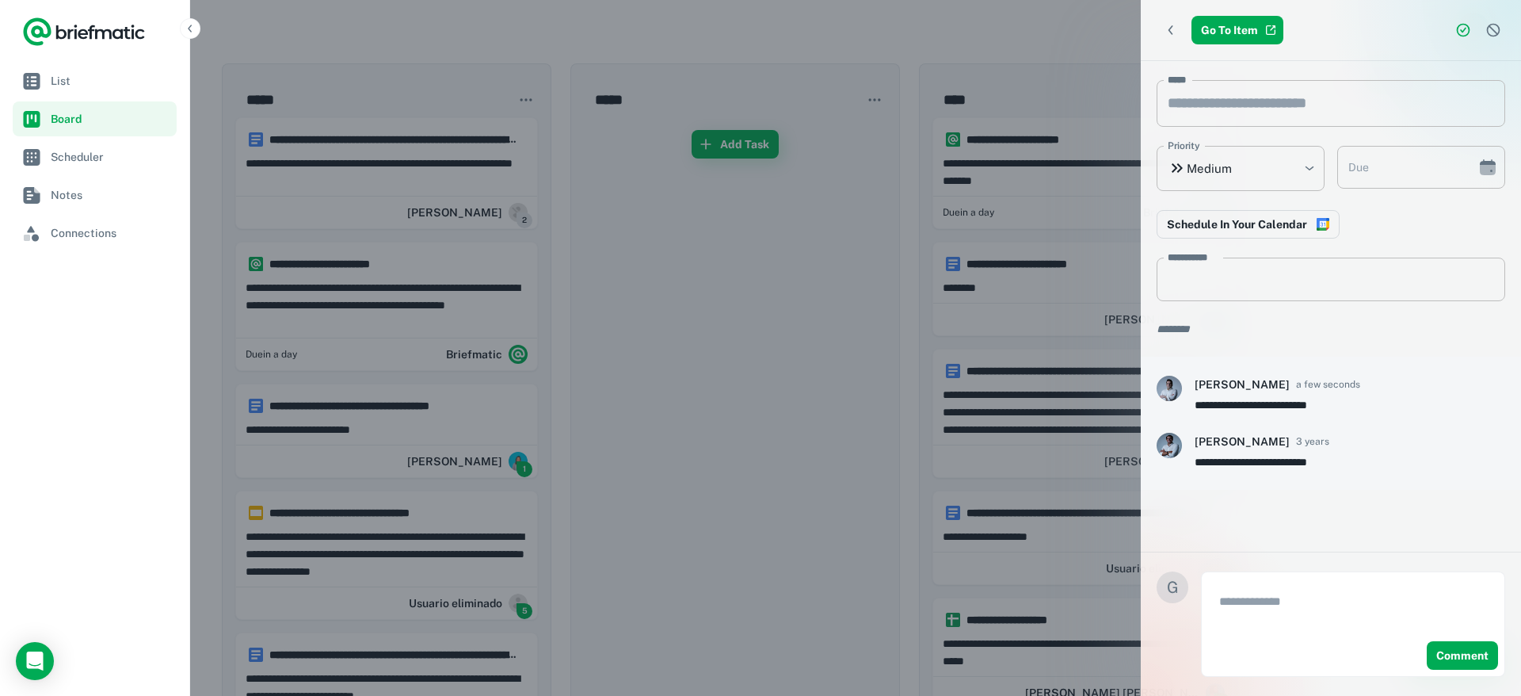
click at [1459, 28] on icon "Reopen task" at bounding box center [1463, 30] width 16 height 16
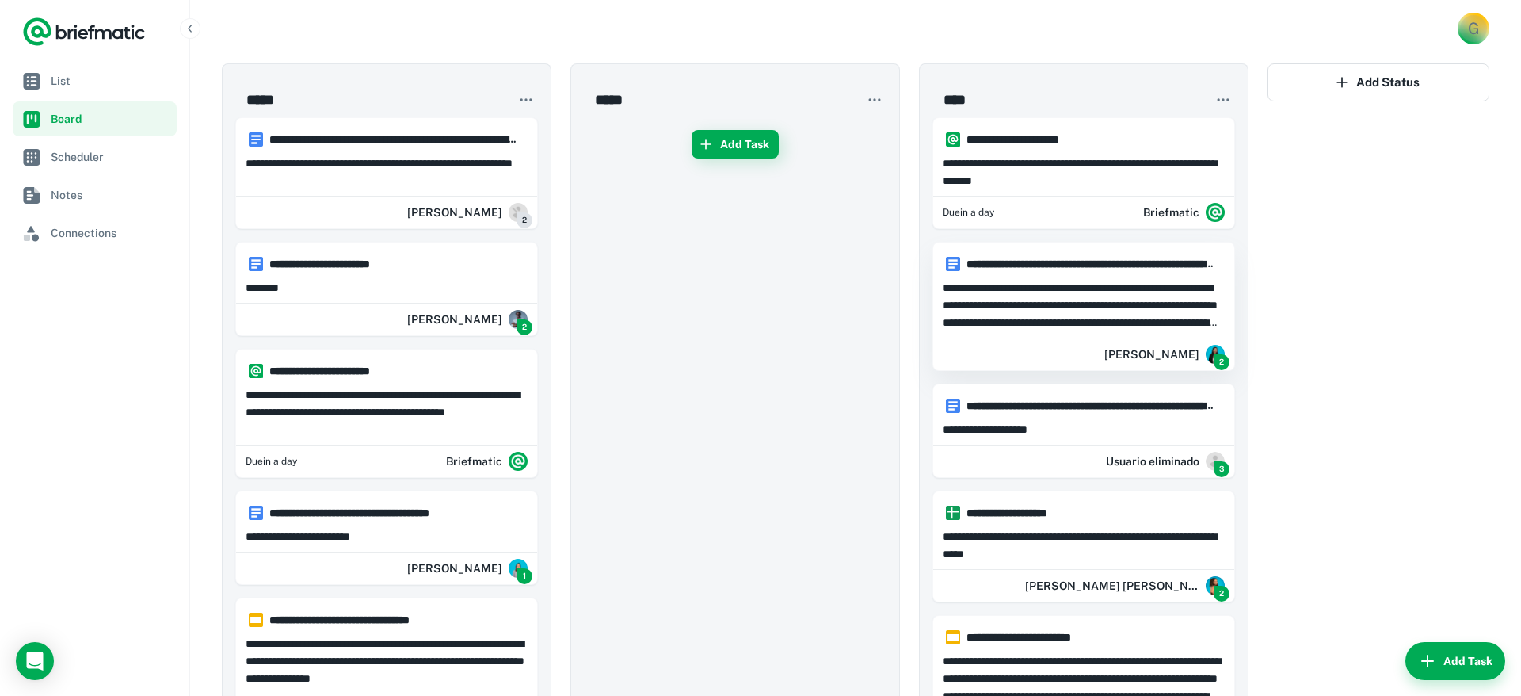
click at [1126, 273] on div "**********" at bounding box center [1083, 304] width 301 height 62
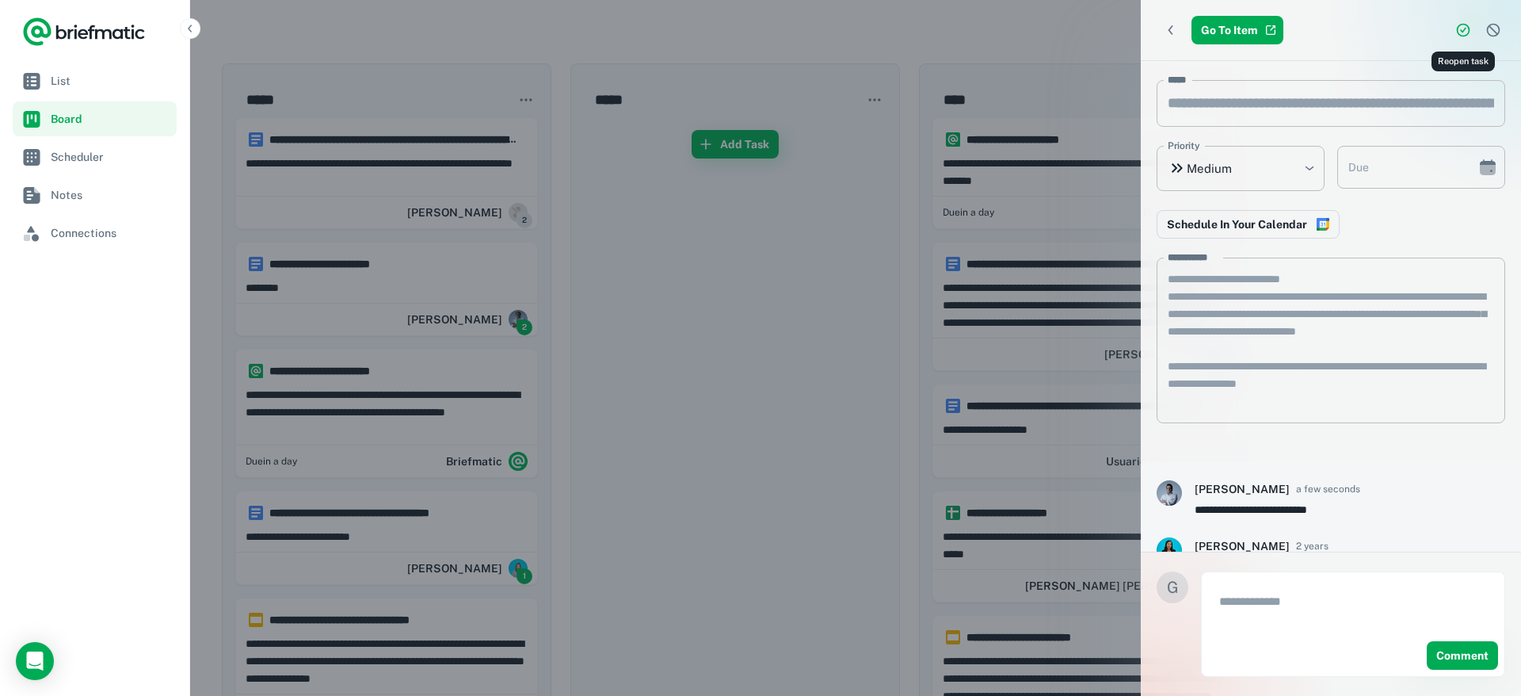
click at [1463, 27] on icon "Reopen task" at bounding box center [1463, 30] width 16 height 16
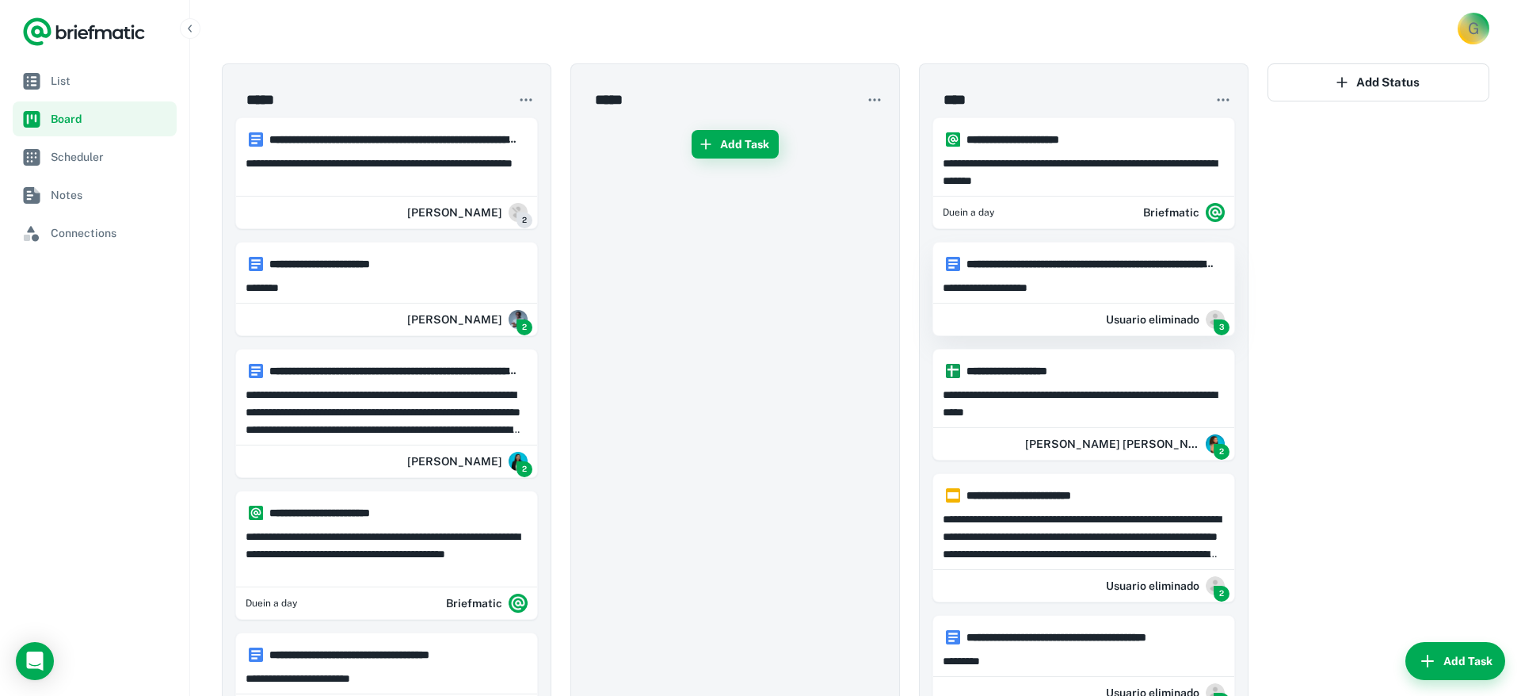
click at [1059, 301] on hr at bounding box center [1083, 301] width 301 height 4
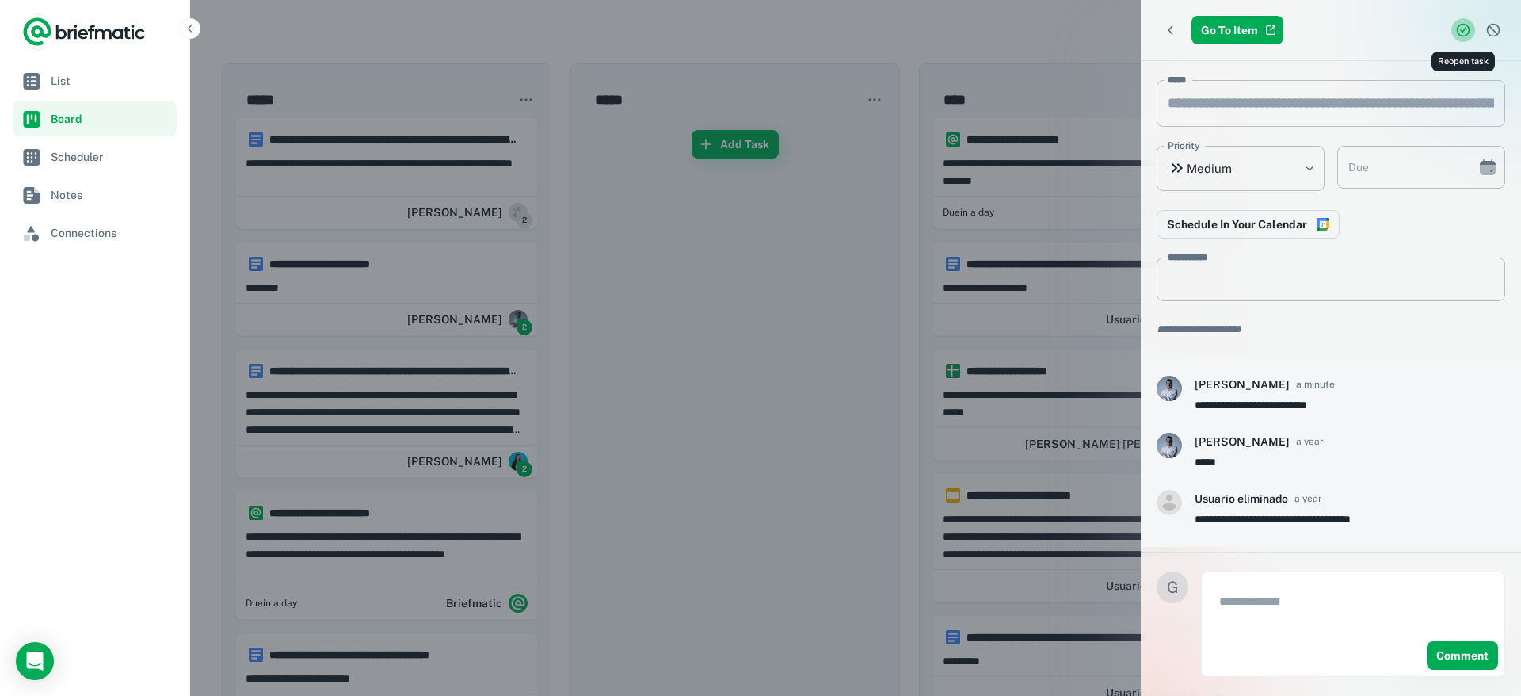
click at [1471, 31] on button "Reopen task" at bounding box center [1463, 30] width 24 height 24
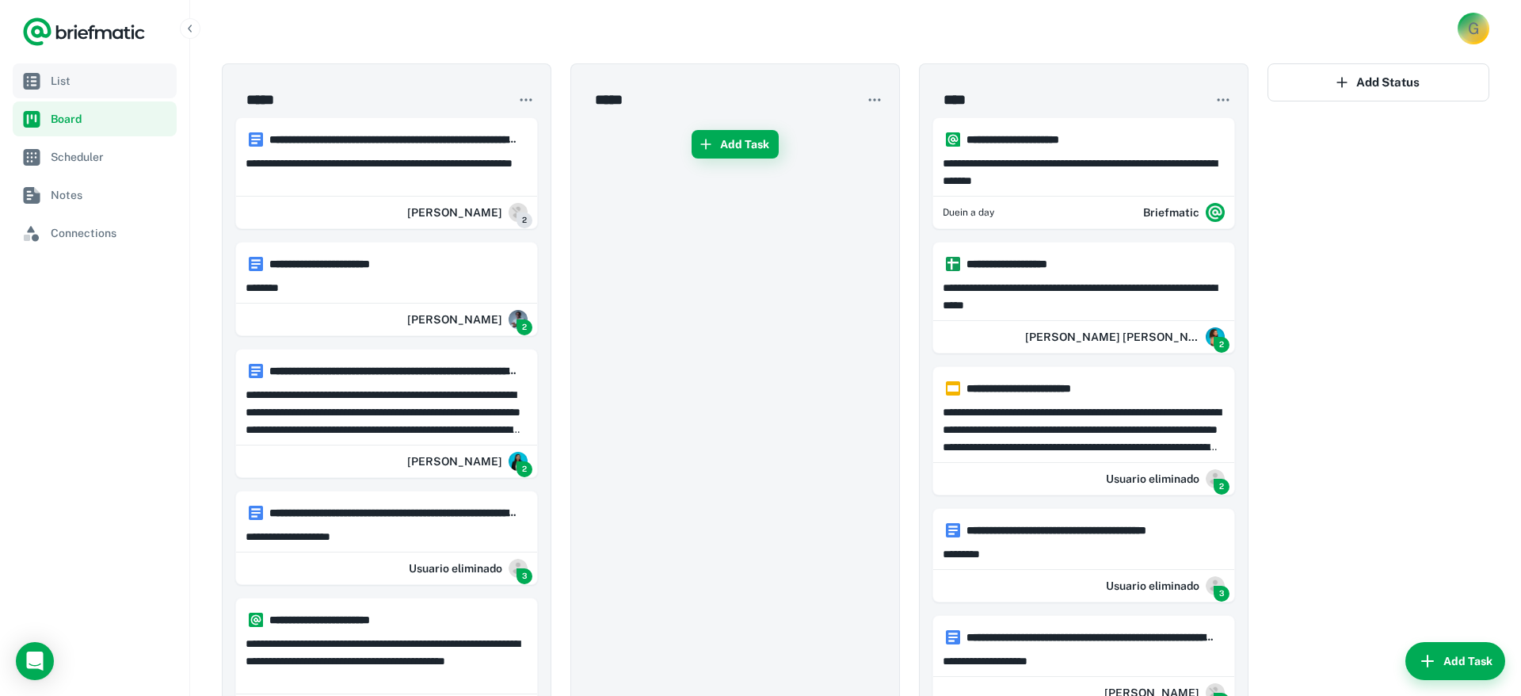
click at [57, 78] on span "List" at bounding box center [111, 80] width 120 height 17
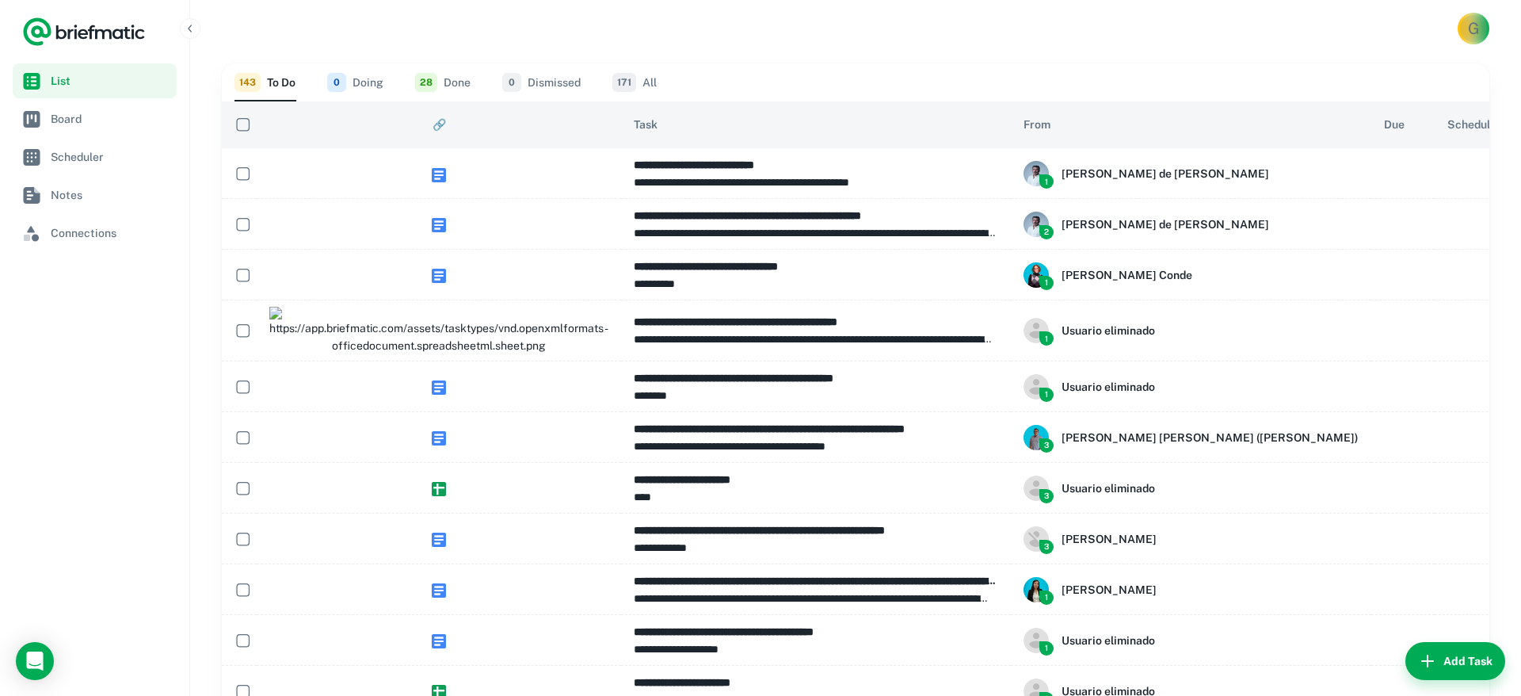
click at [445, 85] on button "28 Done" at bounding box center [442, 82] width 55 height 38
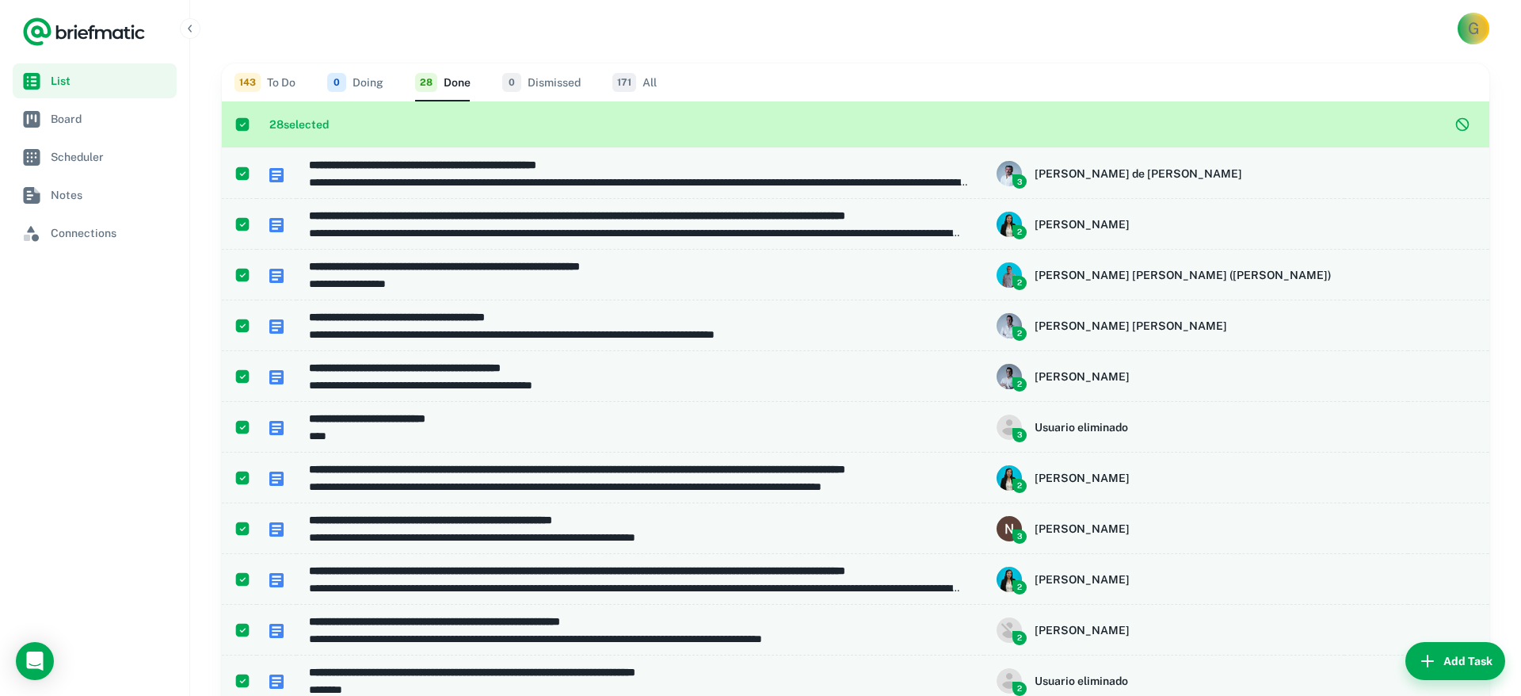
click at [1410, 125] on h6 "28 selected" at bounding box center [858, 124] width 1179 height 17
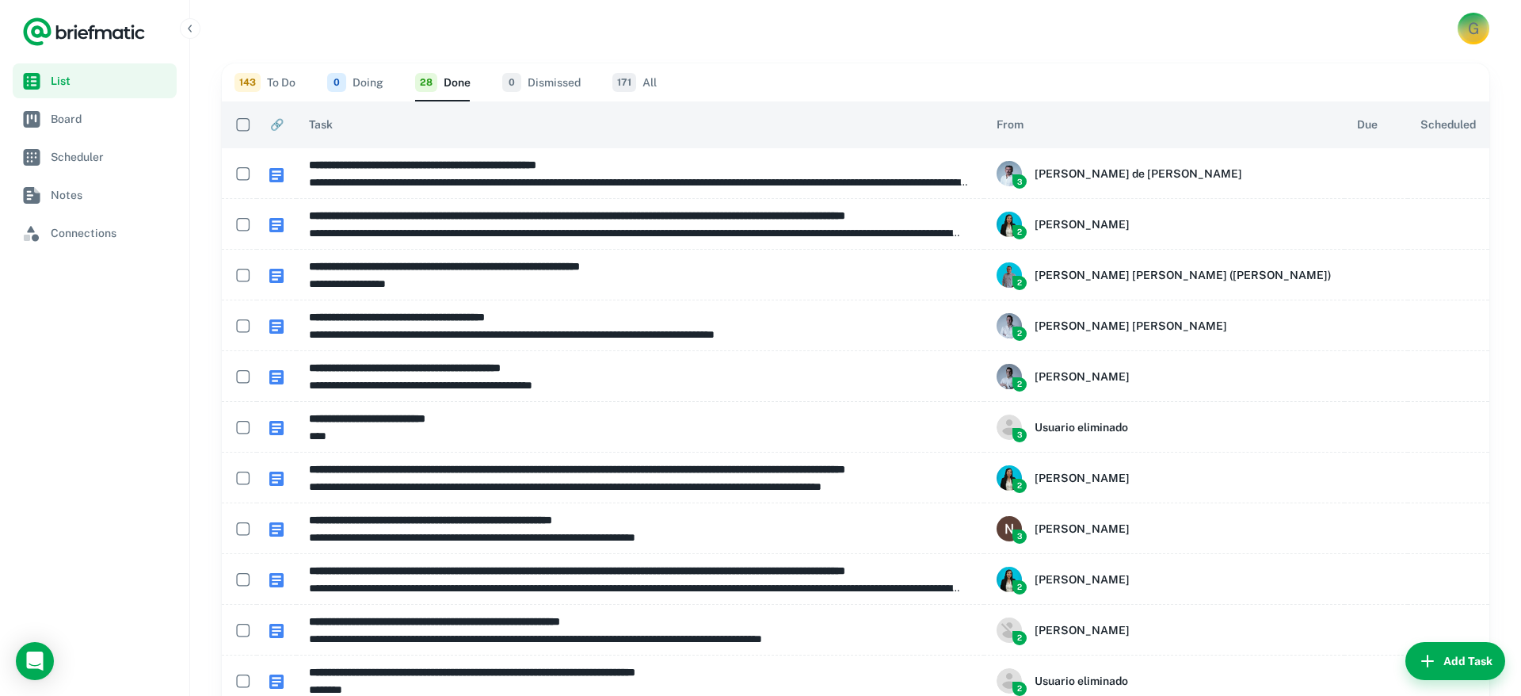
click at [276, 83] on button "143 To Do" at bounding box center [265, 82] width 61 height 38
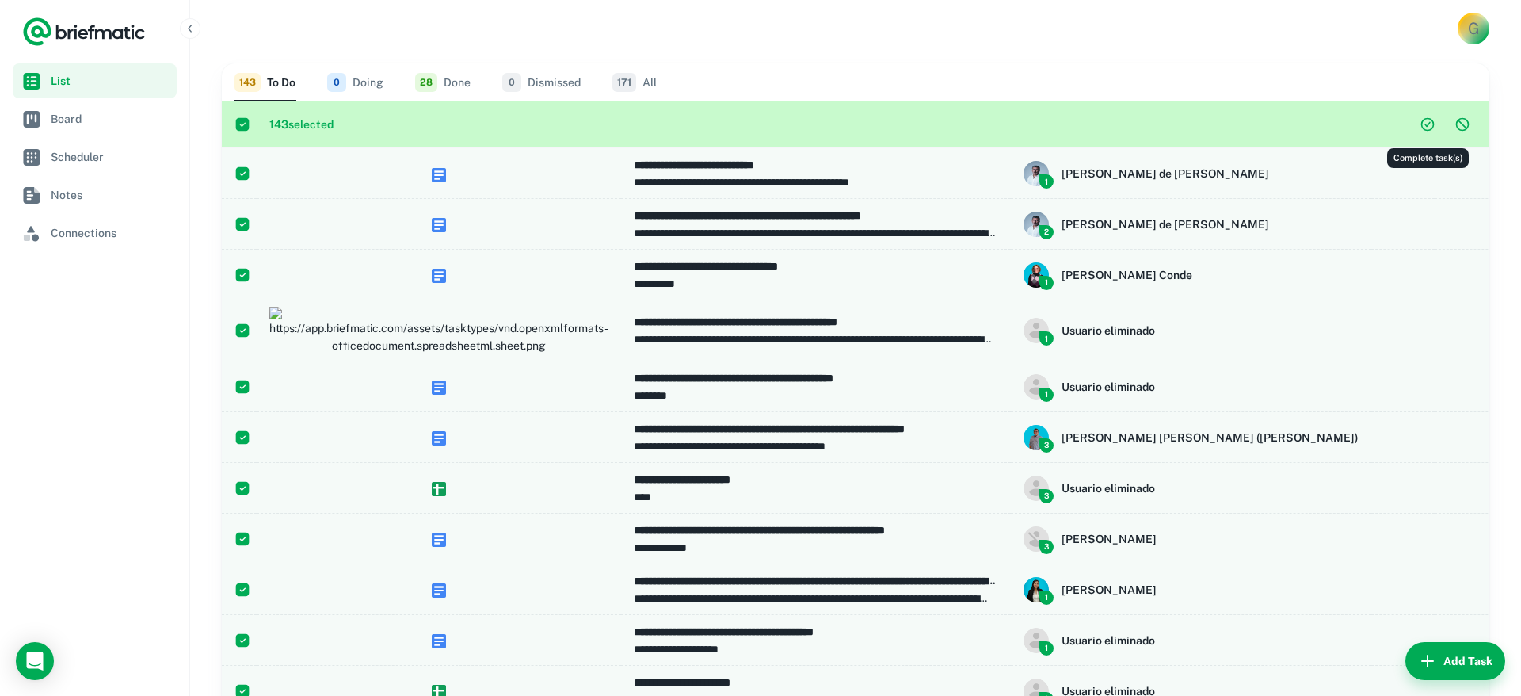
click at [1428, 122] on icon "Complete task(s)" at bounding box center [1428, 124] width 16 height 16
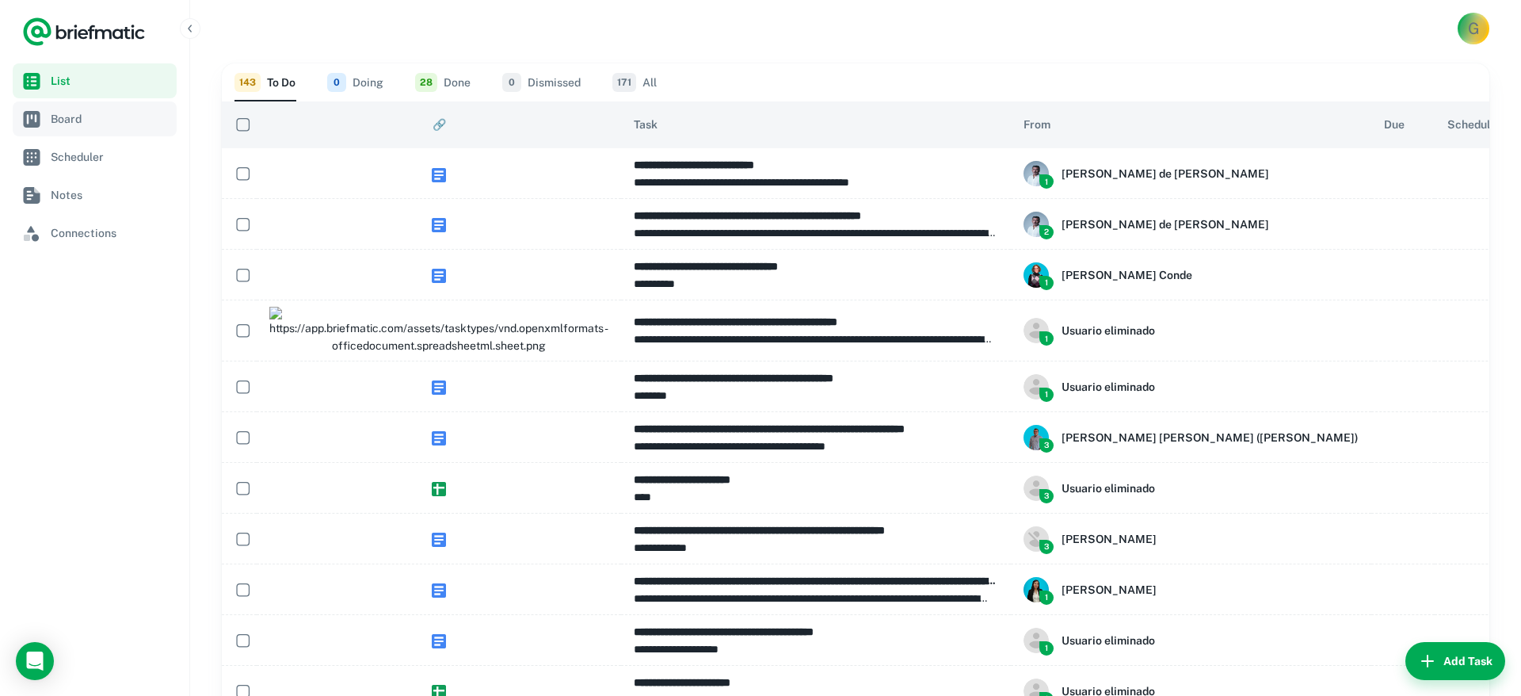
click at [71, 120] on span "Board" at bounding box center [111, 118] width 120 height 17
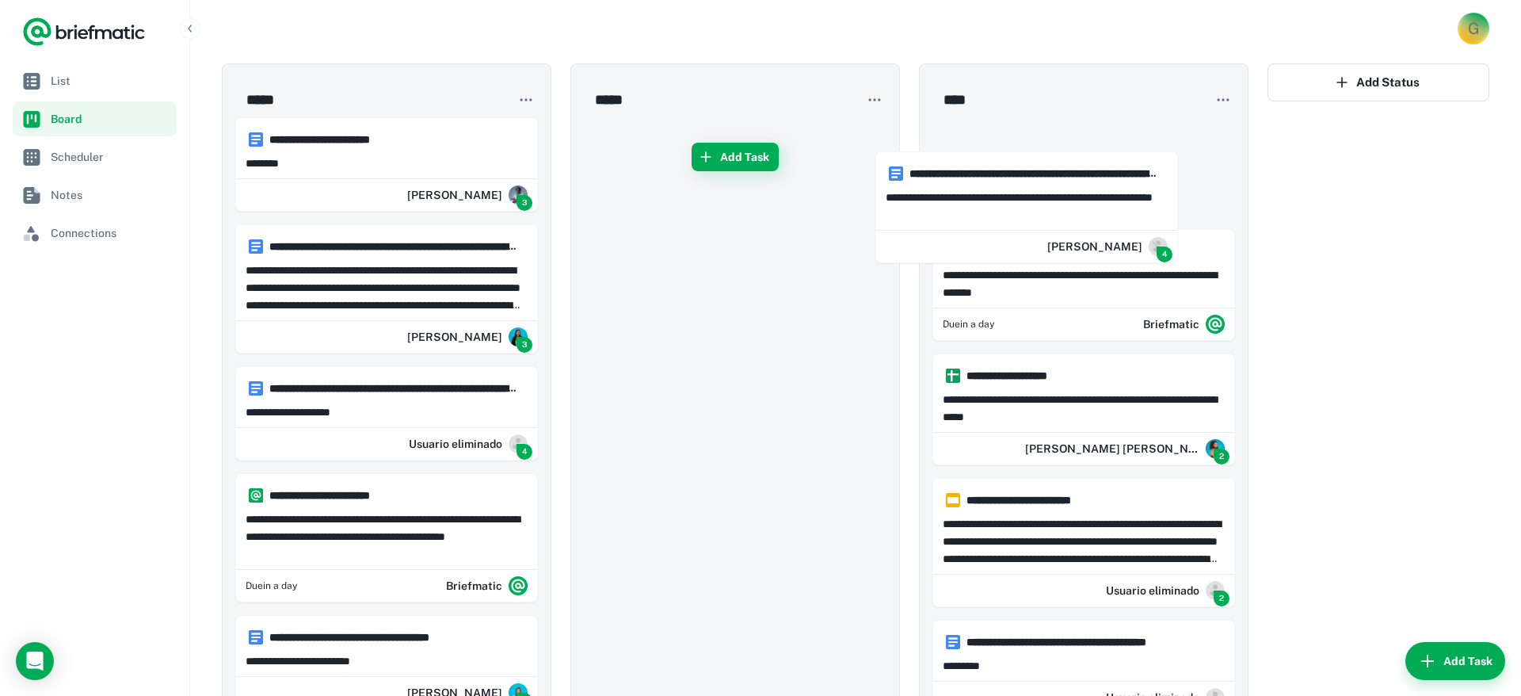
drag, startPoint x: 388, startPoint y: 189, endPoint x: 1090, endPoint y: 224, distance: 702.8
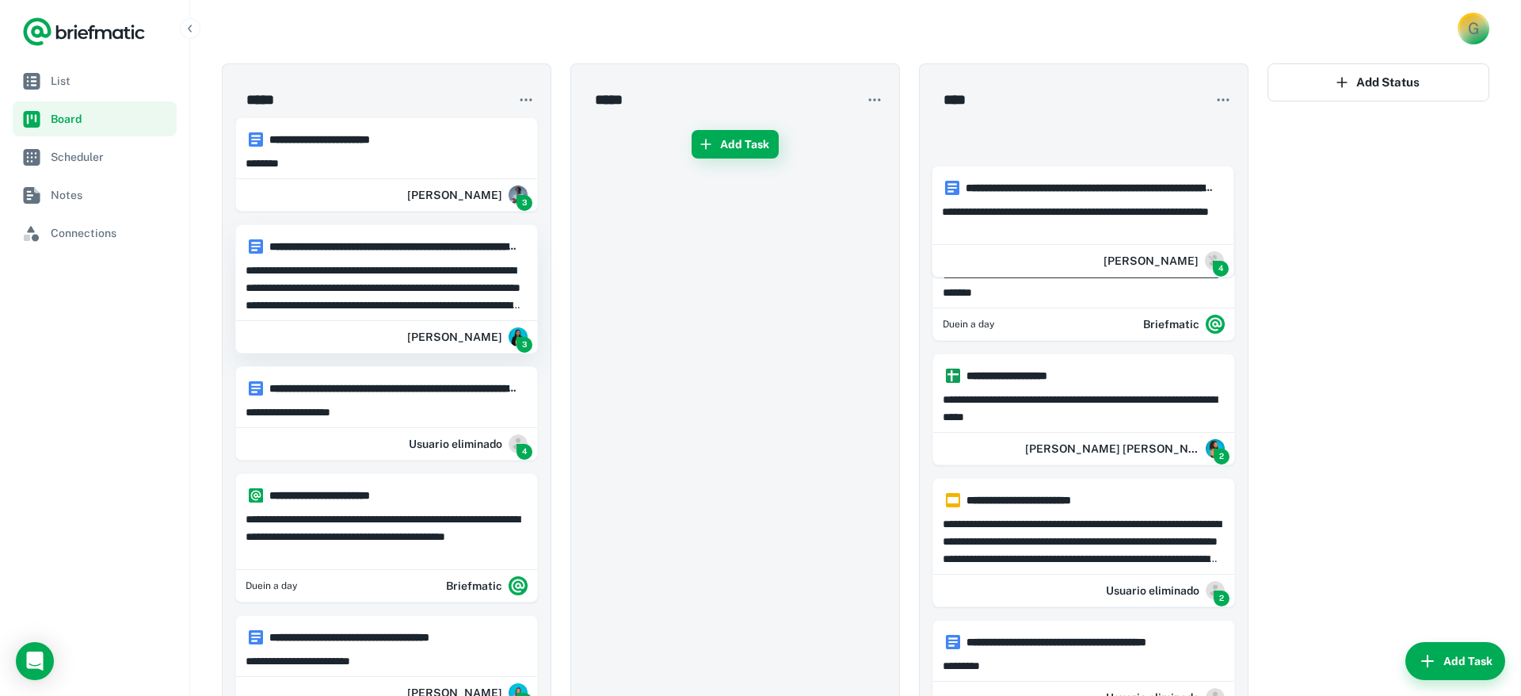
drag, startPoint x: 366, startPoint y: 193, endPoint x: 377, endPoint y: 240, distance: 48.8
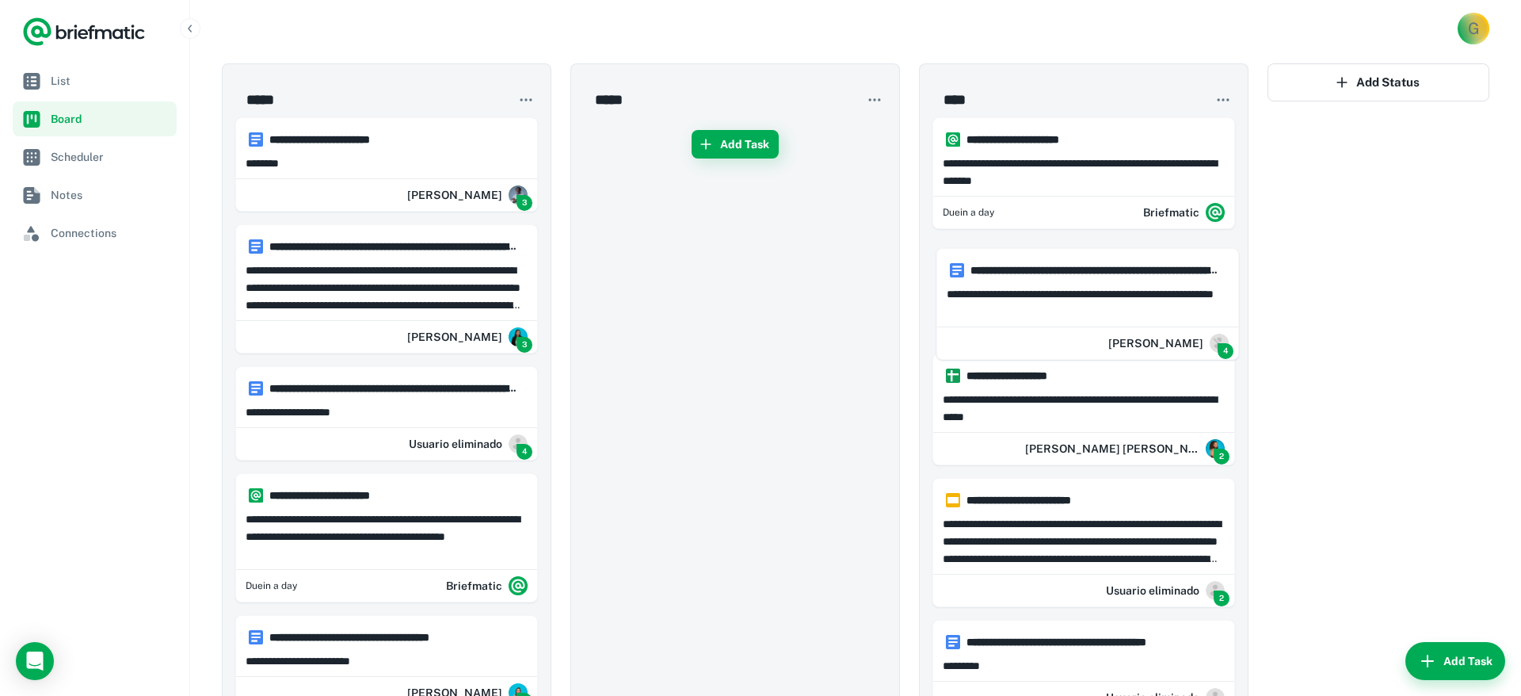
drag, startPoint x: 303, startPoint y: 190, endPoint x: 910, endPoint y: 204, distance: 607.0
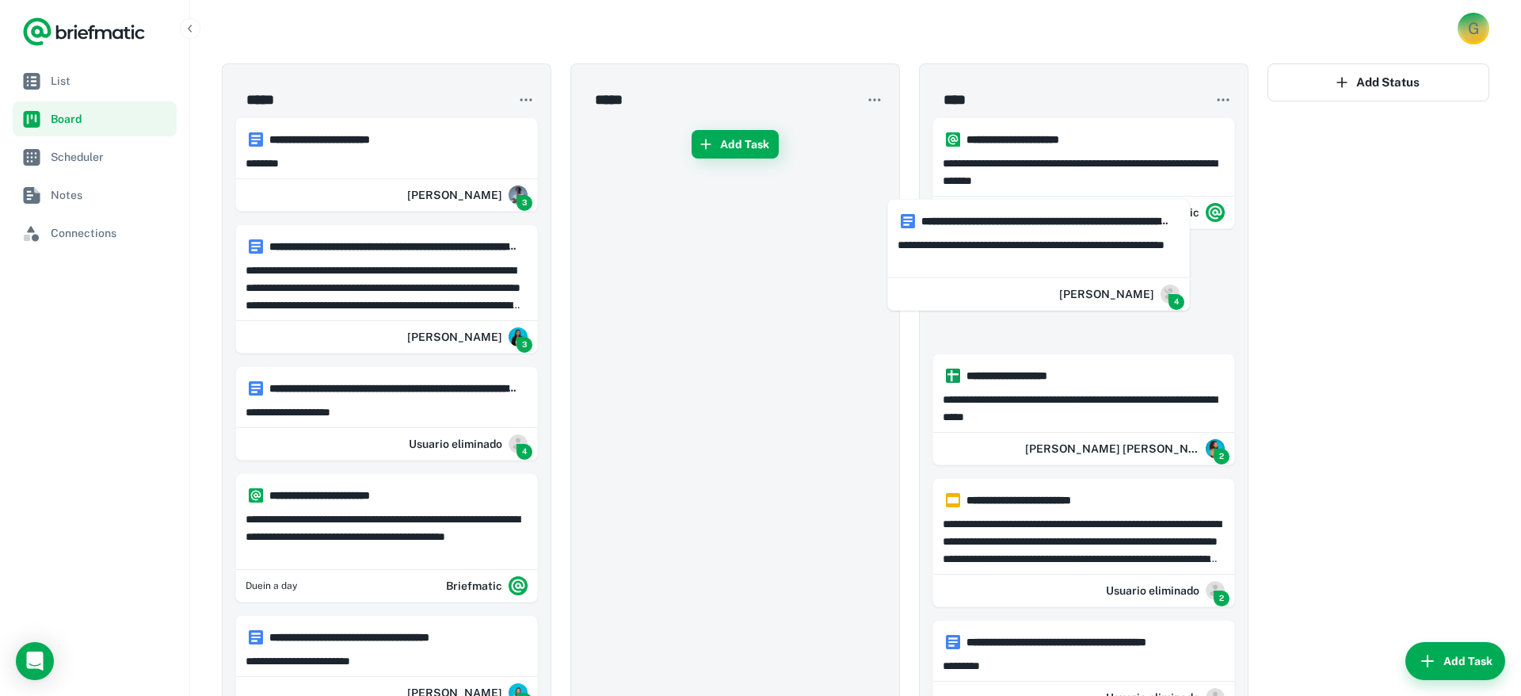
drag, startPoint x: 390, startPoint y: 189, endPoint x: 349, endPoint y: 146, distance: 59.4
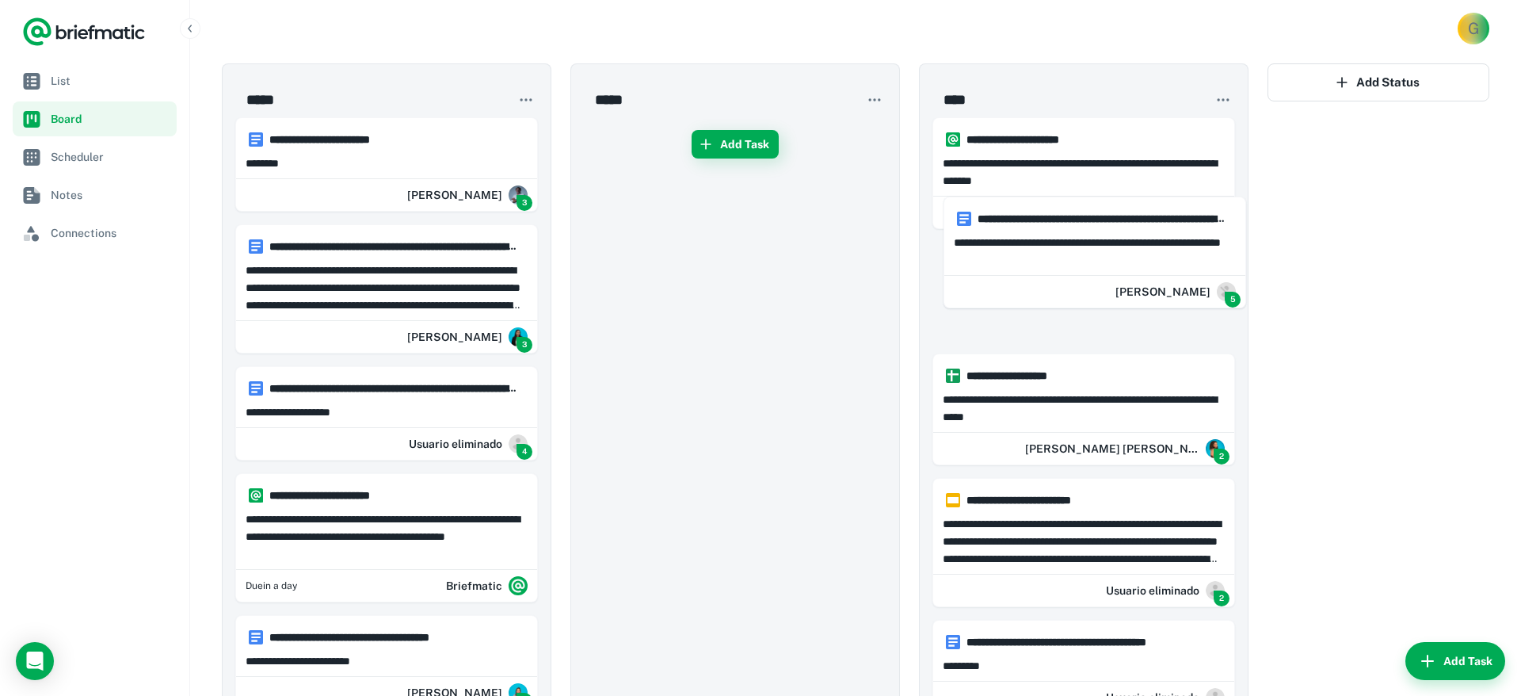
drag, startPoint x: 665, startPoint y: 196, endPoint x: 376, endPoint y: 148, distance: 293.2
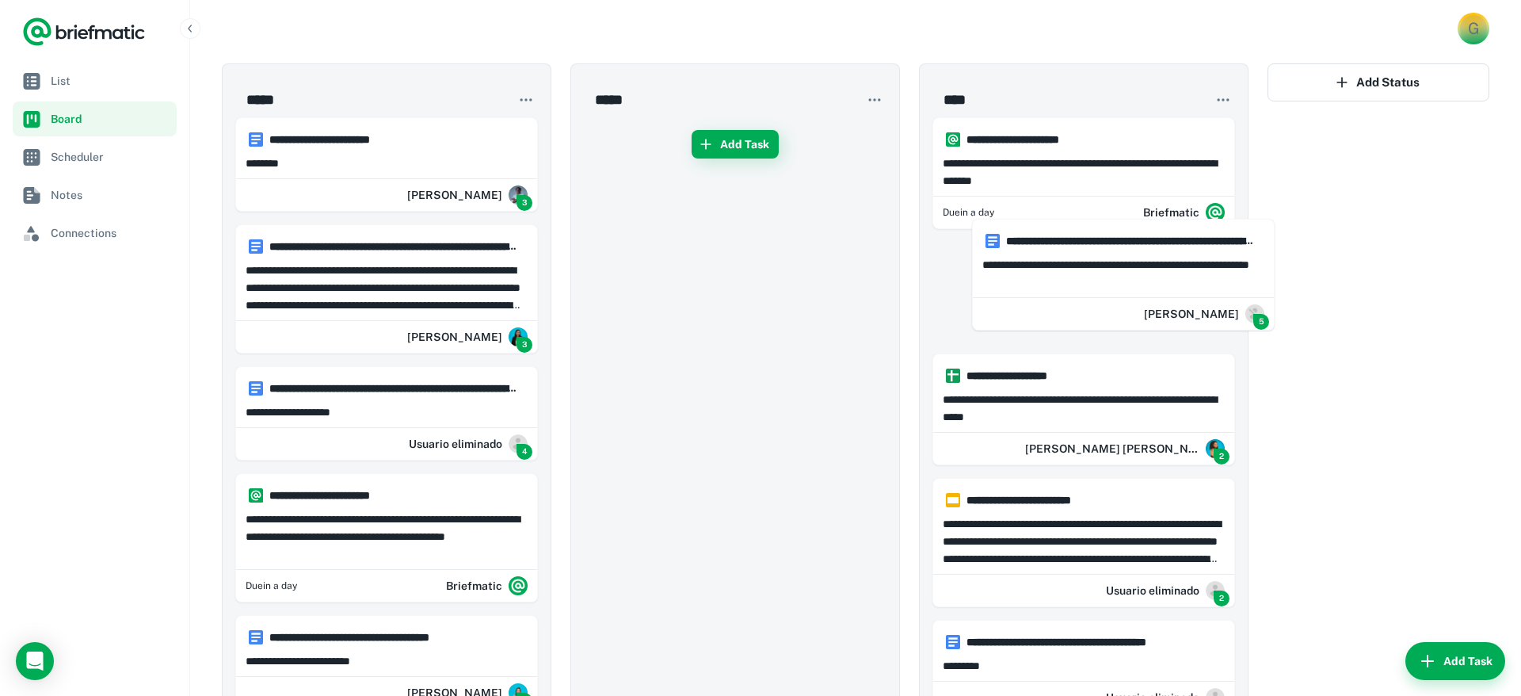
drag, startPoint x: 925, startPoint y: 213, endPoint x: 424, endPoint y: 170, distance: 503.3
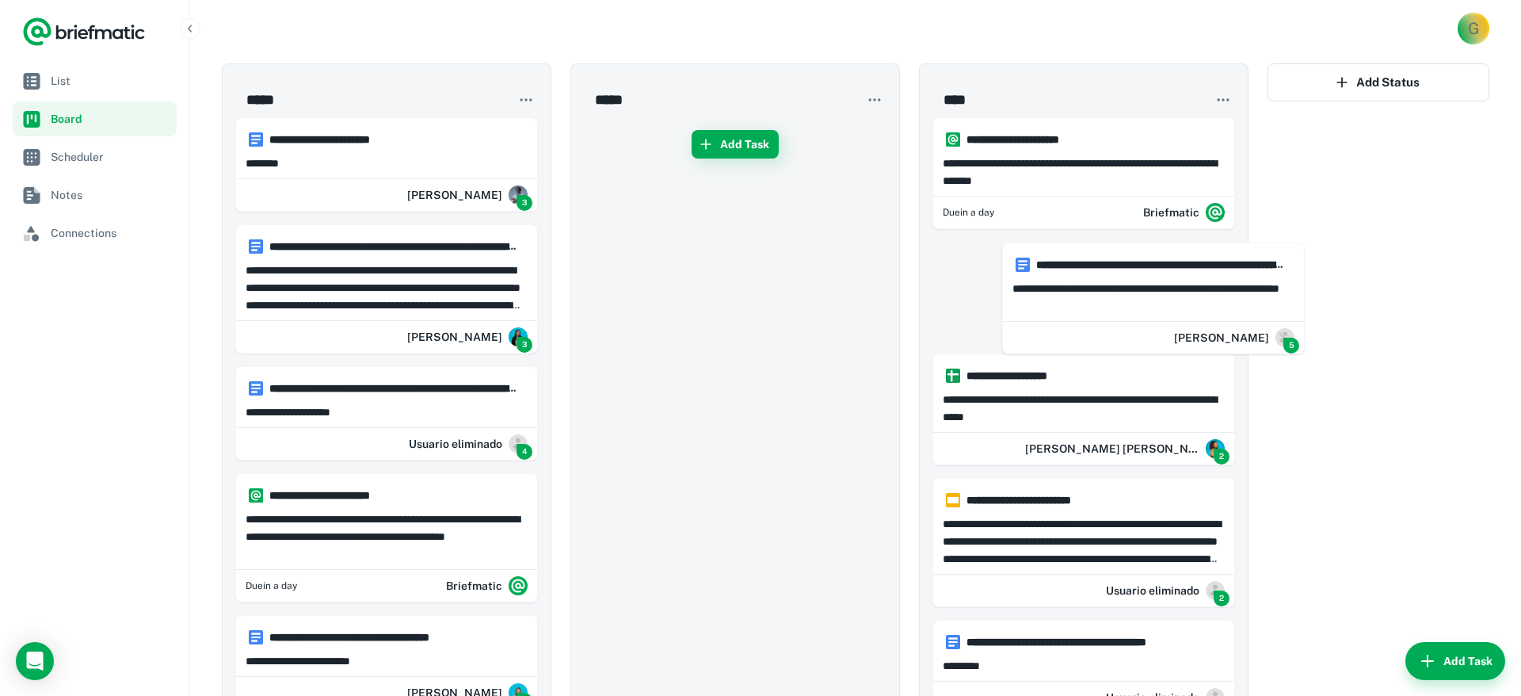
drag, startPoint x: 338, startPoint y: 175, endPoint x: 408, endPoint y: 175, distance: 70.5
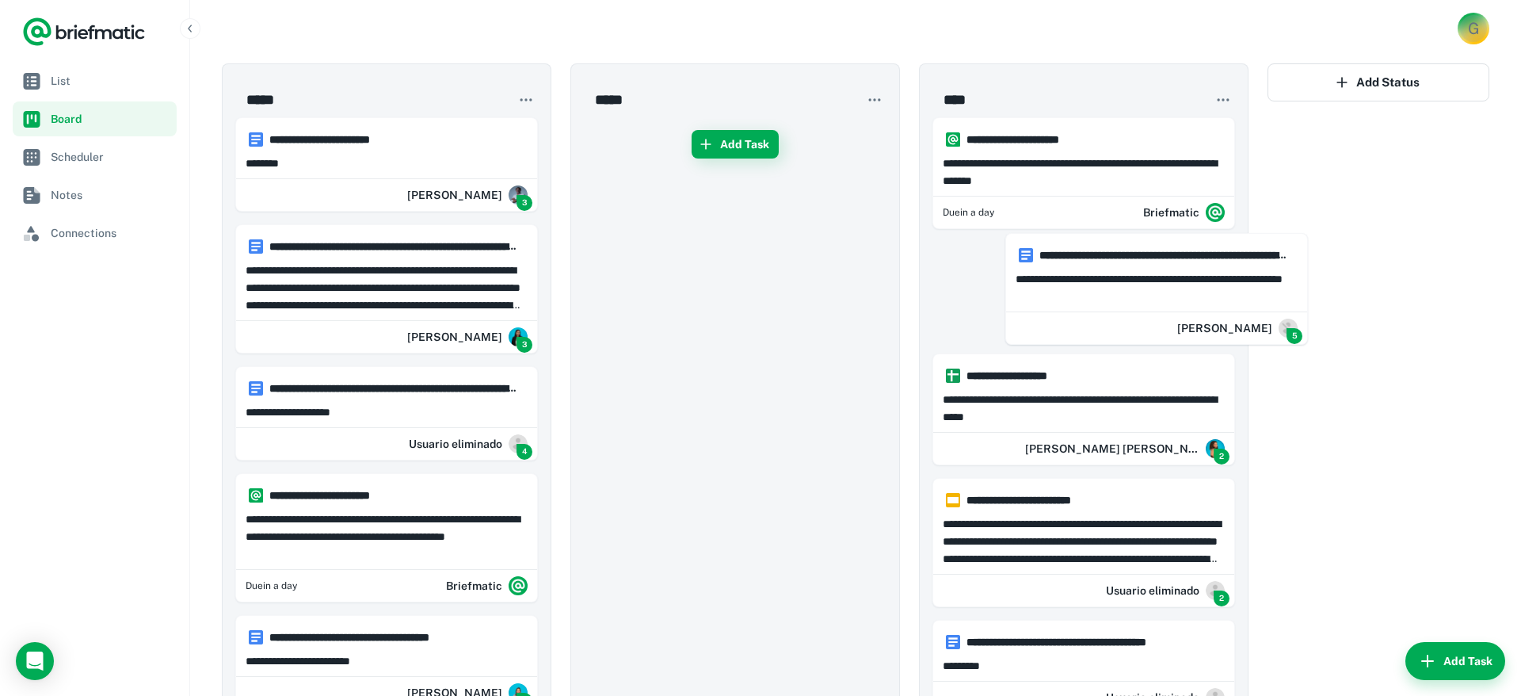
drag, startPoint x: 376, startPoint y: 191, endPoint x: 464, endPoint y: 184, distance: 88.2
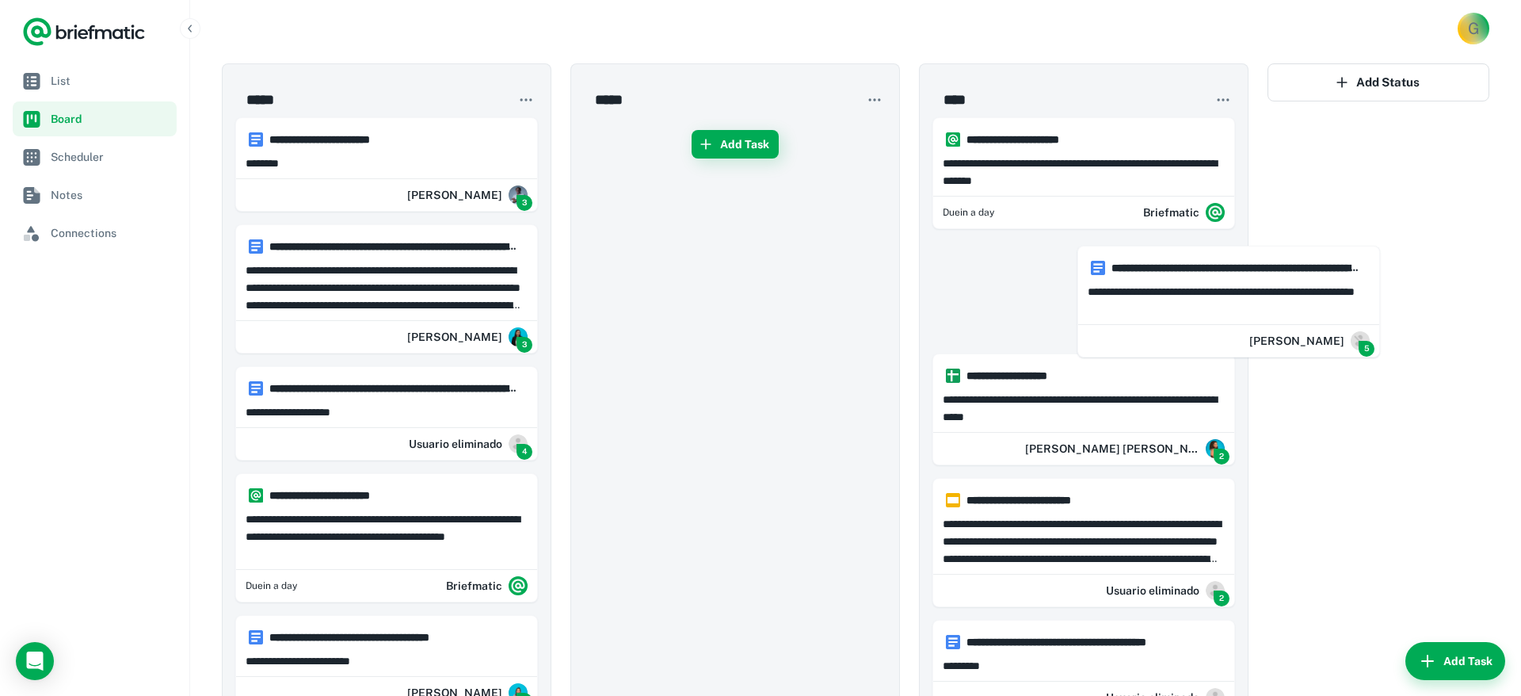
drag, startPoint x: 365, startPoint y: 191, endPoint x: 514, endPoint y: 195, distance: 149.0
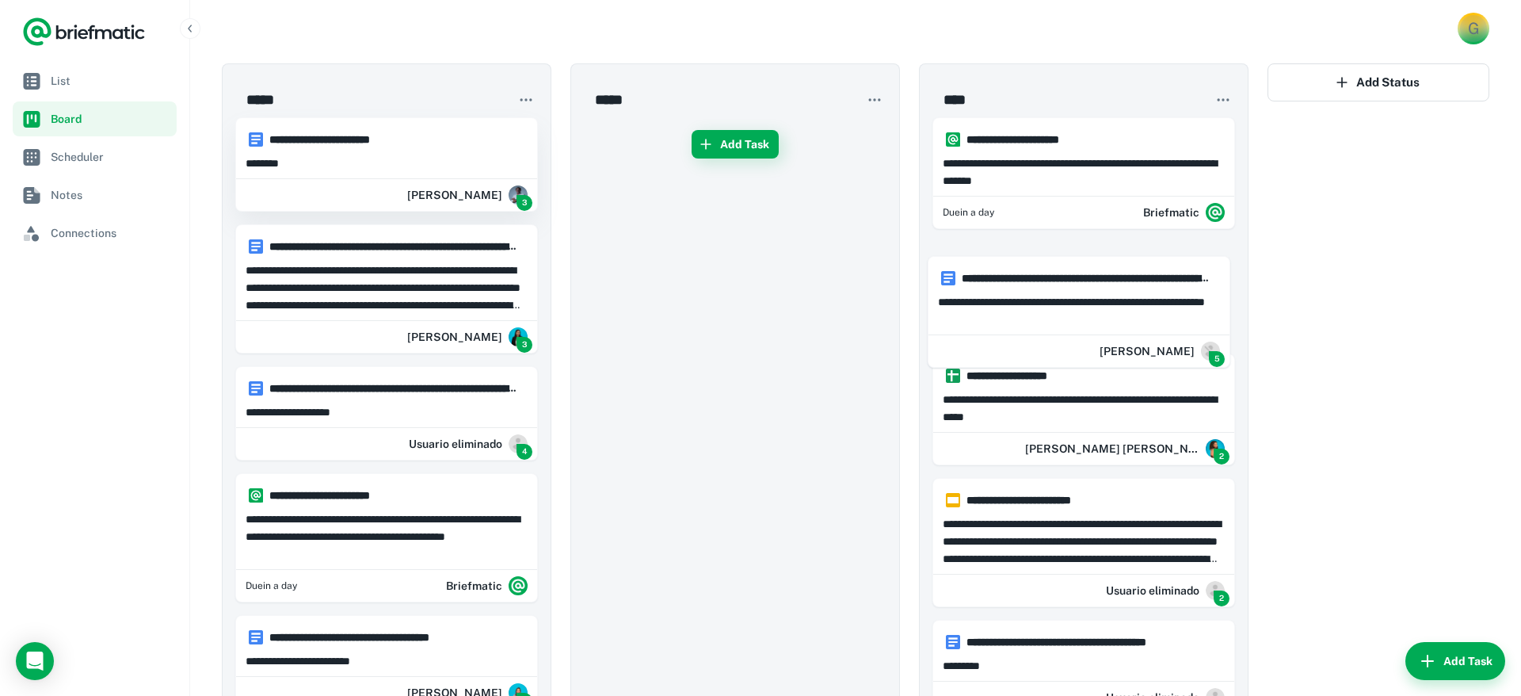
drag, startPoint x: 553, startPoint y: 197, endPoint x: 384, endPoint y: 200, distance: 168.8
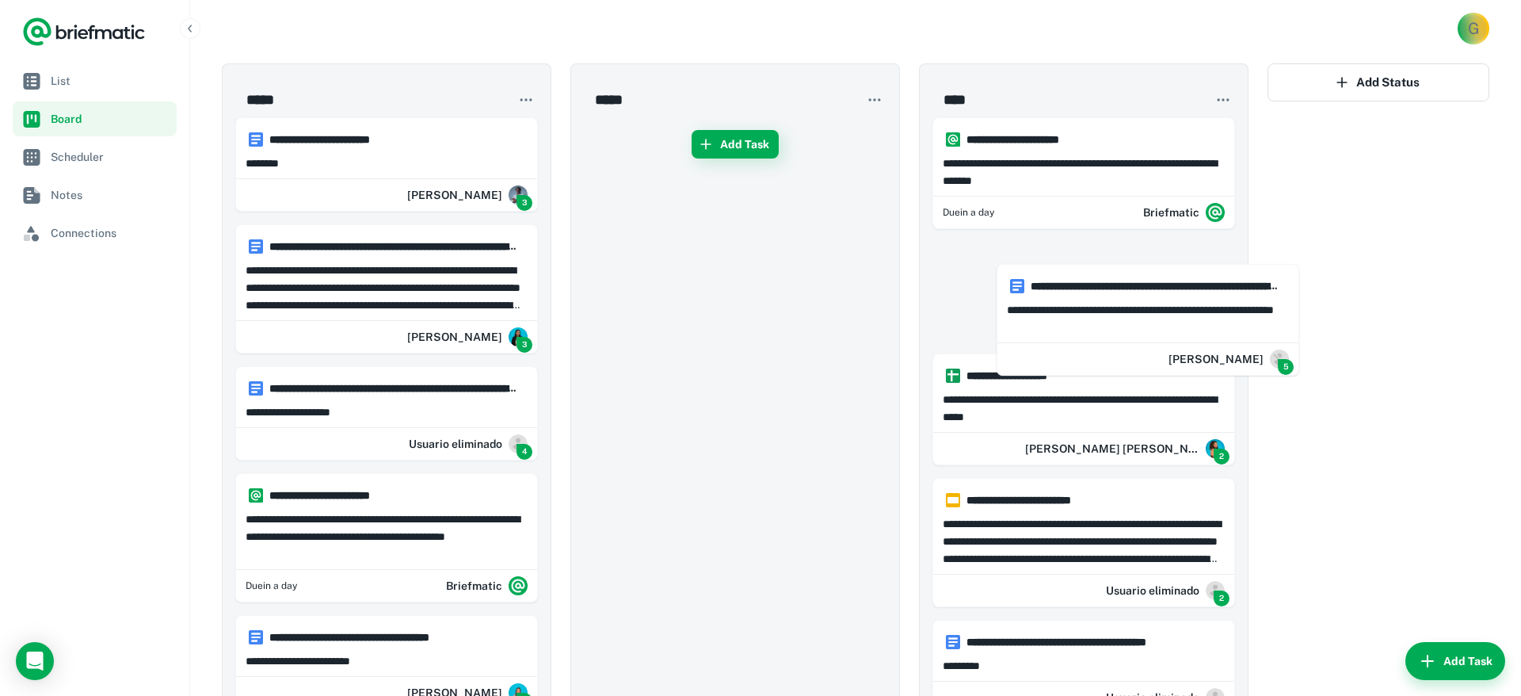
drag, startPoint x: 385, startPoint y: 187, endPoint x: 460, endPoint y: 212, distance: 79.2
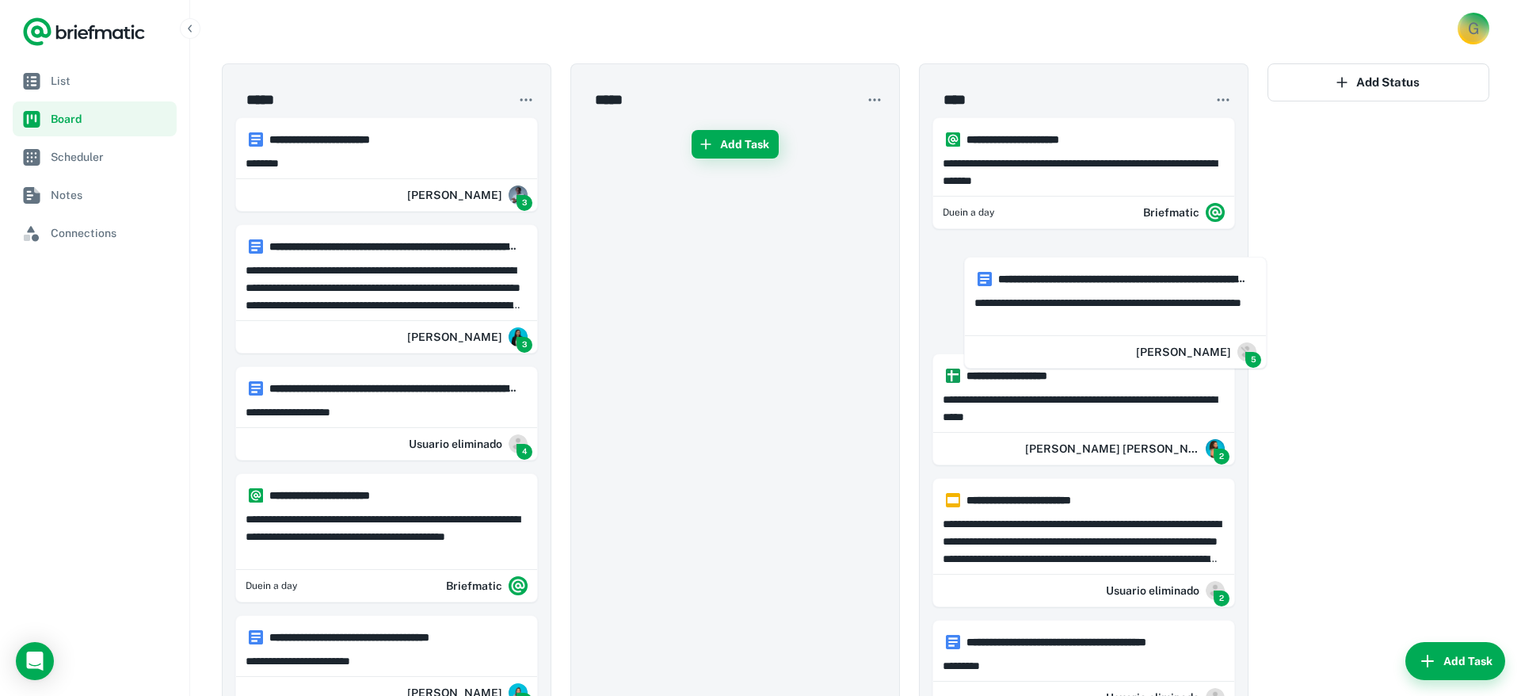
drag, startPoint x: 357, startPoint y: 200, endPoint x: 414, endPoint y: 215, distance: 59.8
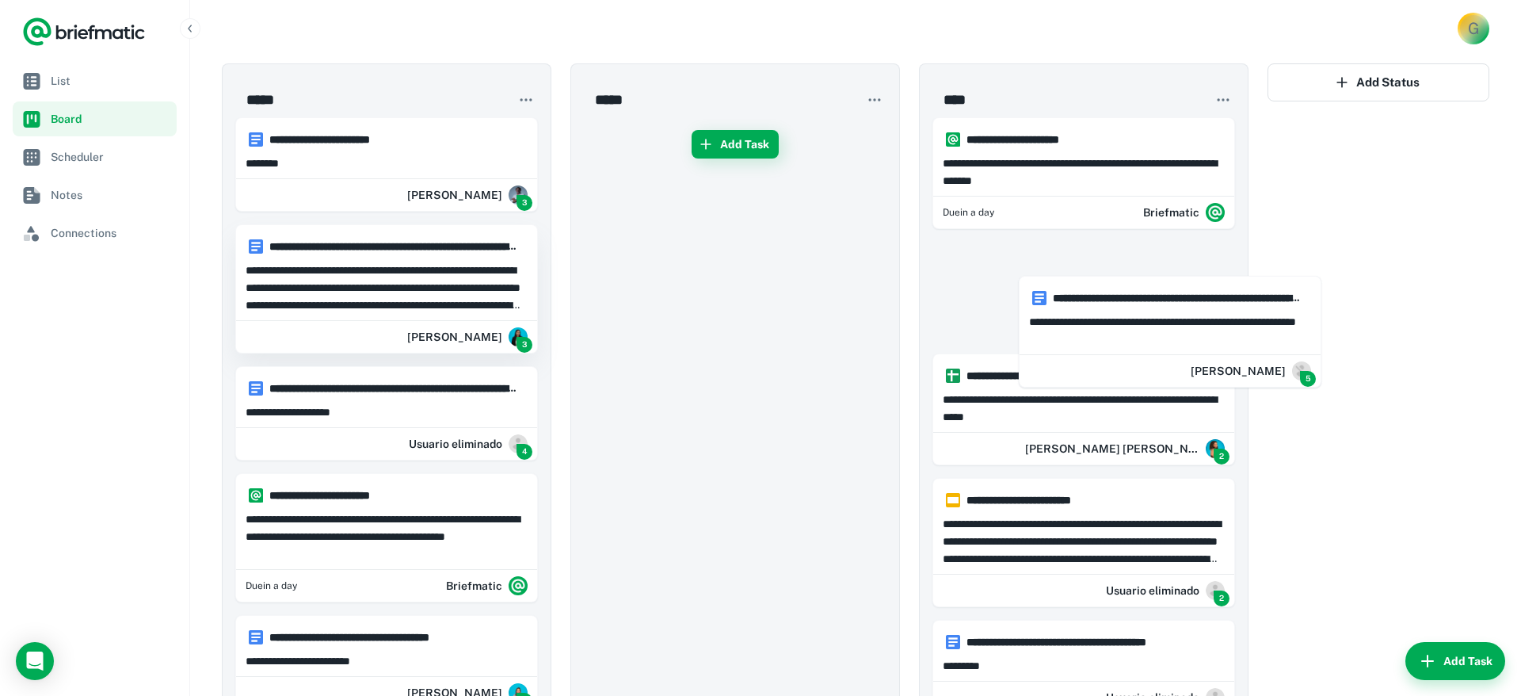
drag, startPoint x: 856, startPoint y: 223, endPoint x: 485, endPoint y: 227, distance: 370.8
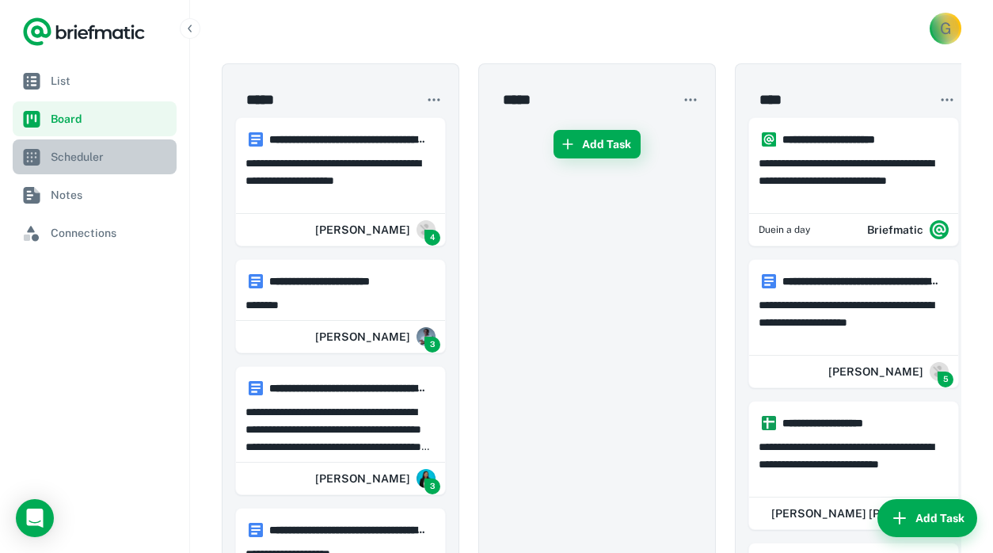
click at [82, 169] on link "Scheduler" at bounding box center [95, 156] width 164 height 35
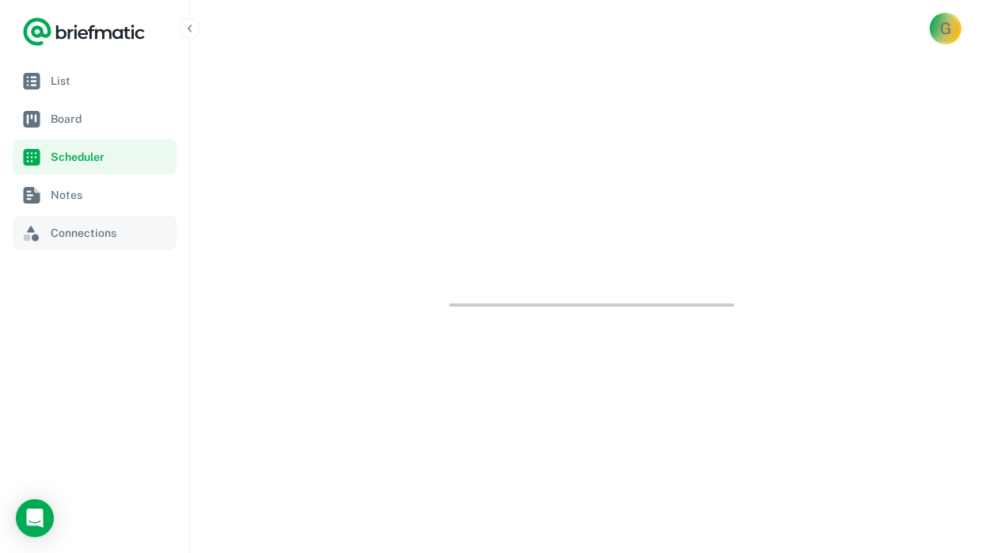
click at [74, 228] on span "Connections" at bounding box center [111, 232] width 120 height 17
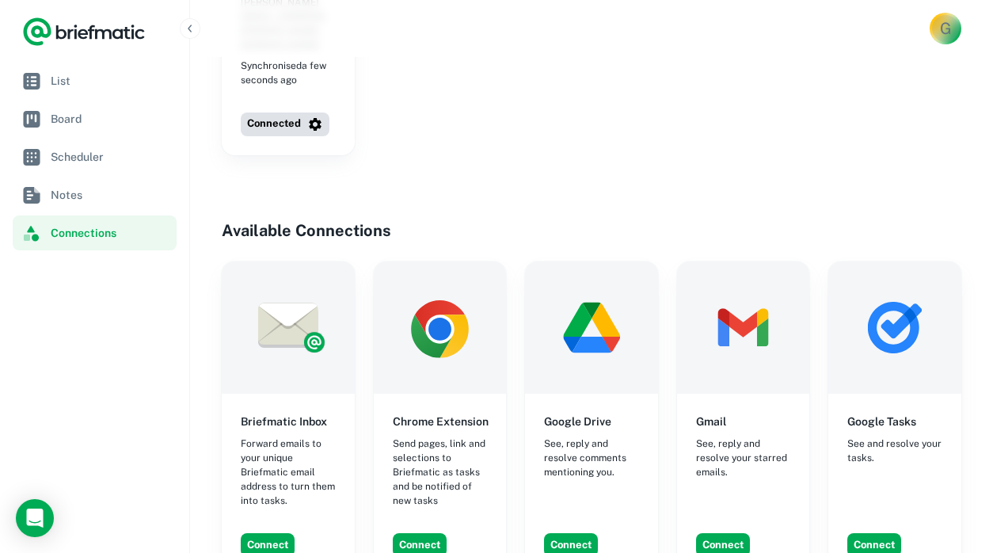
scroll to position [334, 0]
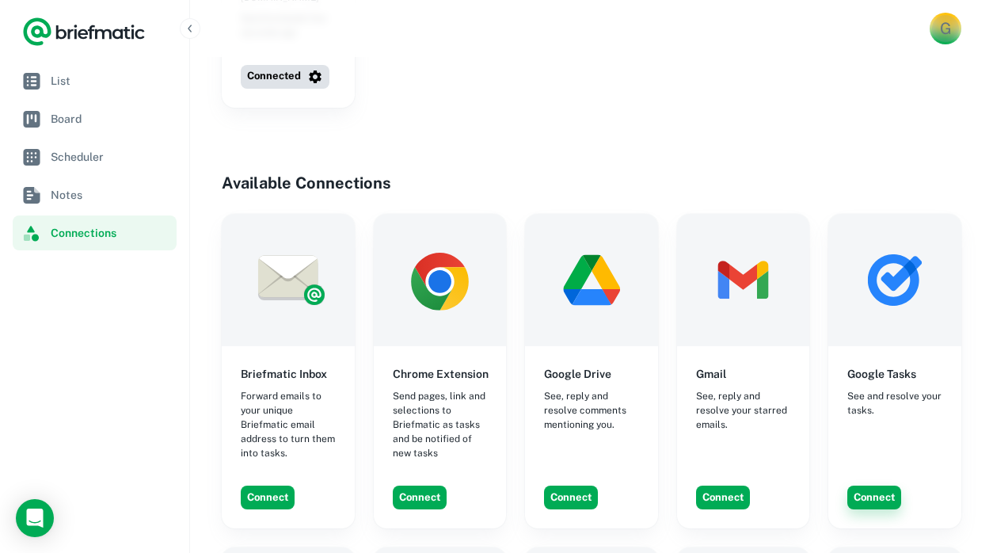
click at [891, 486] on button "Connect" at bounding box center [875, 498] width 54 height 24
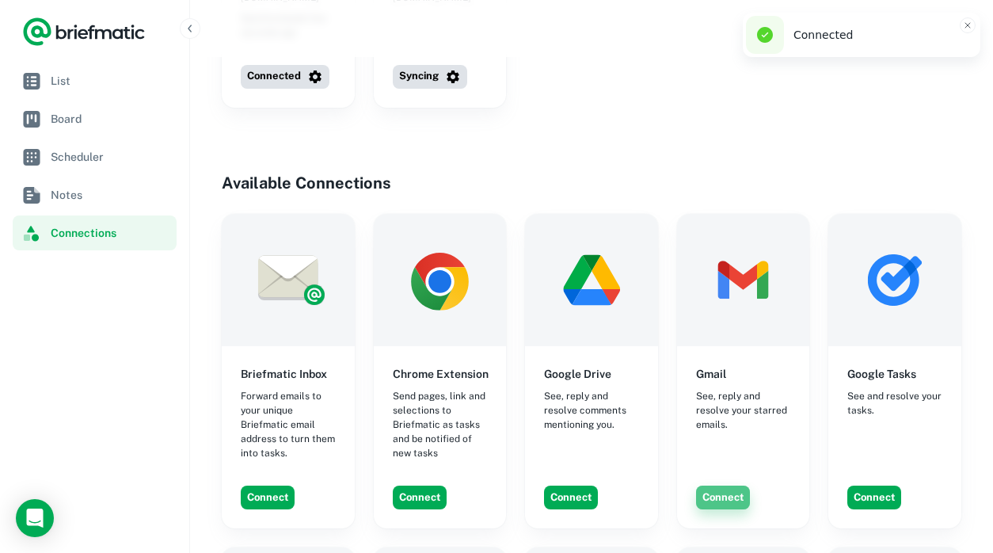
click at [732, 486] on button "Connect" at bounding box center [723, 498] width 54 height 24
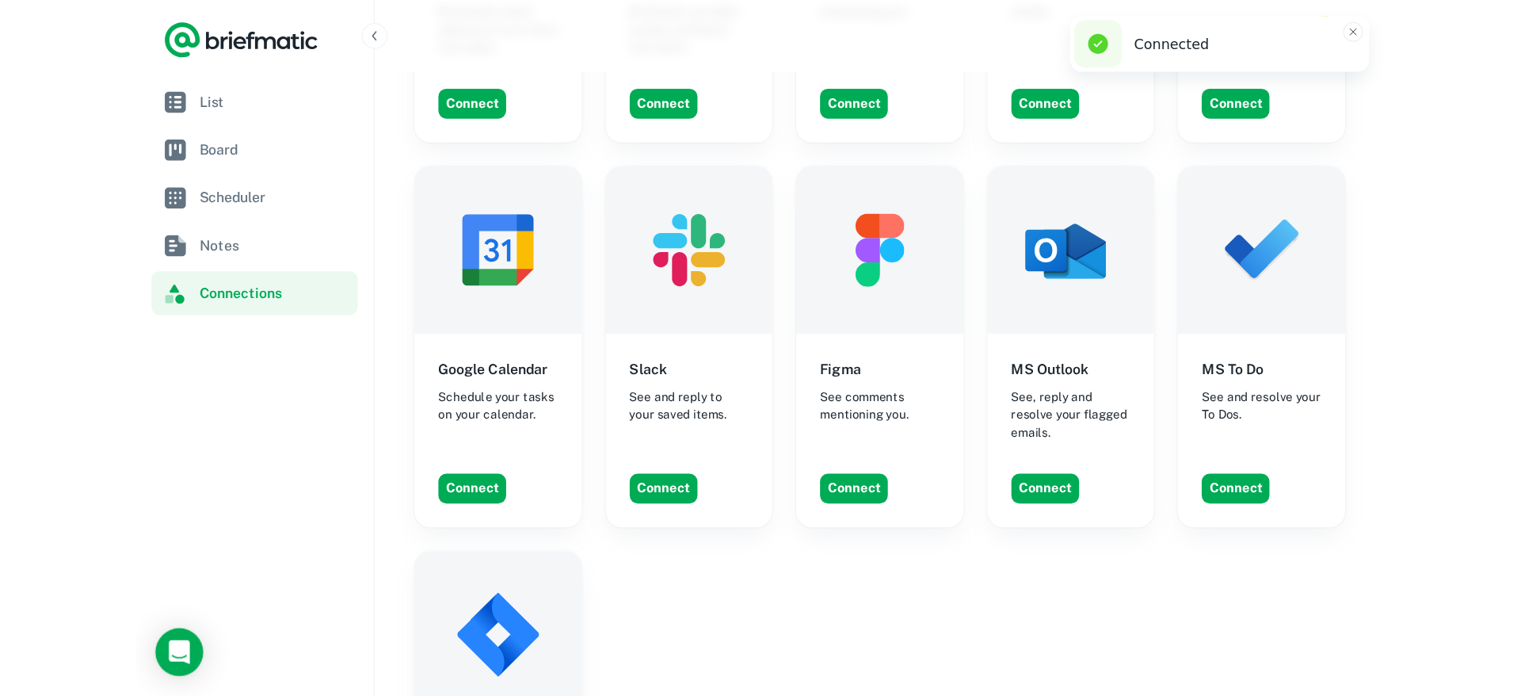
scroll to position [751, 0]
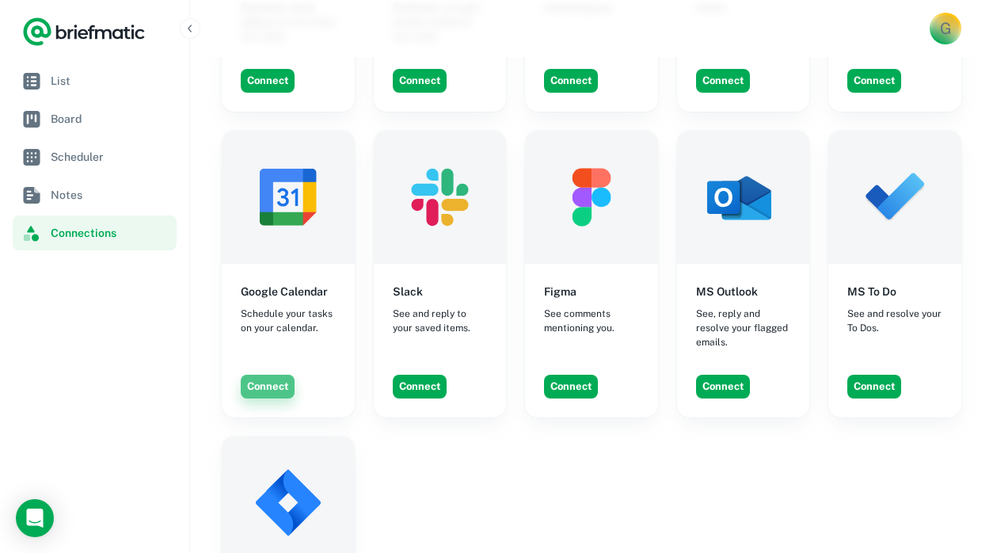
click at [279, 375] on button "Connect" at bounding box center [268, 387] width 54 height 24
